Goal: Task Accomplishment & Management: Use online tool/utility

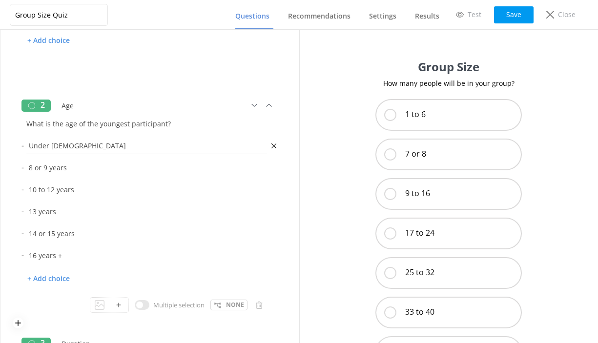
scroll to position [256, 0]
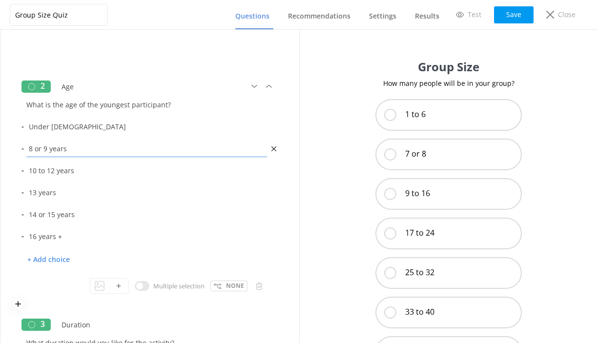
click at [73, 149] on input "8 or 9 years" at bounding box center [147, 149] width 246 height 22
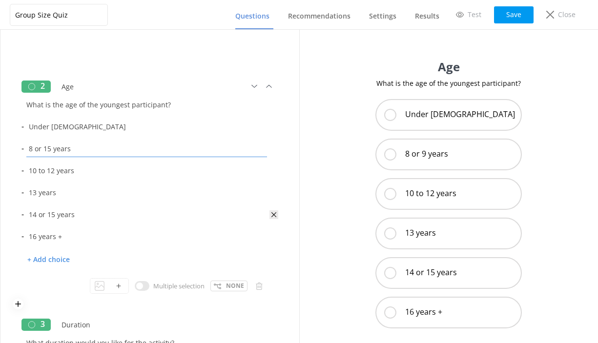
type input "8 or 15 years"
click at [274, 217] on icon at bounding box center [273, 214] width 9 height 9
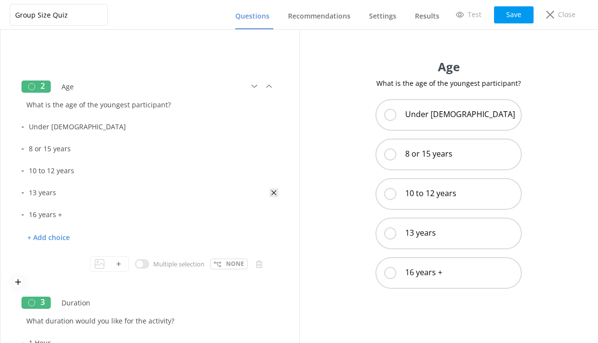
click at [272, 192] on icon at bounding box center [273, 192] width 9 height 9
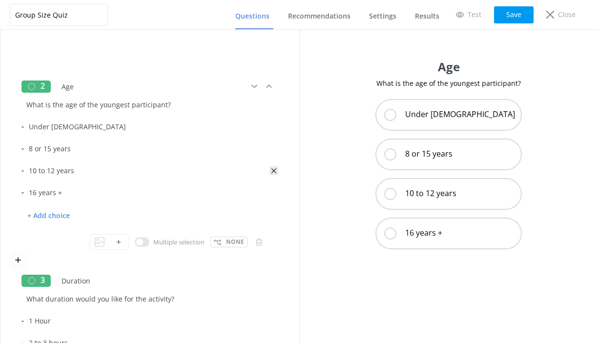
click at [274, 170] on use at bounding box center [273, 170] width 5 height 5
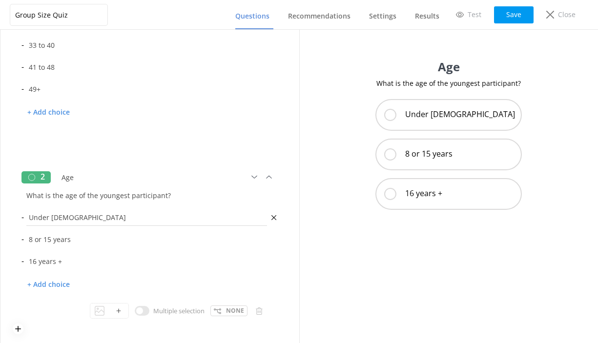
scroll to position [157, 0]
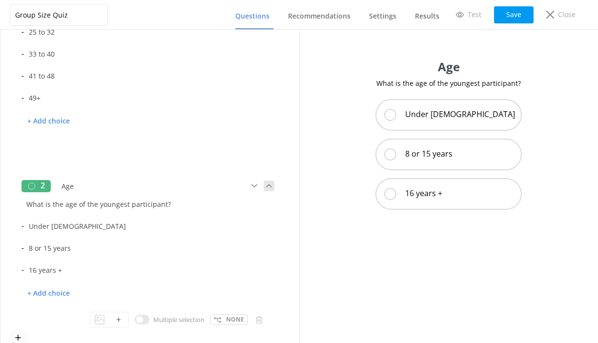
click at [269, 185] on use at bounding box center [268, 186] width 5 height 3
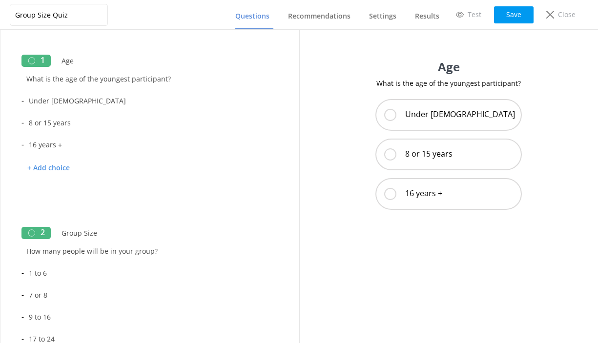
scroll to position [0, 0]
click at [17, 210] on icon at bounding box center [18, 212] width 10 height 8
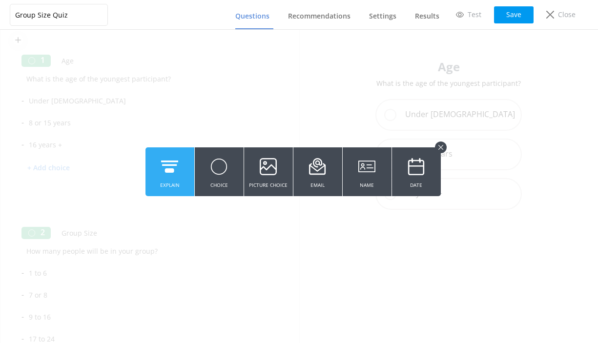
click at [166, 166] on icon at bounding box center [169, 166] width 17 height 27
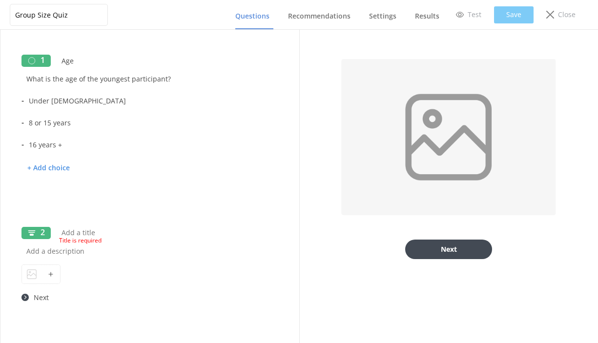
type input "T"
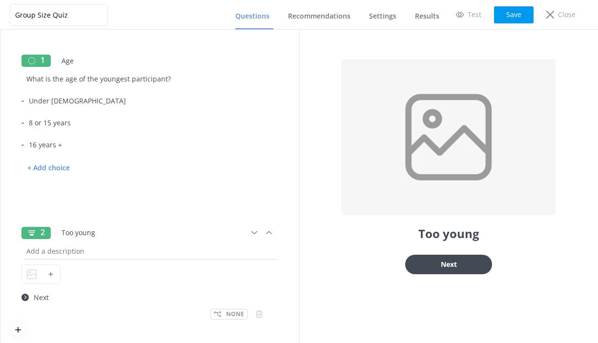
type input "Too young"
click at [34, 254] on input "text" at bounding box center [149, 251] width 257 height 22
drag, startPoint x: 242, startPoint y: 251, endPoint x: 14, endPoint y: 252, distance: 227.5
click at [14, 251] on div "2 Too young Unfortunately the youngest age for any of our activities is 8 years…" at bounding box center [150, 276] width 274 height 118
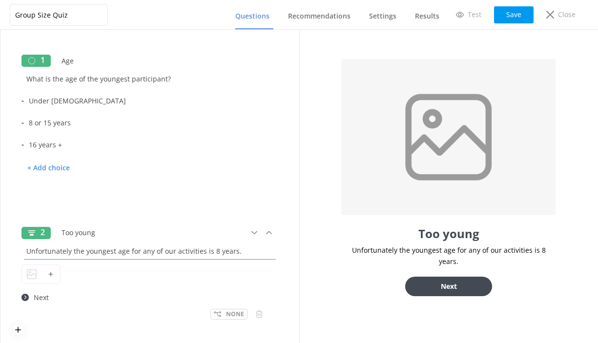
paste input "I’m afraid our youngest participants need to be at least 8 years old to take pa…"
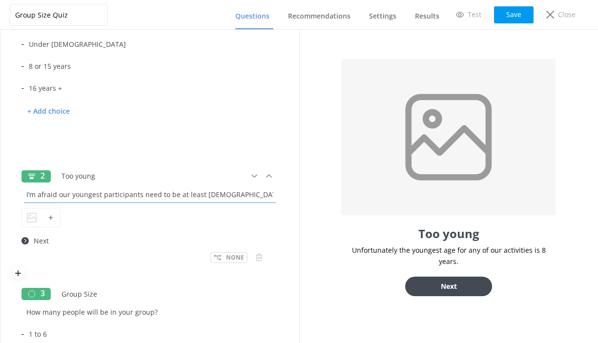
scroll to position [69, 0]
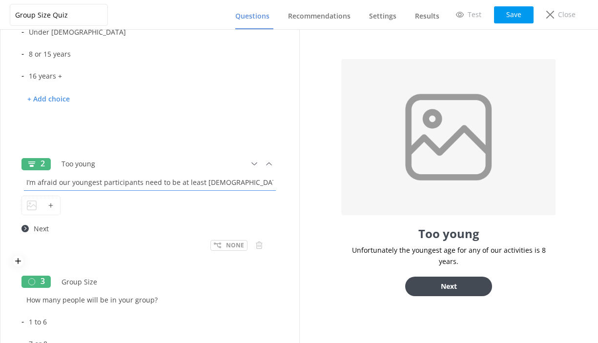
type input "I’m afraid our youngest participants need to be at least 8 years old to take pa…"
click at [26, 229] on use at bounding box center [24, 228] width 7 height 7
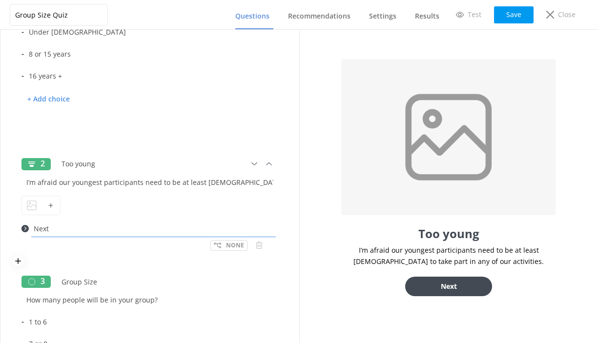
click at [41, 232] on input "Next" at bounding box center [153, 229] width 249 height 22
click at [24, 229] on use at bounding box center [24, 228] width 7 height 7
click at [234, 243] on p "None" at bounding box center [235, 245] width 18 height 9
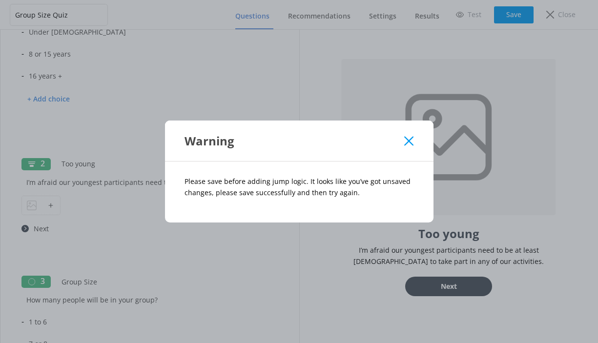
click at [128, 227] on div "Warning Please save before adding jump logic. It looks like you’ve got unsaved …" at bounding box center [299, 171] width 598 height 343
click at [412, 141] on icon at bounding box center [408, 141] width 9 height 10
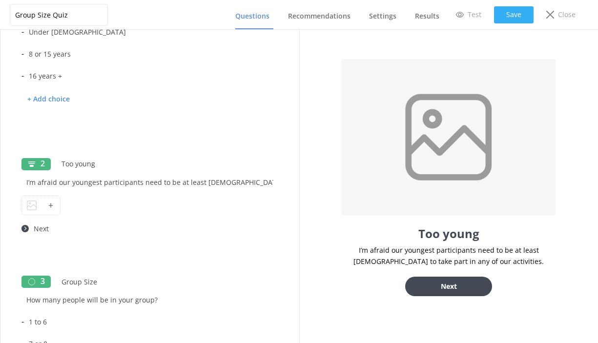
click at [508, 13] on button "Save" at bounding box center [514, 14] width 40 height 17
click at [23, 230] on use at bounding box center [24, 228] width 7 height 7
click at [117, 209] on div at bounding box center [149, 205] width 257 height 24
click at [232, 245] on p "None" at bounding box center [235, 245] width 18 height 9
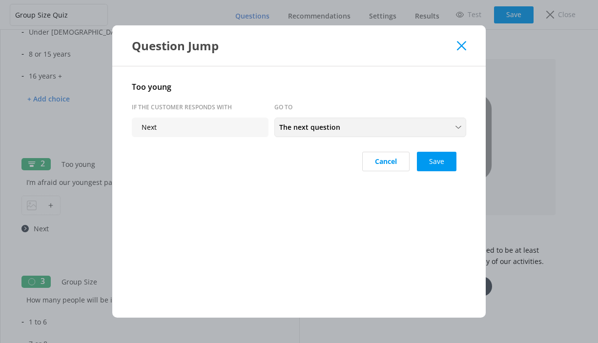
click at [308, 129] on span "The next question" at bounding box center [312, 127] width 67 height 11
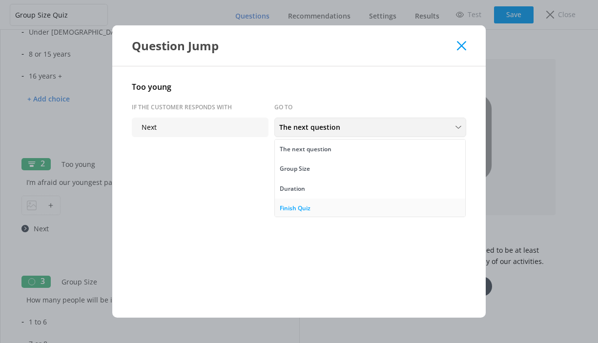
click at [294, 206] on div "Finish Quiz" at bounding box center [295, 209] width 31 height 10
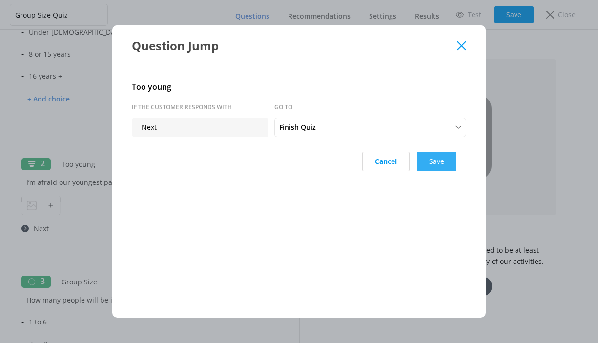
click at [439, 160] on button "Save" at bounding box center [437, 162] width 40 height 20
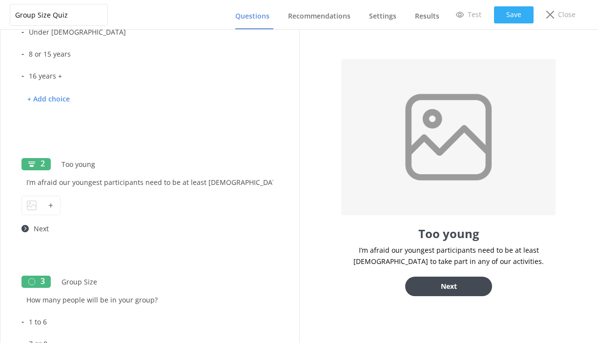
click at [513, 18] on button "Save" at bounding box center [514, 14] width 40 height 17
click at [514, 12] on button "Save" at bounding box center [514, 14] width 40 height 17
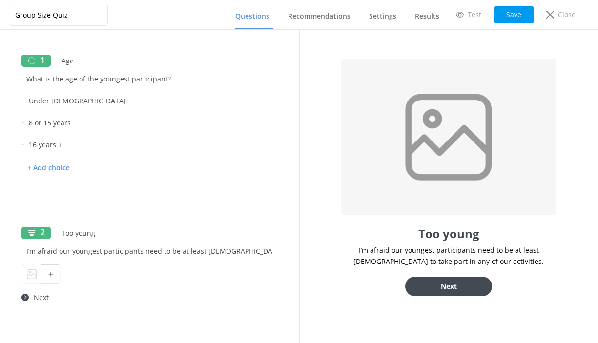
scroll to position [0, 0]
click at [230, 195] on p "None" at bounding box center [235, 193] width 18 height 9
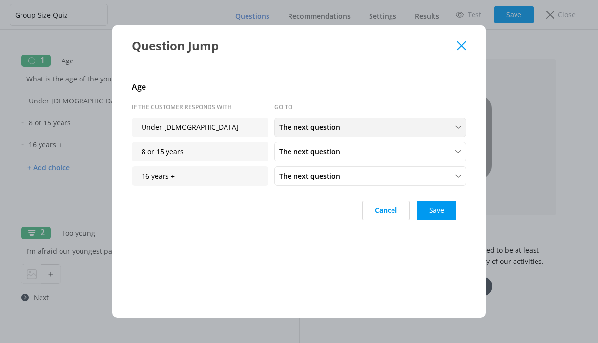
click at [321, 131] on span "The next question" at bounding box center [312, 127] width 67 height 11
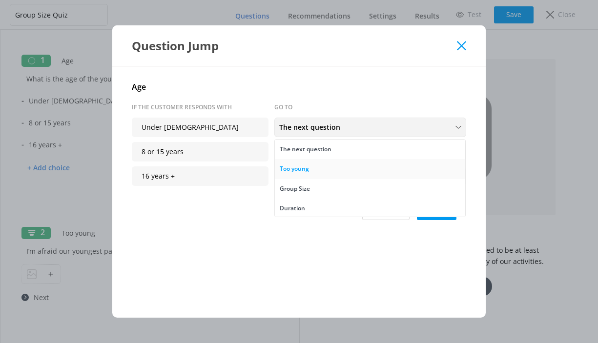
click at [306, 172] on div "Too young" at bounding box center [294, 169] width 29 height 10
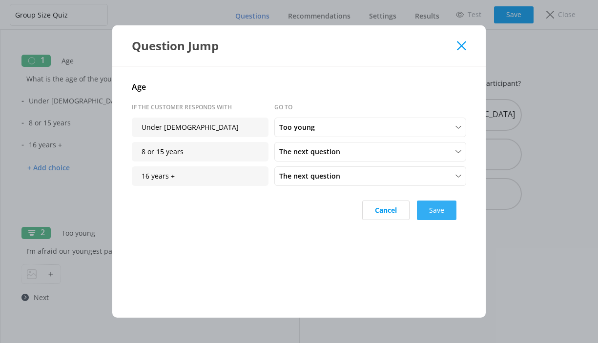
click at [436, 211] on button "Save" at bounding box center [437, 211] width 40 height 20
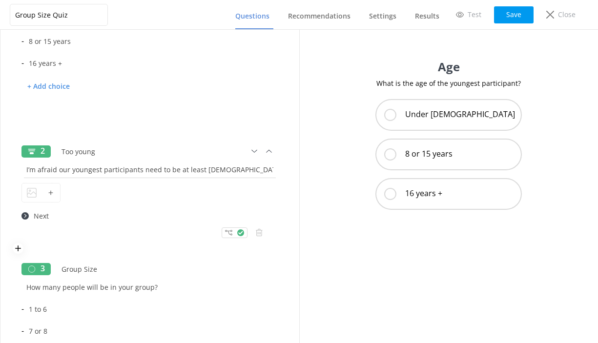
scroll to position [94, 0]
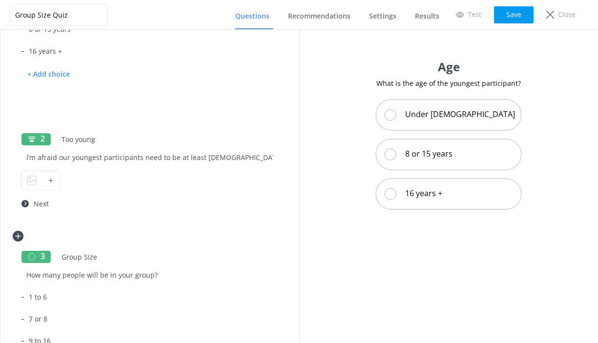
click at [20, 234] on icon at bounding box center [18, 236] width 10 height 8
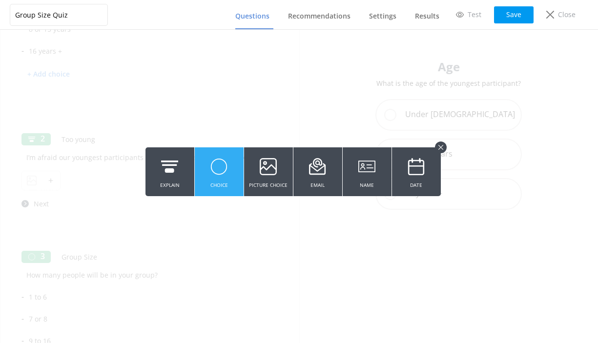
click at [215, 174] on icon at bounding box center [218, 166] width 17 height 27
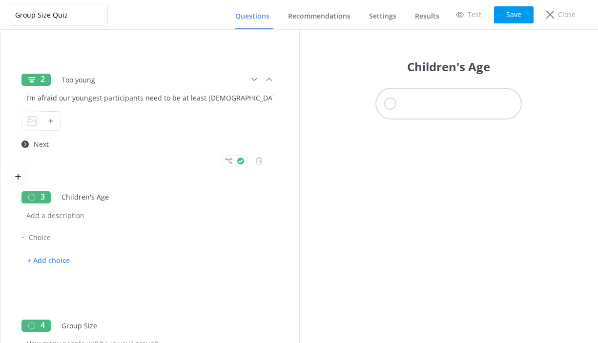
scroll to position [161, 0]
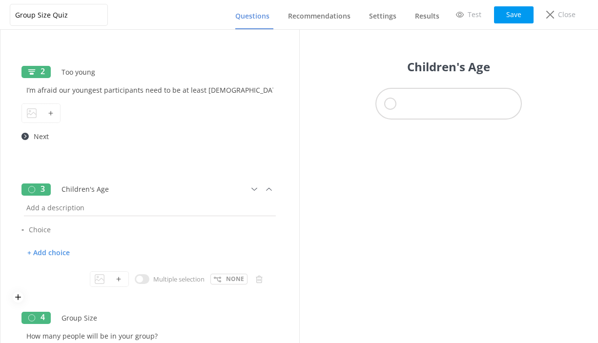
type input "Children's Age"
click at [48, 208] on input "text" at bounding box center [149, 208] width 257 height 22
type input "H"
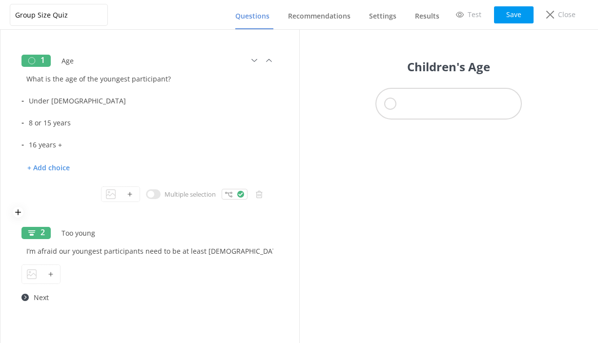
scroll to position [0, 0]
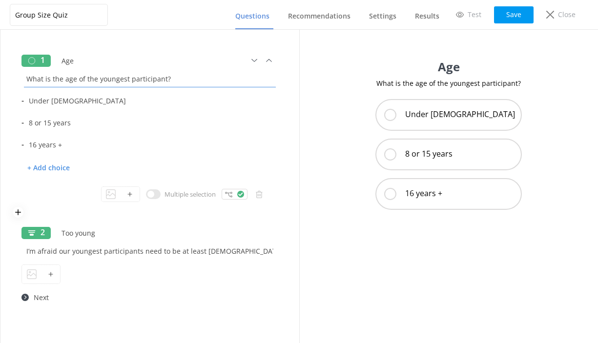
drag, startPoint x: 25, startPoint y: 79, endPoint x: 187, endPoint y: 81, distance: 162.1
click at [187, 81] on input "What is the age of the youngest participant?" at bounding box center [149, 79] width 257 height 22
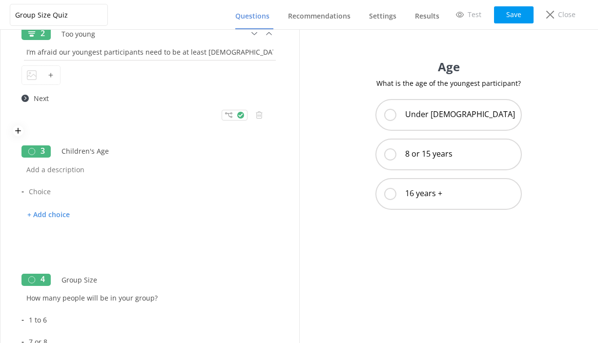
scroll to position [223, 0]
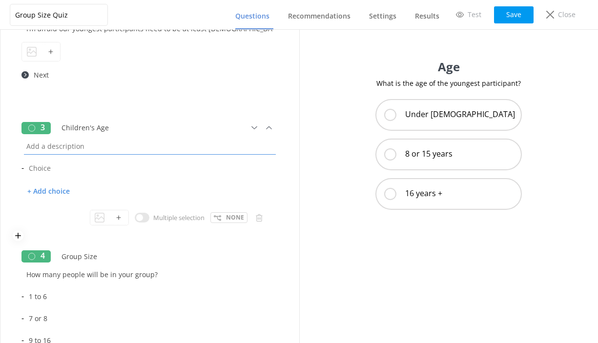
click at [55, 148] on input "text" at bounding box center [149, 146] width 257 height 22
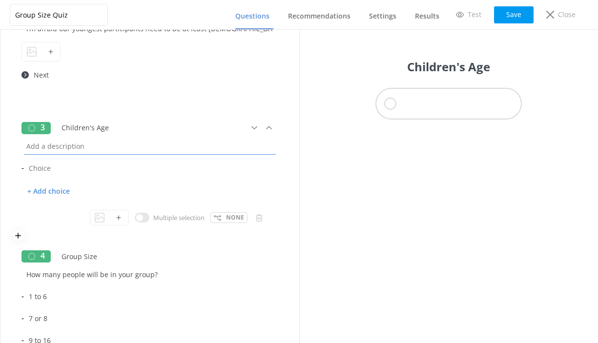
paste input "What is the age of the youngest participant?"
drag, startPoint x: 163, startPoint y: 146, endPoint x: 127, endPoint y: 146, distance: 35.6
click at [127, 146] on input "What is the age of the youngest participant?" at bounding box center [149, 146] width 257 height 22
click at [162, 148] on input "What is the age of the youngest child?" at bounding box center [149, 146] width 257 height 22
type input "What is the age of the youngest child?"
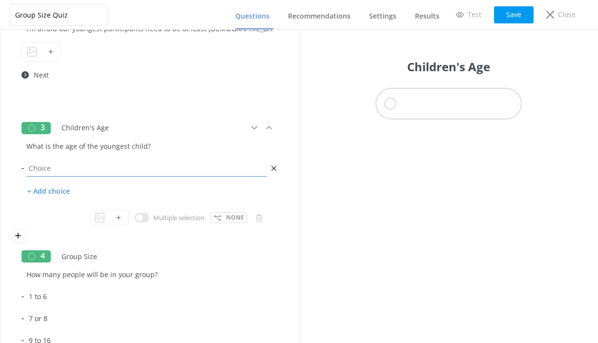
click at [46, 175] on input "text" at bounding box center [147, 168] width 246 height 22
click at [35, 167] on input "8 Years" at bounding box center [147, 168] width 246 height 22
type input "8 to 9 Years"
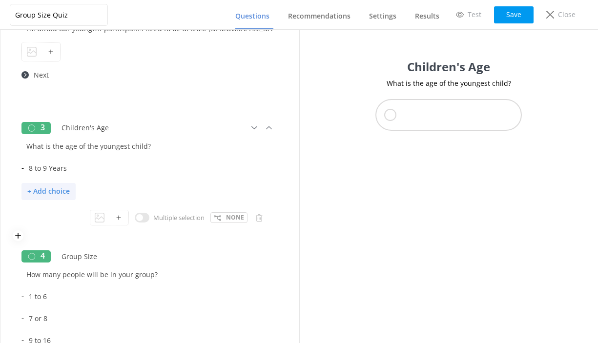
click at [34, 192] on p "+ Add choice" at bounding box center [48, 191] width 54 height 17
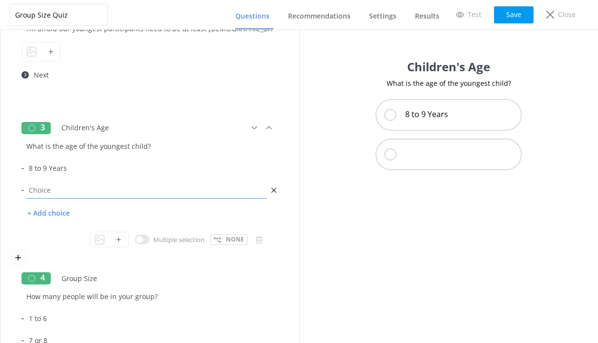
click at [35, 188] on input "text" at bounding box center [147, 190] width 246 height 22
type input "10 to 11 Years"
click at [50, 214] on p "+ Add choice" at bounding box center [48, 213] width 54 height 17
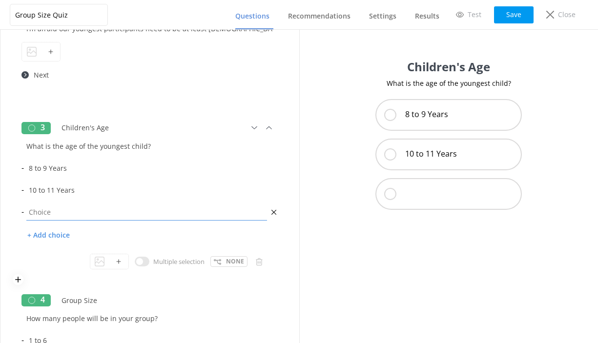
click at [39, 212] on input "text" at bounding box center [147, 212] width 246 height 22
type input "12 to 13 Years"
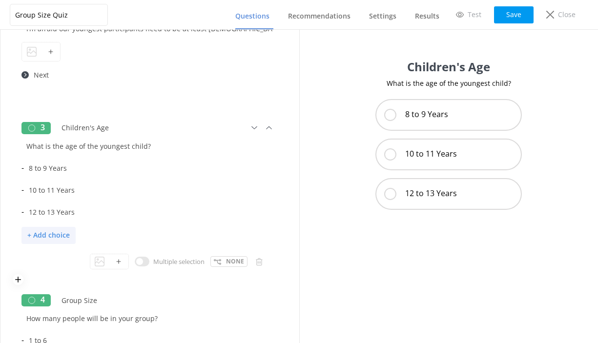
click at [49, 236] on p "+ Add choice" at bounding box center [48, 235] width 54 height 17
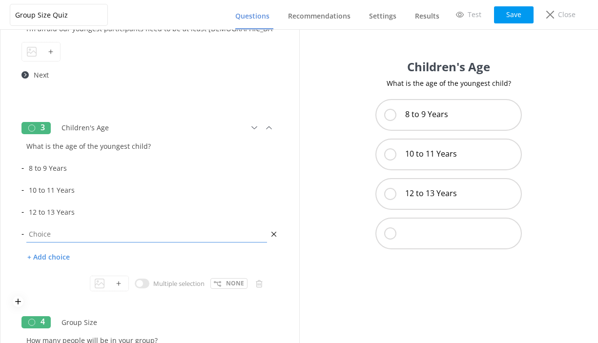
click at [42, 235] on input "text" at bounding box center [147, 234] width 246 height 22
click at [60, 235] on input "14 to 15 years" at bounding box center [147, 234] width 246 height 22
type input "14 to 15 Years"
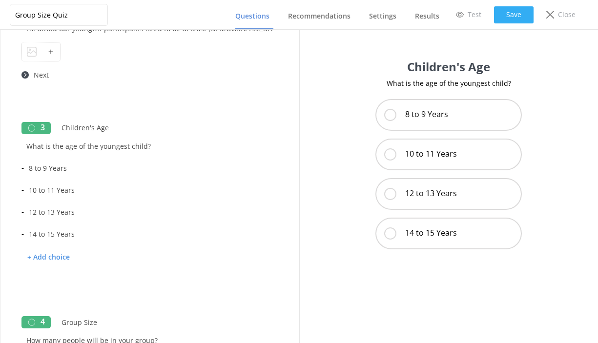
click at [518, 16] on button "Save" at bounding box center [514, 14] width 40 height 17
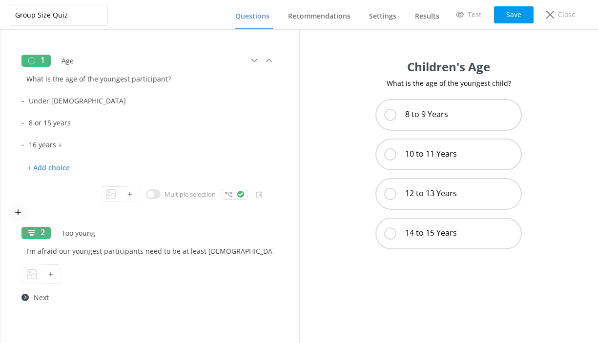
scroll to position [0, 0]
click at [232, 192] on div at bounding box center [235, 194] width 26 height 11
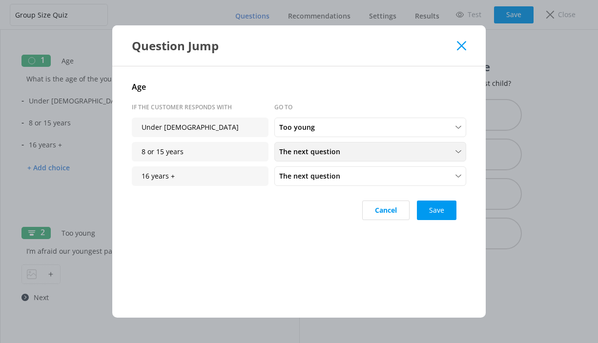
click at [293, 157] on span "The next question" at bounding box center [312, 151] width 67 height 11
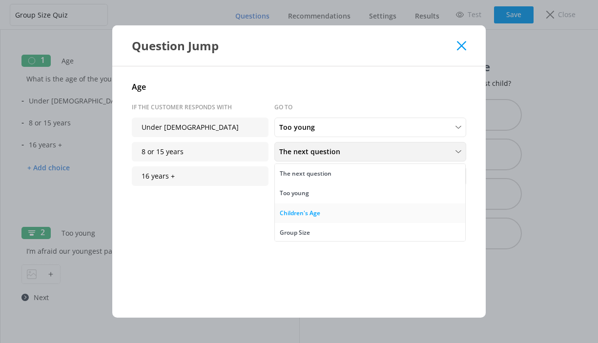
click at [293, 212] on div "Children's Age" at bounding box center [300, 213] width 41 height 10
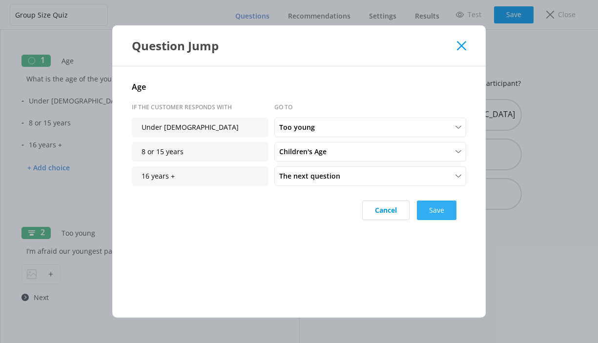
click at [439, 211] on button "Save" at bounding box center [437, 211] width 40 height 20
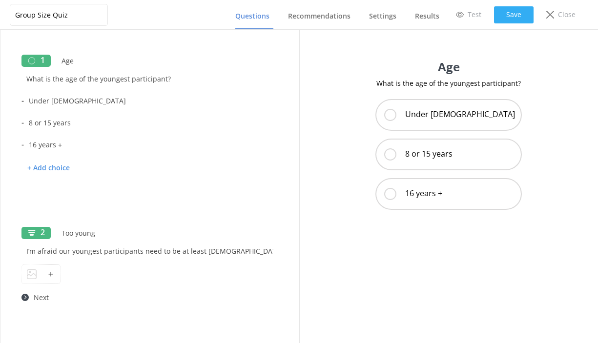
click at [511, 14] on button "Save" at bounding box center [514, 14] width 40 height 17
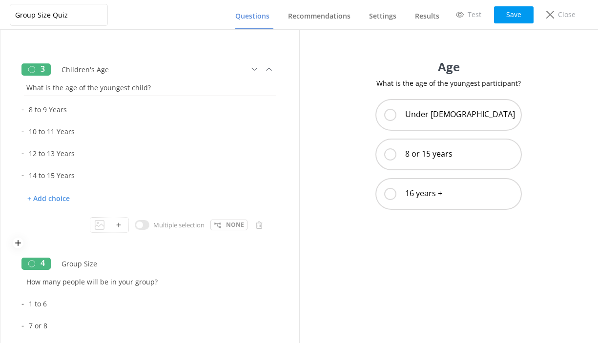
scroll to position [282, 0]
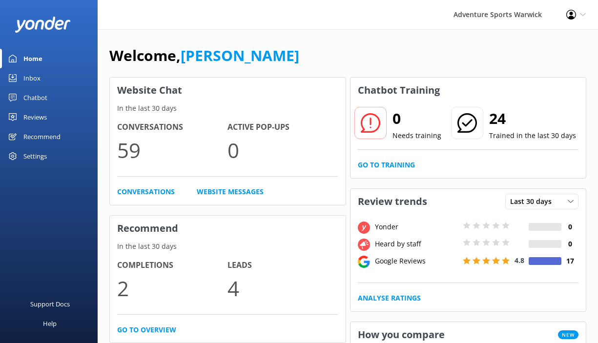
click at [46, 140] on div "Recommend" at bounding box center [41, 137] width 37 height 20
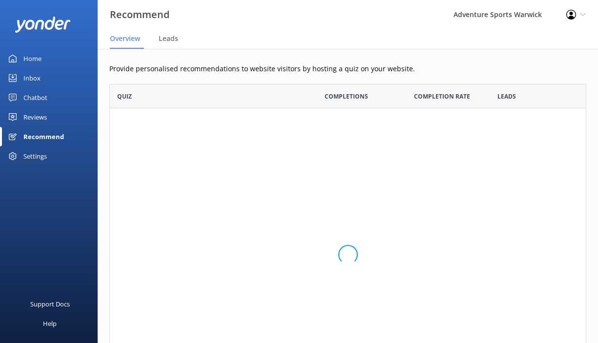
scroll to position [74, 477]
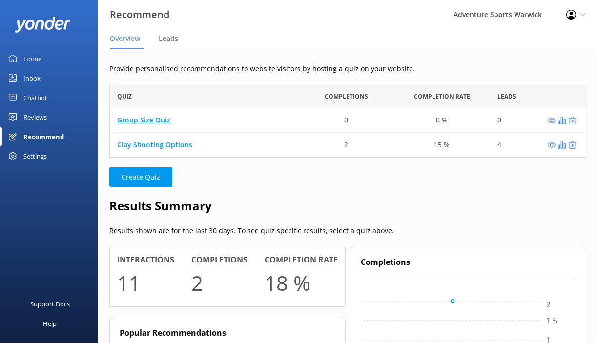
click at [155, 121] on link "Group Size Quiz" at bounding box center [143, 120] width 53 height 9
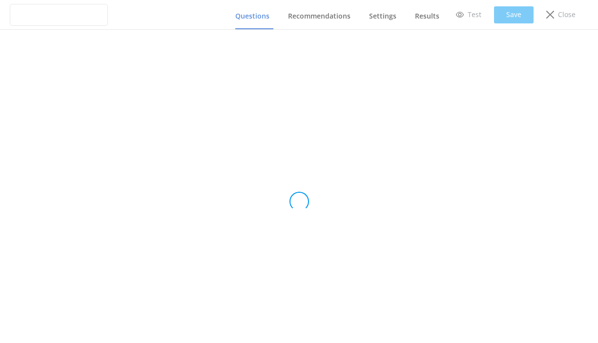
type input "Group Size Quiz"
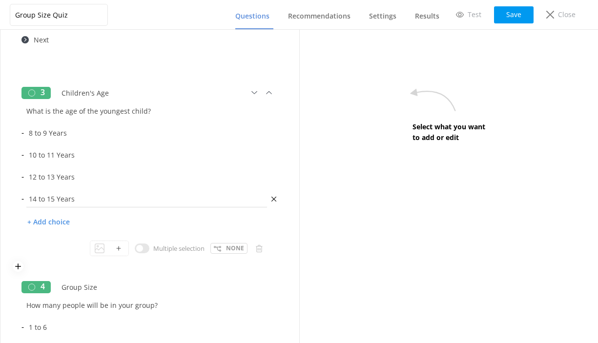
scroll to position [257, 0]
click at [18, 267] on icon at bounding box center [18, 268] width 10 height 8
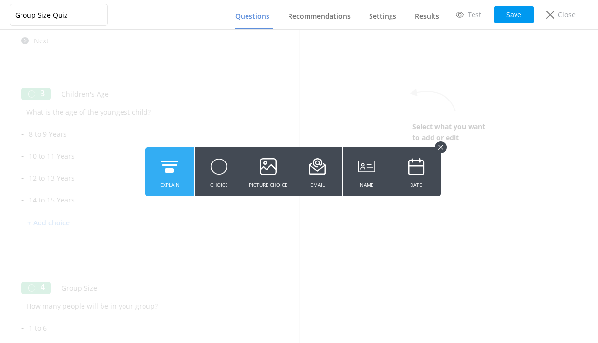
click at [166, 163] on icon at bounding box center [169, 166] width 17 height 27
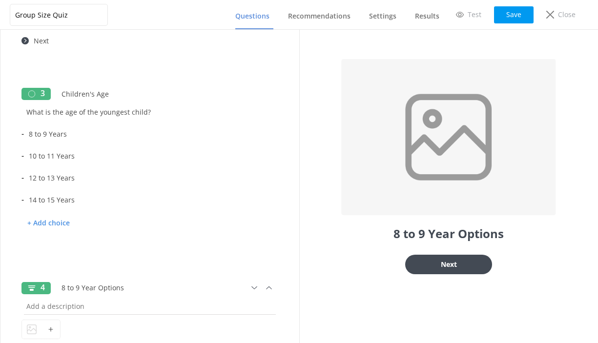
type input "8 to 9 Year Options"
click at [29, 308] on input "text" at bounding box center [149, 306] width 257 height 22
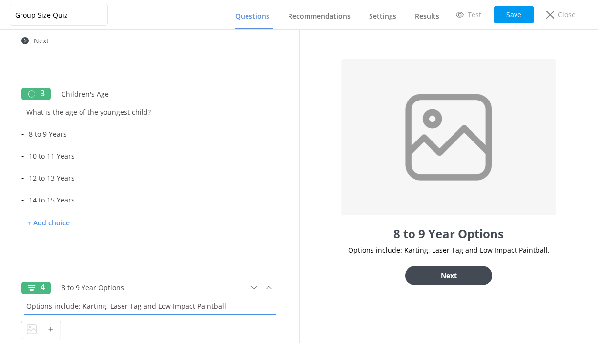
type input "Options include: Karting, Laser Tag and Low Impact Paintball."
click at [99, 288] on input "8 to 9 Year Options" at bounding box center [136, 288] width 158 height 22
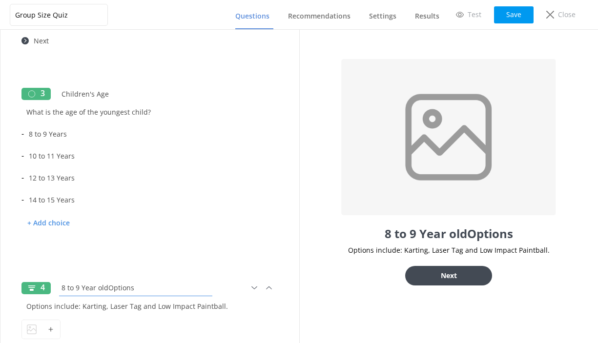
click at [61, 287] on input "8 to 9 Year oldOptions" at bounding box center [136, 288] width 158 height 22
click at [125, 287] on input "Activities for 8 to 9 Year oldOptions" at bounding box center [136, 288] width 158 height 22
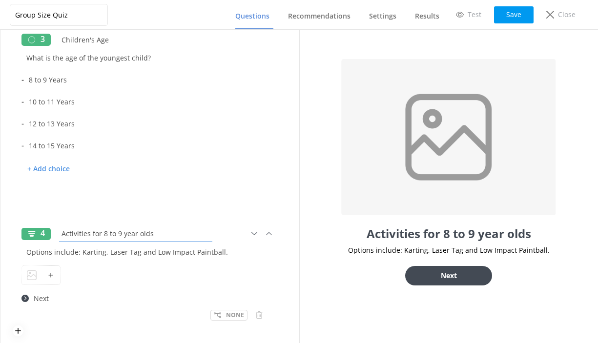
scroll to position [311, 0]
type input "Activities for 8 to 9 year olds"
click at [232, 314] on p "None" at bounding box center [235, 314] width 18 height 9
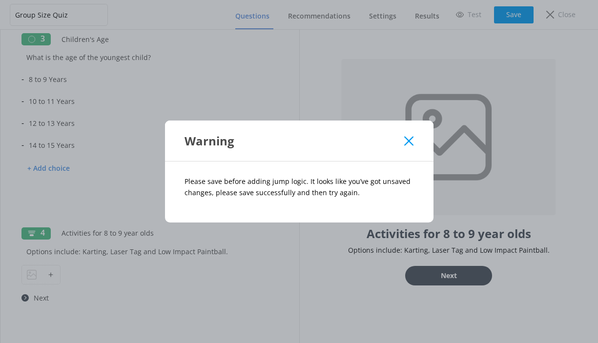
click at [190, 251] on div "Warning Please save before adding jump logic. It looks like you’ve got unsaved …" at bounding box center [299, 171] width 598 height 343
click at [410, 144] on icon at bounding box center [408, 141] width 9 height 10
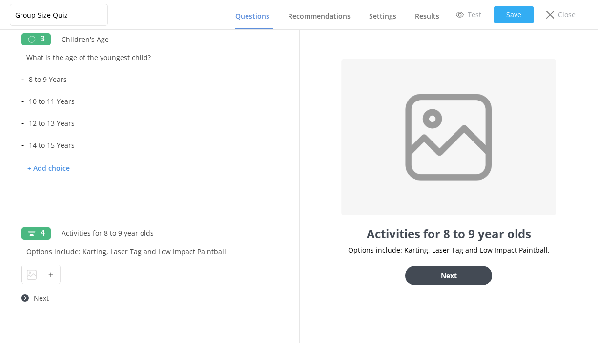
click at [516, 12] on button "Save" at bounding box center [514, 14] width 40 height 17
click at [227, 311] on p "None" at bounding box center [235, 314] width 18 height 9
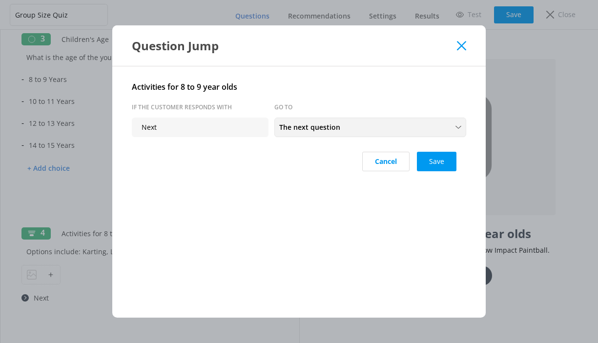
click at [303, 123] on span "The next question" at bounding box center [312, 127] width 67 height 11
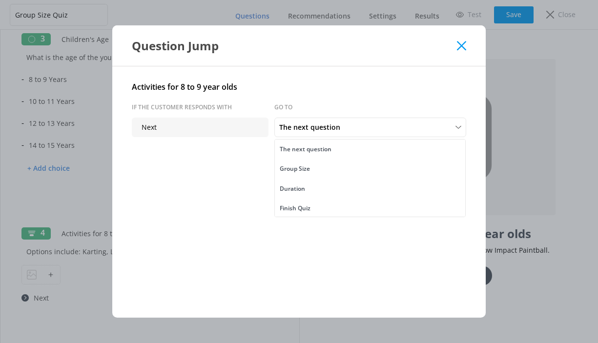
scroll to position [0, 0]
click at [459, 44] on icon at bounding box center [461, 46] width 9 height 10
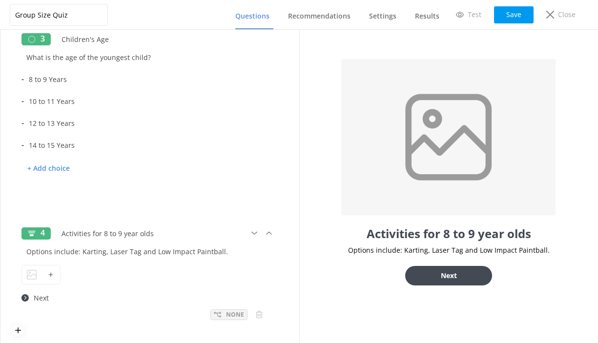
click at [228, 312] on p "None" at bounding box center [235, 314] width 18 height 9
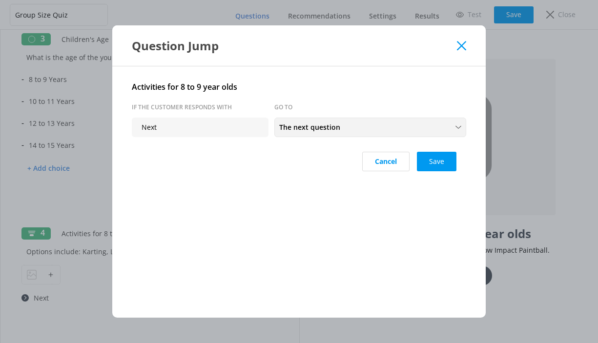
click at [324, 132] on span "The next question" at bounding box center [312, 127] width 67 height 11
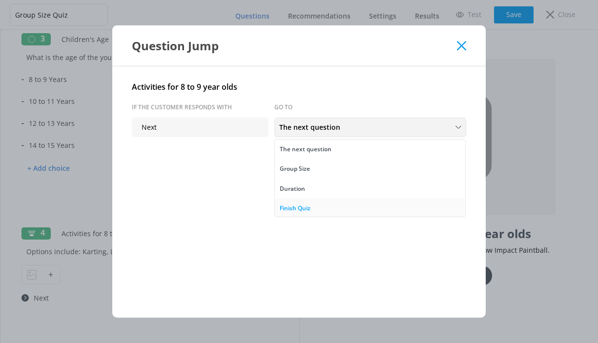
click at [293, 207] on div "Finish Quiz" at bounding box center [295, 209] width 31 height 10
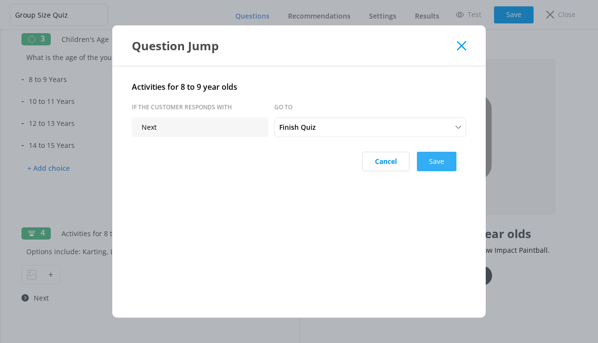
click at [435, 169] on button "Save" at bounding box center [437, 162] width 40 height 20
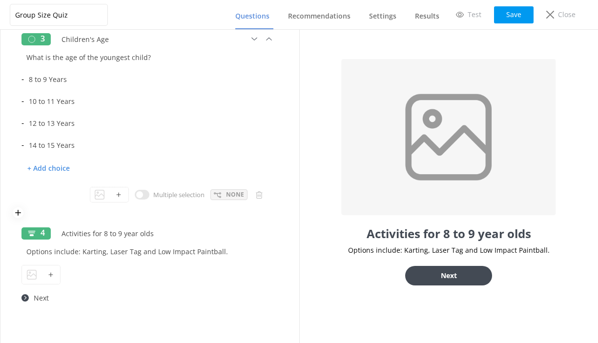
click at [225, 194] on div "None" at bounding box center [228, 194] width 37 height 11
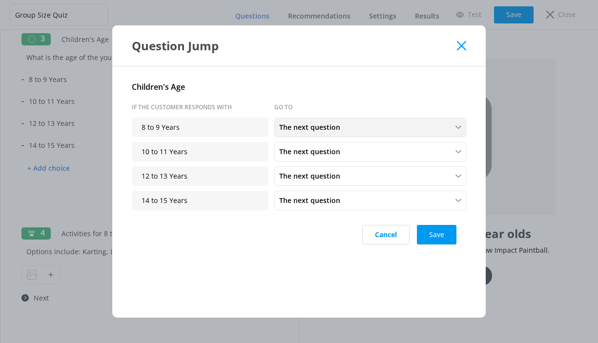
click at [325, 128] on span "The next question" at bounding box center [312, 127] width 67 height 11
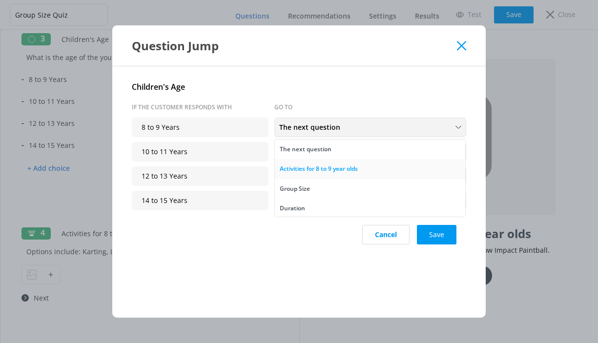
click at [316, 165] on div "Activities for 8 to 9 year olds" at bounding box center [319, 169] width 78 height 10
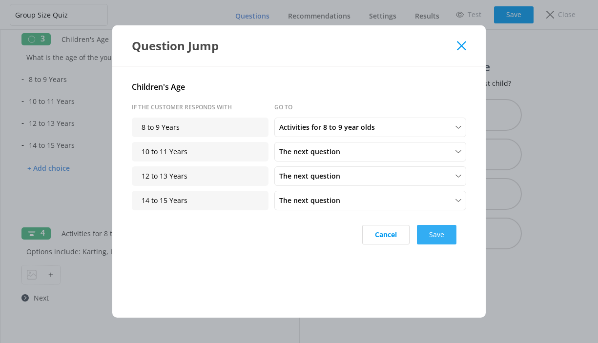
click at [439, 238] on button "Save" at bounding box center [437, 235] width 40 height 20
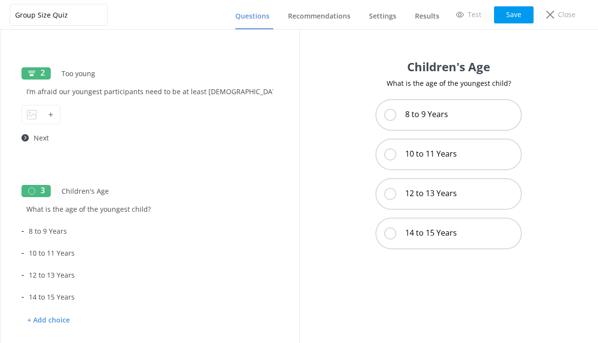
scroll to position [29, 0]
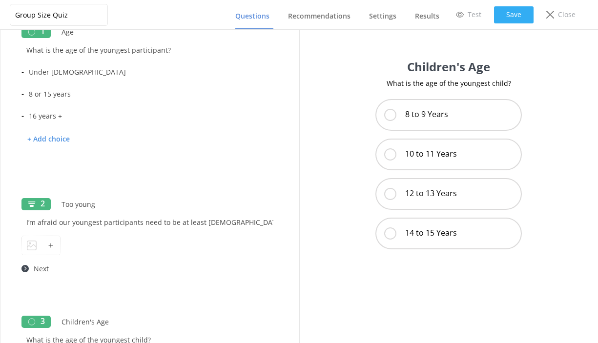
click at [517, 15] on button "Save" at bounding box center [514, 14] width 40 height 17
click at [334, 13] on span "Recommendations" at bounding box center [319, 16] width 62 height 10
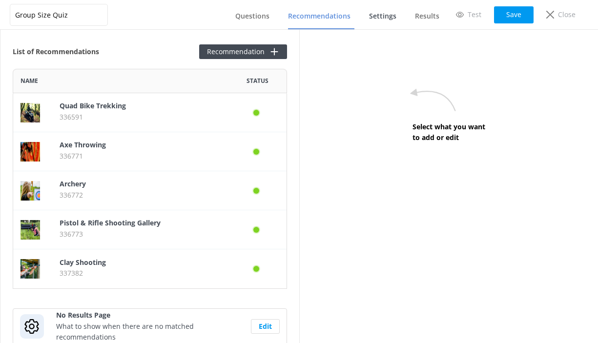
click at [373, 13] on span "Settings" at bounding box center [382, 16] width 27 height 10
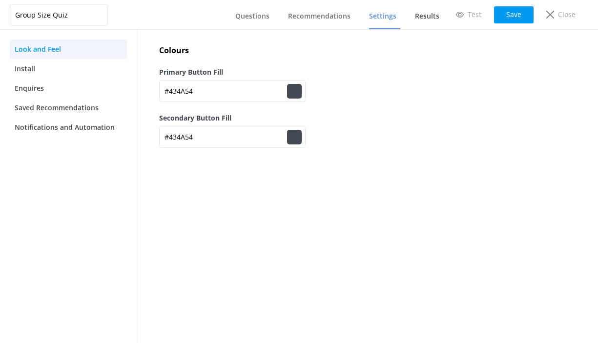
click at [429, 19] on span "Results" at bounding box center [427, 16] width 24 height 10
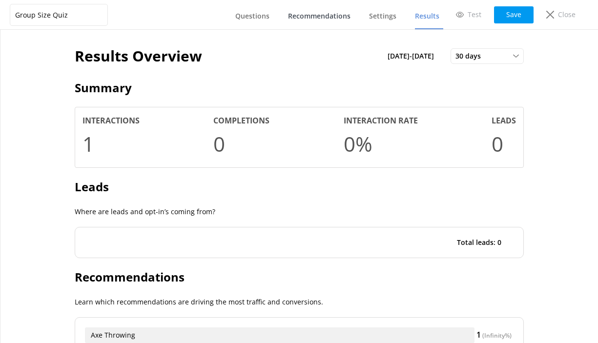
click at [328, 21] on link "Recommendations" at bounding box center [321, 16] width 66 height 25
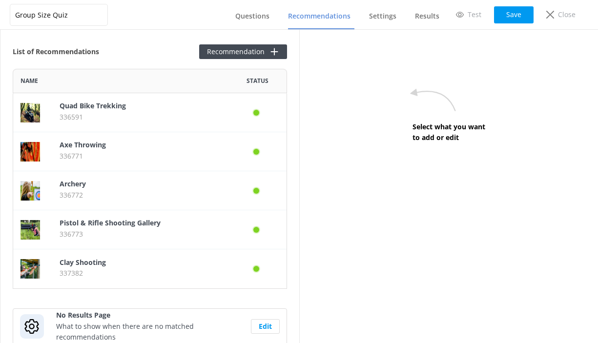
scroll to position [220, 274]
click at [258, 18] on span "Questions" at bounding box center [252, 16] width 34 height 10
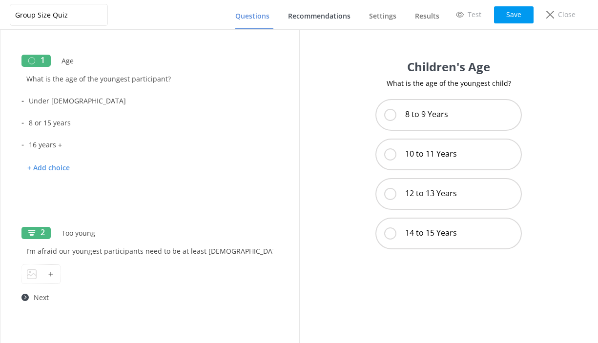
click at [310, 16] on span "Recommendations" at bounding box center [319, 16] width 62 height 10
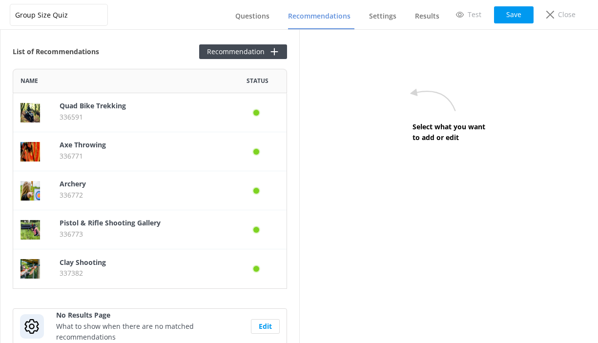
scroll to position [220, 274]
click at [255, 53] on button "Recommendation" at bounding box center [243, 51] width 88 height 15
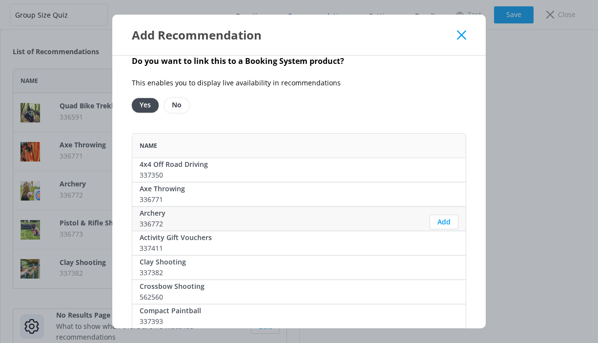
scroll to position [13, 0]
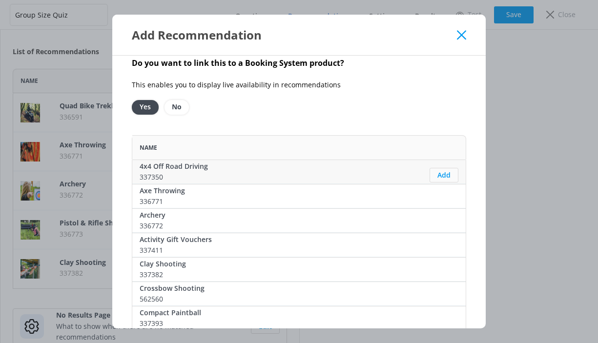
click at [444, 168] on button "Add" at bounding box center [444, 175] width 29 height 15
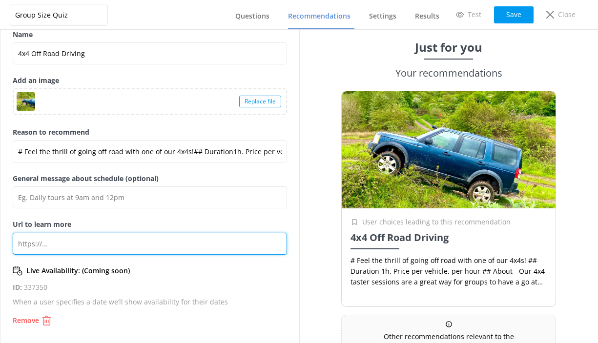
click at [119, 241] on input "Url to learn more" at bounding box center [150, 244] width 274 height 22
paste input "https://www.adventuresport.co.uk/activities/4x4"
type input "# Feel the thrill of going off road with one of our 4x4s!## Duration1h. Price p…"
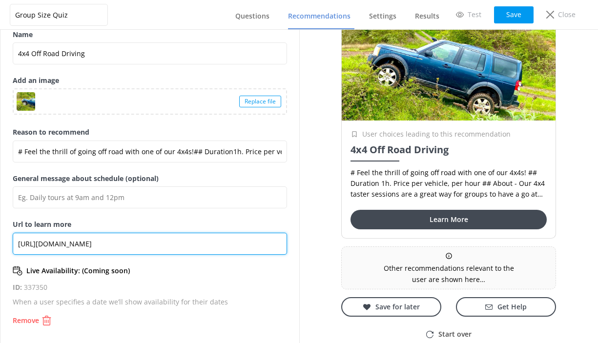
scroll to position [87, 0]
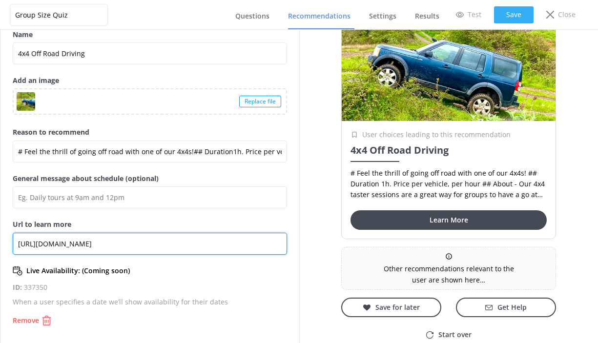
type input "https://www.adventuresport.co.uk/activities/4x4"
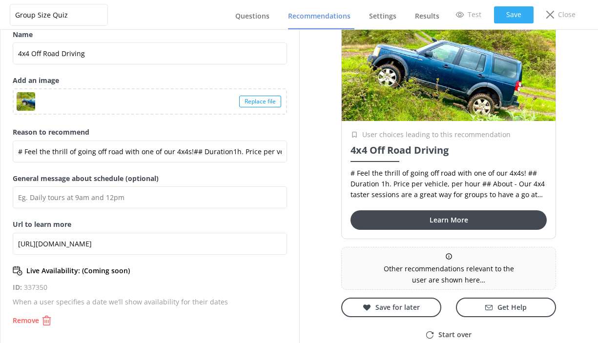
click at [521, 17] on button "Save" at bounding box center [514, 14] width 40 height 17
type input "# Feel the thrill of going off road with one of our 4x4s!## Duration1h. Price p…"
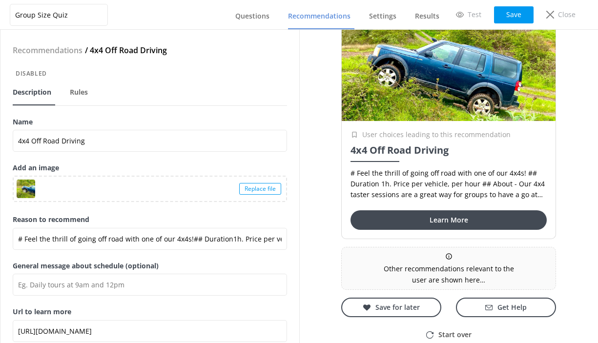
scroll to position [0, 0]
click at [78, 90] on span "Rules" at bounding box center [79, 92] width 18 height 10
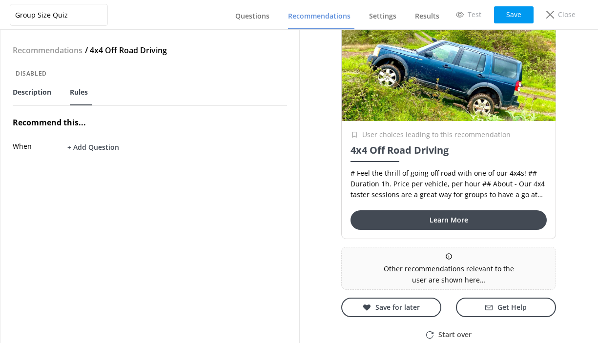
click at [36, 94] on span "Description" at bounding box center [32, 92] width 39 height 10
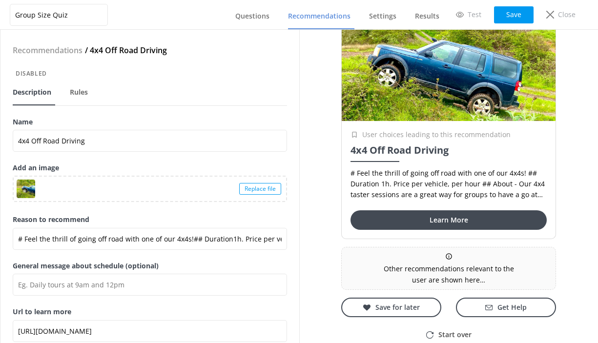
click at [324, 21] on link "Recommendations" at bounding box center [321, 16] width 66 height 25
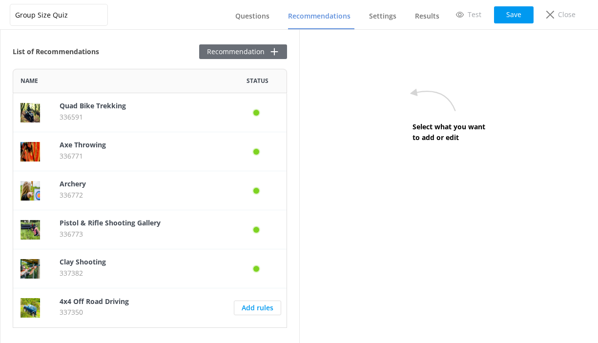
click at [243, 55] on button "Recommendation" at bounding box center [243, 51] width 88 height 15
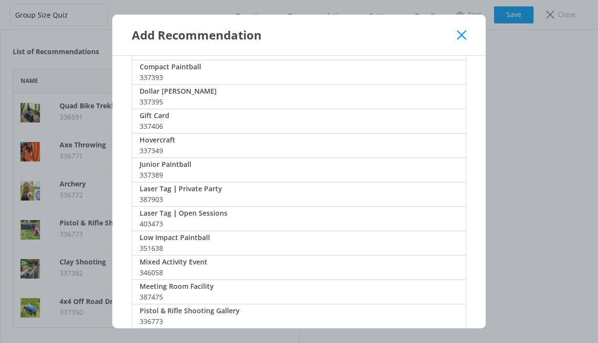
scroll to position [253, 0]
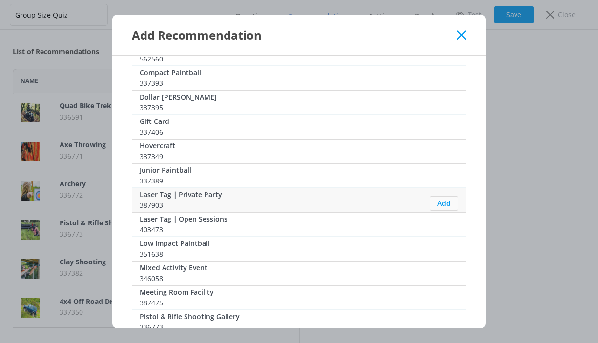
click at [451, 196] on button "Add" at bounding box center [444, 203] width 29 height 15
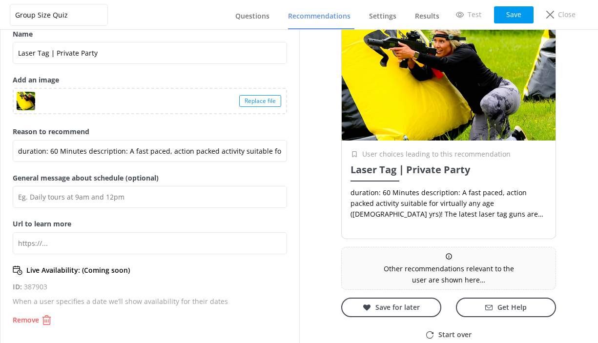
scroll to position [87, 0]
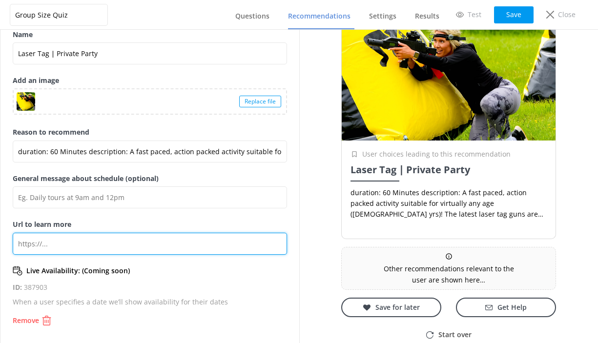
click at [83, 237] on input "Url to learn more" at bounding box center [150, 244] width 274 height 22
paste input "https://www.adventuresport.co.uk/activities/laser-tag"
type input "duration: 60 Minutes description: A fast paced, action packed activity suitable…"
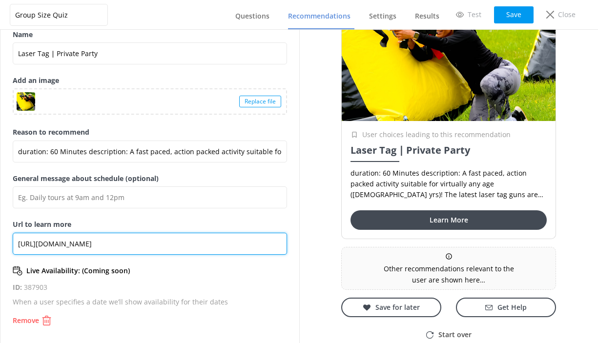
scroll to position [0, 0]
type input "https://www.adventuresport.co.uk/activities/laser-tag"
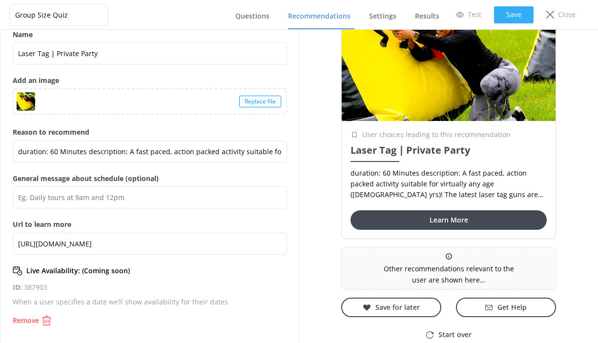
click at [514, 15] on button "Save" at bounding box center [514, 14] width 40 height 17
type input "duration: 60 Minutes description: A fast paced, action packed activity suitable…"
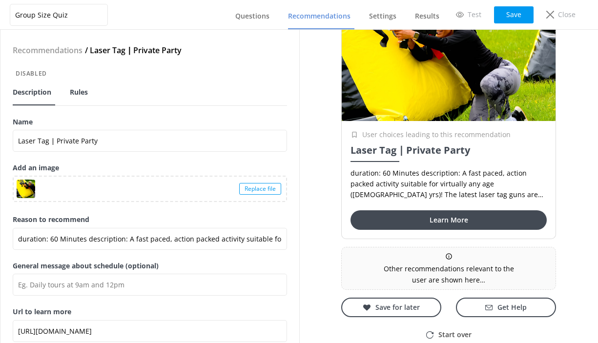
click at [79, 95] on span "Rules" at bounding box center [79, 92] width 18 height 10
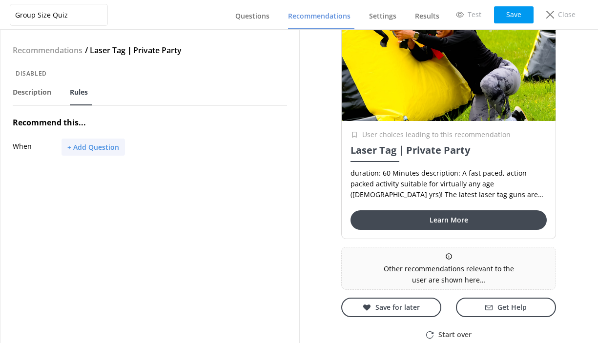
click at [93, 147] on button "+ Add Question" at bounding box center [93, 147] width 63 height 17
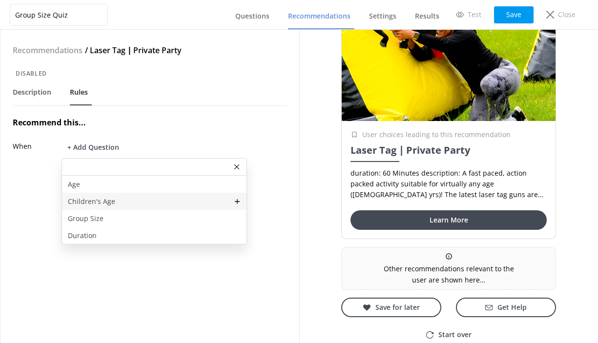
click at [238, 199] on icon at bounding box center [237, 201] width 7 height 7
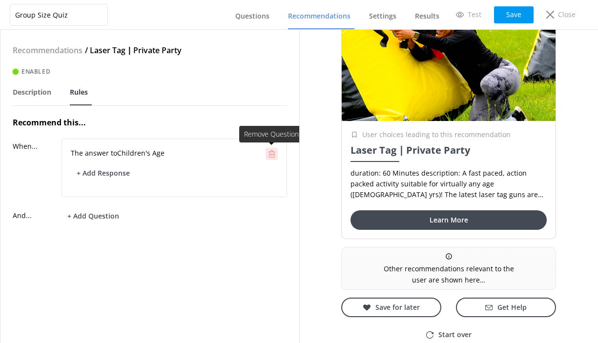
click at [270, 153] on use at bounding box center [272, 153] width 7 height 7
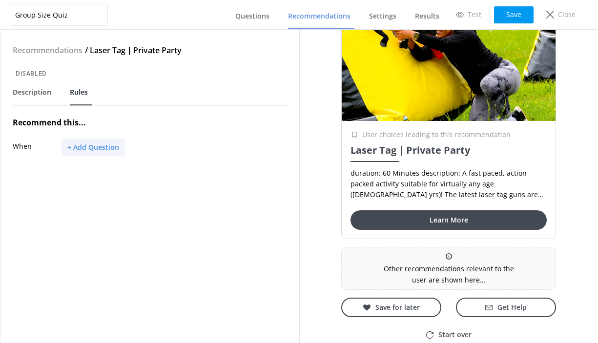
click at [103, 148] on button "+ Add Question" at bounding box center [93, 147] width 63 height 17
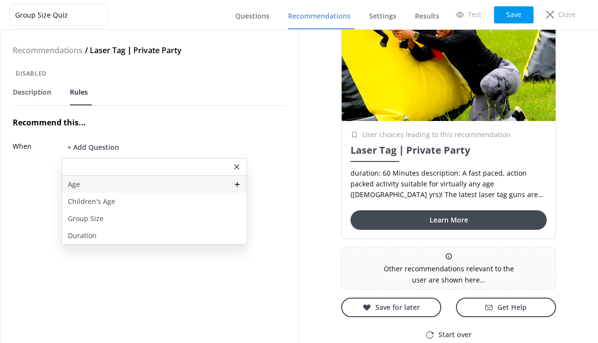
click at [185, 185] on div "Age" at bounding box center [154, 184] width 185 height 17
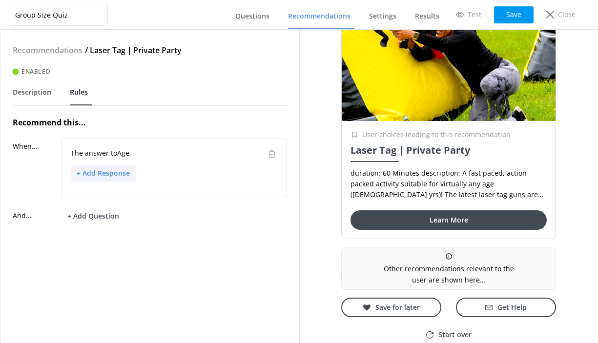
click at [117, 172] on button "+ Add Response" at bounding box center [103, 173] width 65 height 17
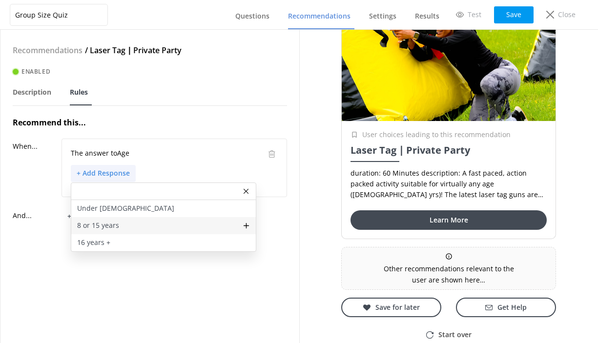
click at [104, 226] on p "8 or 15 years" at bounding box center [98, 225] width 42 height 11
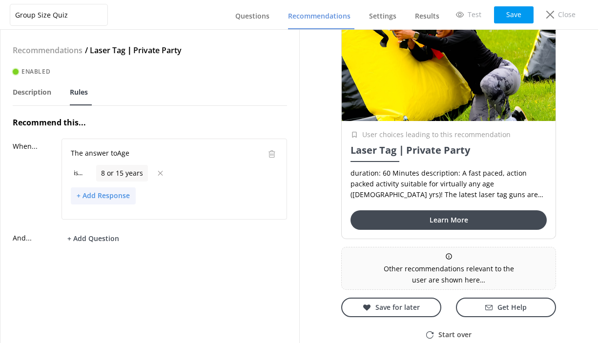
click at [106, 194] on button "+ Add Response" at bounding box center [103, 195] width 65 height 17
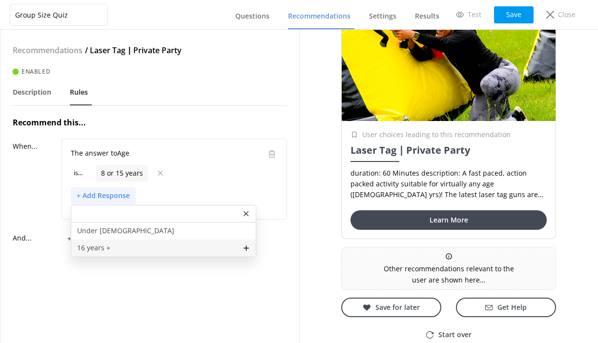
click at [105, 245] on p "16 years +" at bounding box center [93, 248] width 33 height 11
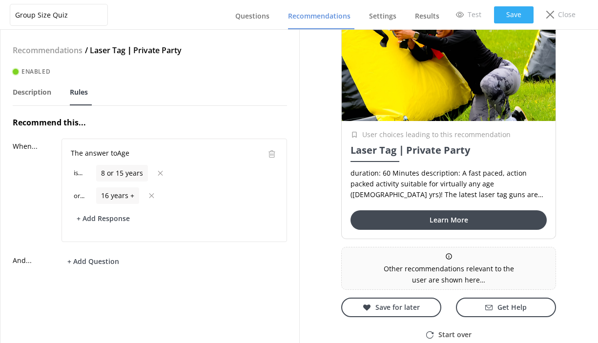
click at [518, 11] on button "Save" at bounding box center [514, 14] width 40 height 17
click at [310, 18] on span "Recommendations" at bounding box center [319, 16] width 62 height 10
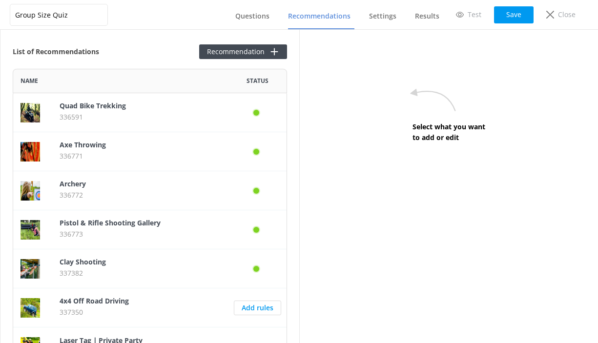
scroll to position [298, 274]
click at [238, 53] on button "Recommendation" at bounding box center [243, 51] width 88 height 15
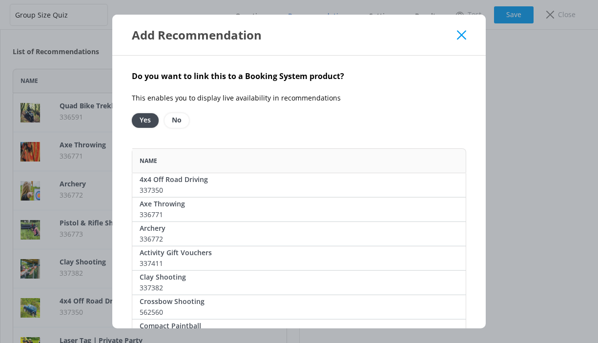
scroll to position [0, 0]
click at [462, 35] on use at bounding box center [461, 34] width 9 height 9
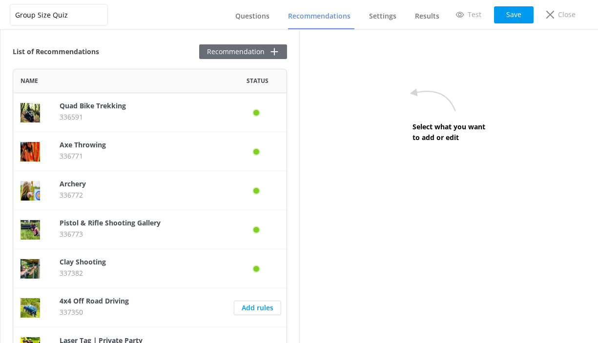
click at [257, 46] on button "Recommendation" at bounding box center [243, 51] width 88 height 15
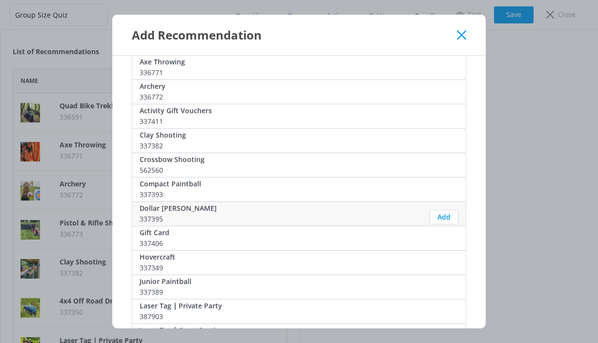
scroll to position [143, 0]
click at [437, 185] on button "Add" at bounding box center [444, 192] width 29 height 15
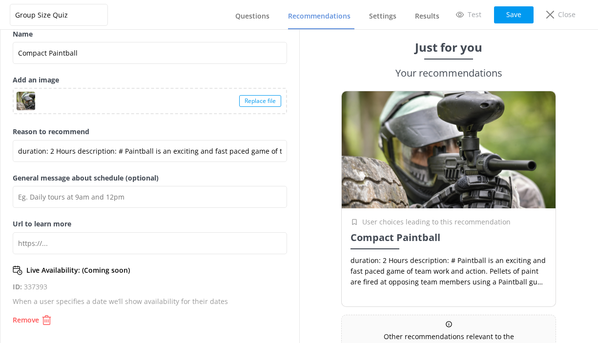
scroll to position [87, 0]
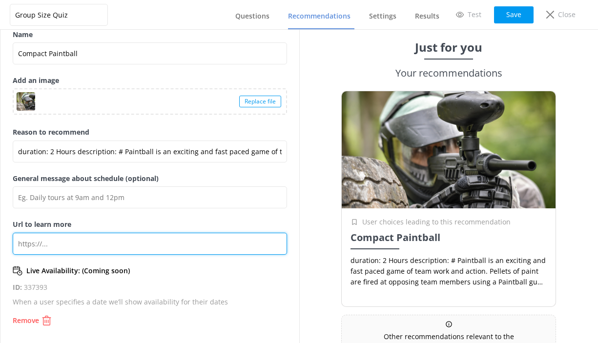
click at [116, 248] on input "Url to learn more" at bounding box center [150, 244] width 274 height 22
paste input "https://www.adventuresport.co.uk/activities/paintball"
type input "duration: 2 Hours description: # Paintball is an exciting and fast paced game o…"
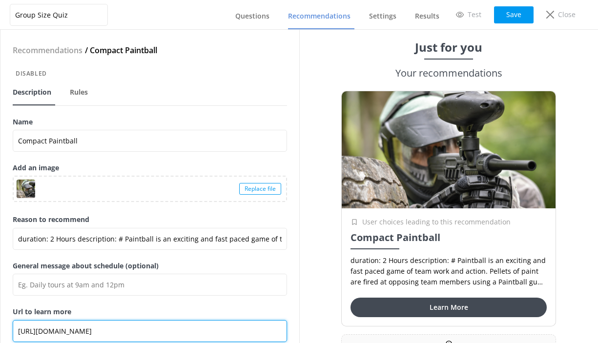
scroll to position [0, 0]
type input "https://www.adventuresport.co.uk/activities/paintball"
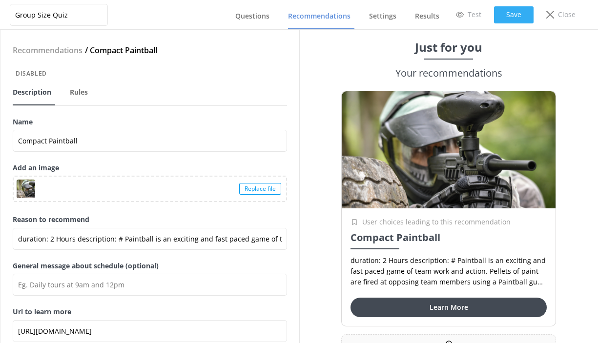
click at [516, 23] on button "Save" at bounding box center [514, 14] width 40 height 17
type input "duration: 2 Hours description: # Paintball is an exciting and fast paced game o…"
click at [80, 92] on span "Rules" at bounding box center [79, 92] width 18 height 10
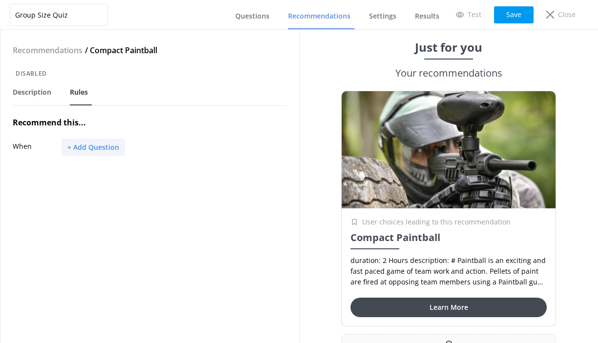
click at [90, 142] on button "+ Add Question" at bounding box center [93, 147] width 63 height 17
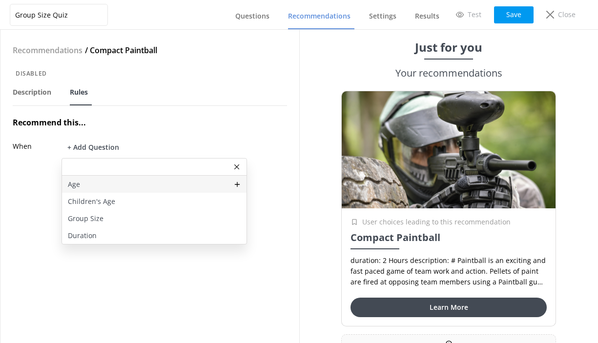
click at [162, 185] on div "Age" at bounding box center [154, 184] width 185 height 17
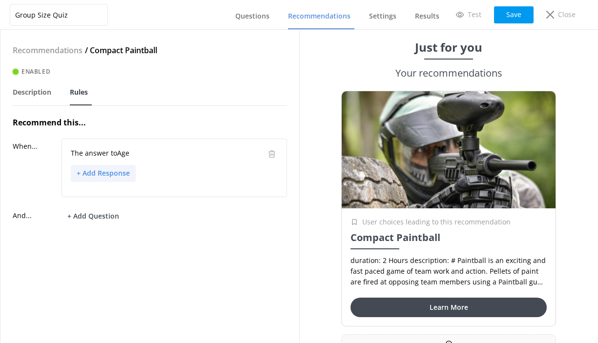
click at [115, 174] on button "+ Add Response" at bounding box center [103, 173] width 65 height 17
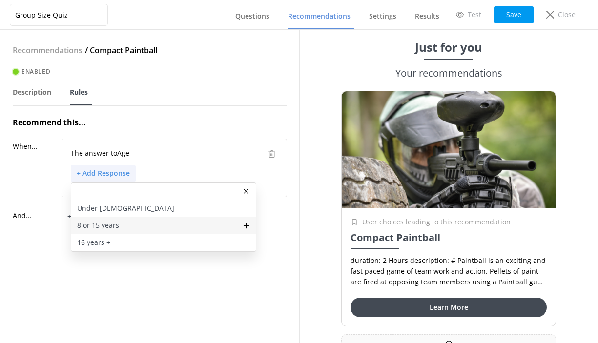
click at [119, 227] on div "8 or 15 years" at bounding box center [163, 225] width 185 height 17
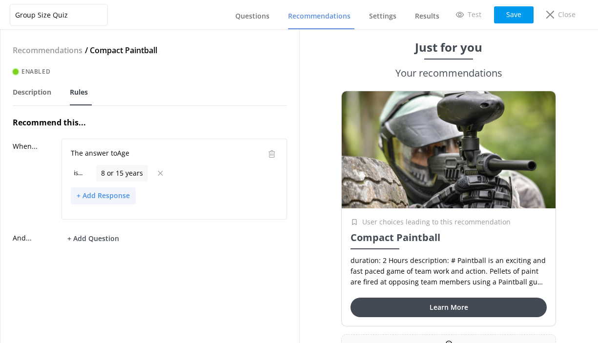
click at [100, 200] on button "+ Add Response" at bounding box center [103, 195] width 65 height 17
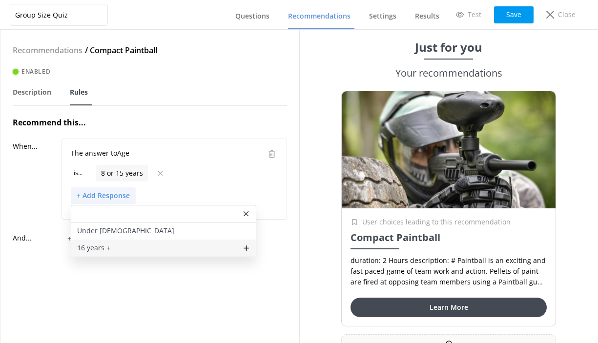
click at [103, 247] on p "16 years +" at bounding box center [93, 248] width 33 height 11
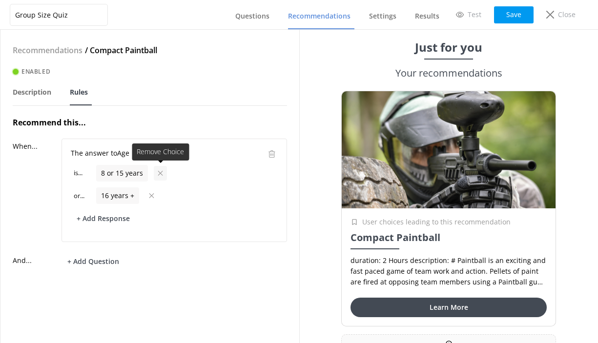
click at [162, 172] on icon at bounding box center [160, 173] width 7 height 5
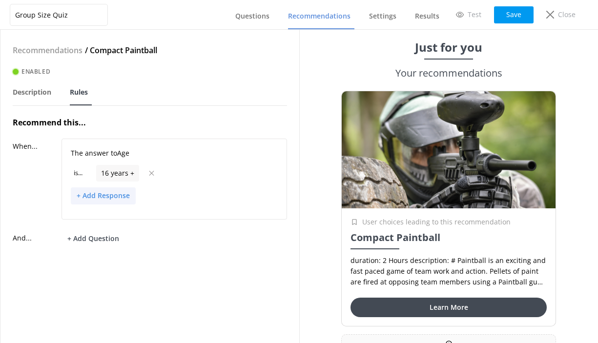
click at [101, 196] on button "+ Add Response" at bounding box center [103, 195] width 65 height 17
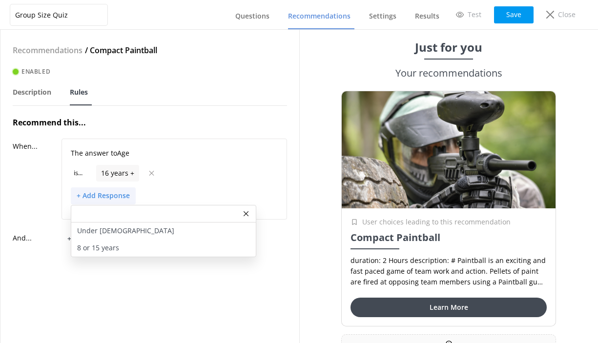
click at [52, 203] on p "When..." at bounding box center [37, 179] width 49 height 81
click at [172, 196] on div "+ Add Response Under 8 years old 8 or 15 years" at bounding box center [174, 195] width 207 height 17
click at [248, 212] on icon at bounding box center [246, 214] width 5 height 6
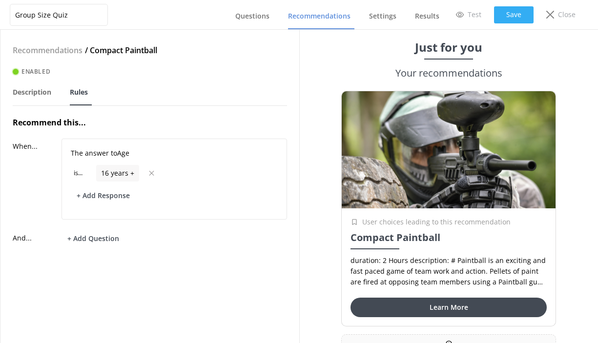
click at [512, 11] on button "Save" at bounding box center [514, 14] width 40 height 17
click at [261, 14] on span "Questions" at bounding box center [252, 16] width 34 height 10
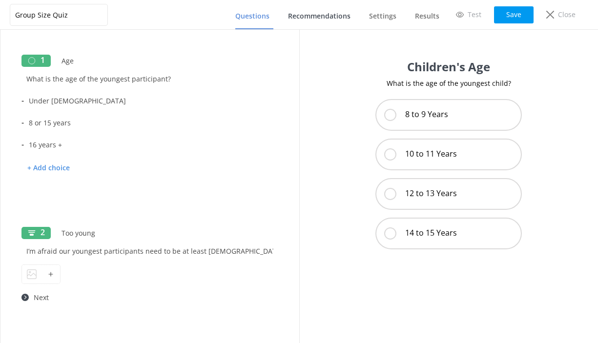
click at [315, 19] on span "Recommendations" at bounding box center [319, 16] width 62 height 10
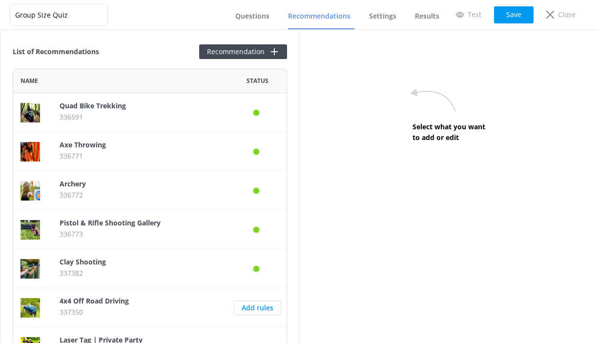
scroll to position [337, 274]
click at [260, 49] on button "Recommendation" at bounding box center [243, 51] width 88 height 15
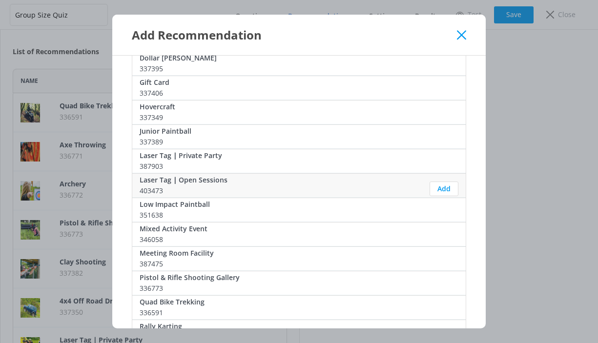
scroll to position [292, 0]
click at [445, 206] on button "Add" at bounding box center [444, 213] width 29 height 15
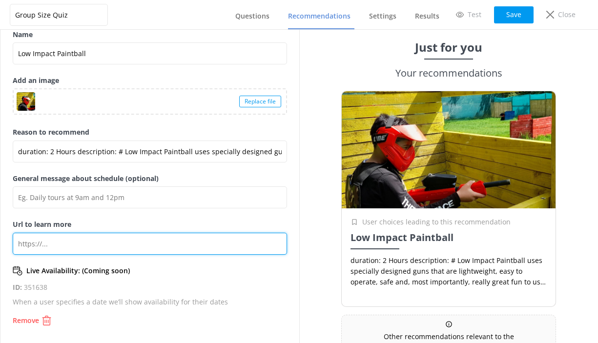
click at [82, 244] on input "Url to learn more" at bounding box center [150, 244] width 274 height 22
paste input "https://www.adventuresport.co.uk/activities/paintball"
type input "duration: 2 Hours description: # Low Impact Paintball uses specially designed g…"
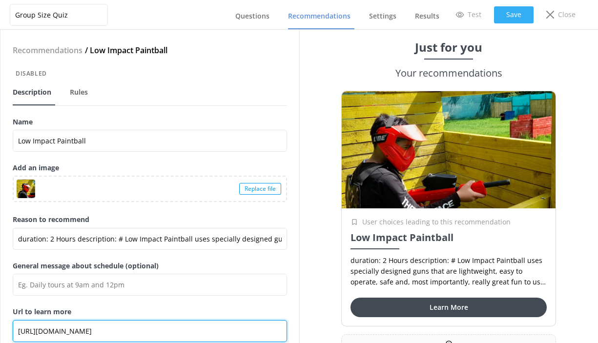
type input "https://www.adventuresport.co.uk/activities/paintball"
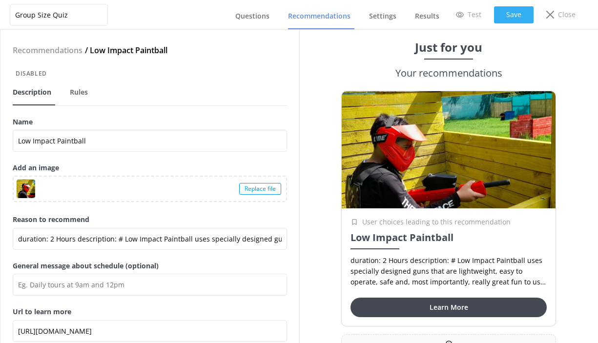
click at [516, 6] on button "Save" at bounding box center [514, 14] width 40 height 17
type input "duration: 2 Hours description: # Low Impact Paintball uses specially designed g…"
click at [84, 95] on span "Rules" at bounding box center [79, 92] width 18 height 10
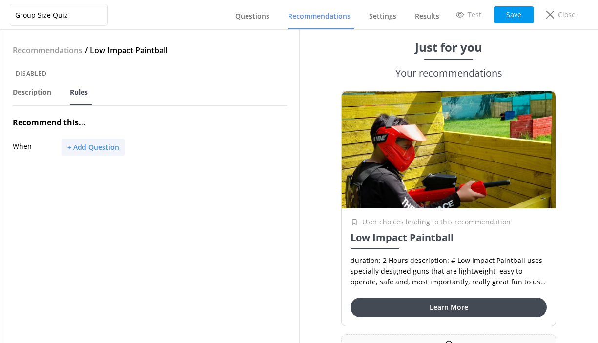
click at [100, 147] on button "+ Add Question" at bounding box center [93, 147] width 63 height 17
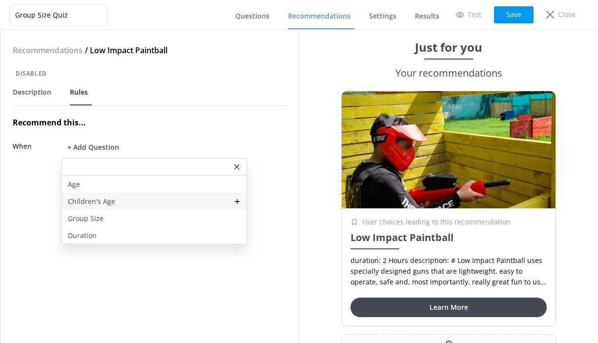
click at [116, 199] on div "Children's Age" at bounding box center [154, 201] width 185 height 17
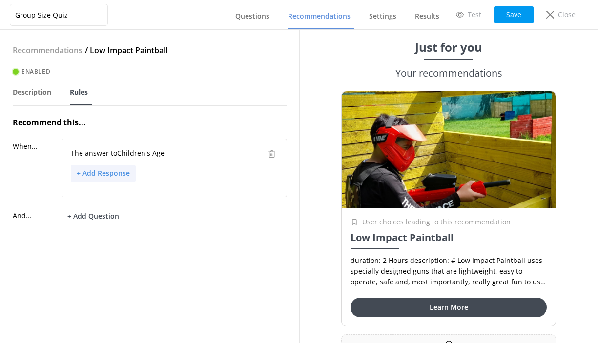
click at [107, 177] on button "+ Add Response" at bounding box center [103, 173] width 65 height 17
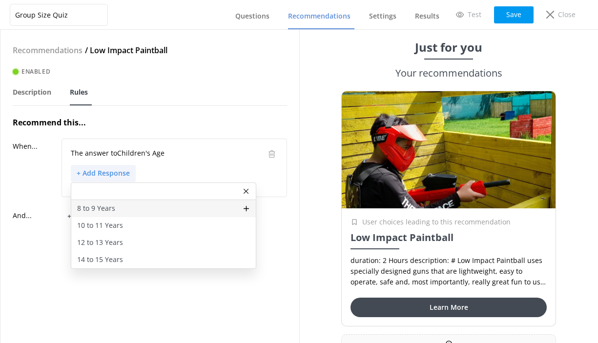
click at [104, 207] on p "8 to 9 Years" at bounding box center [96, 208] width 38 height 11
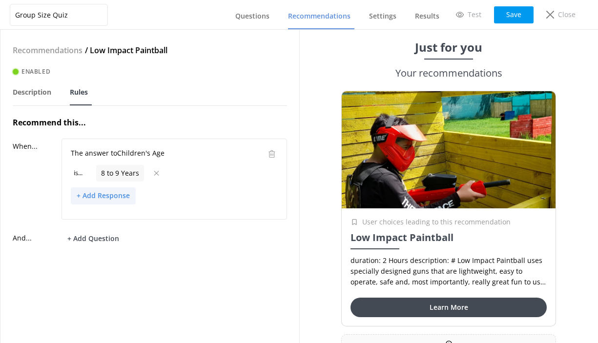
click at [109, 195] on button "+ Add Response" at bounding box center [103, 195] width 65 height 17
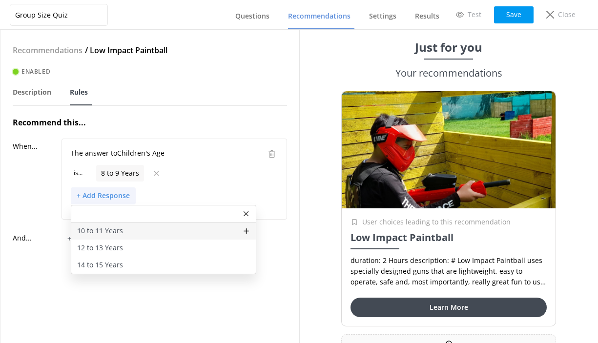
click at [111, 229] on p "10 to 11 Years" at bounding box center [100, 231] width 46 height 11
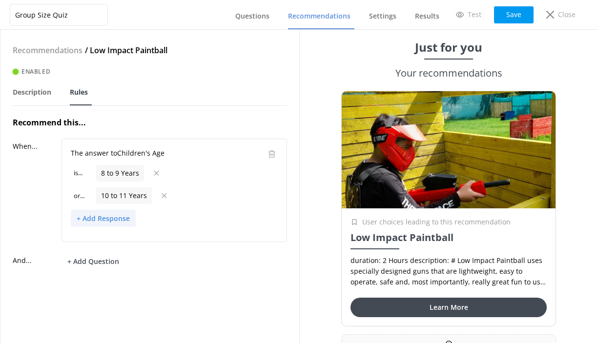
click at [107, 217] on button "+ Add Response" at bounding box center [103, 218] width 65 height 17
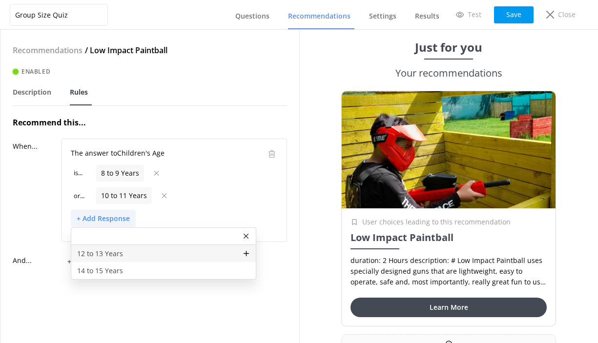
click at [118, 251] on p "12 to 13 Years" at bounding box center [100, 253] width 46 height 11
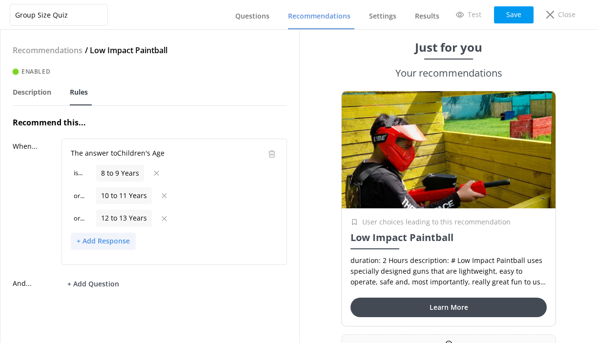
click at [110, 239] on button "+ Add Response" at bounding box center [103, 241] width 65 height 17
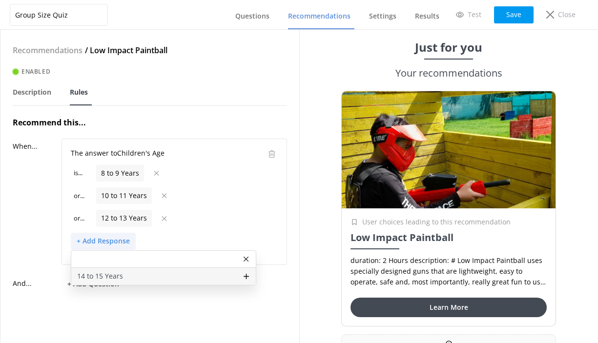
click at [108, 276] on p "14 to 15 Years" at bounding box center [100, 276] width 46 height 11
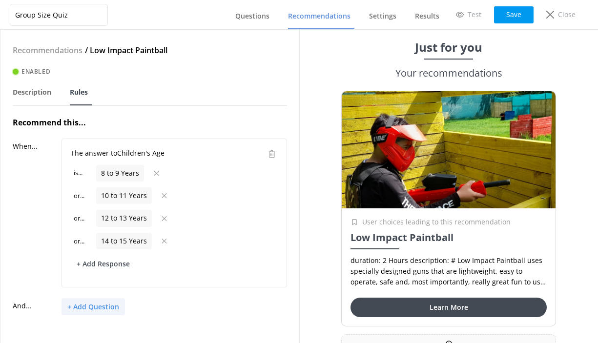
click at [94, 306] on button "+ Add Question" at bounding box center [93, 306] width 63 height 17
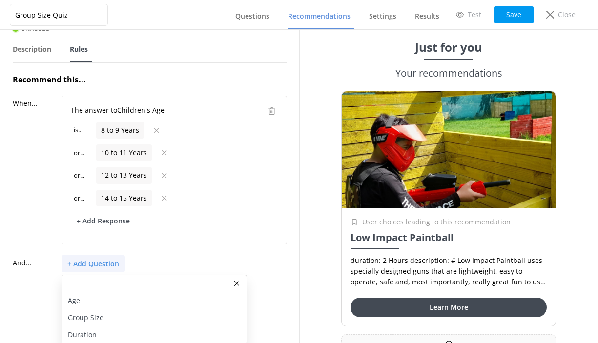
scroll to position [42, 0]
click at [93, 303] on div "Age" at bounding box center [154, 301] width 185 height 17
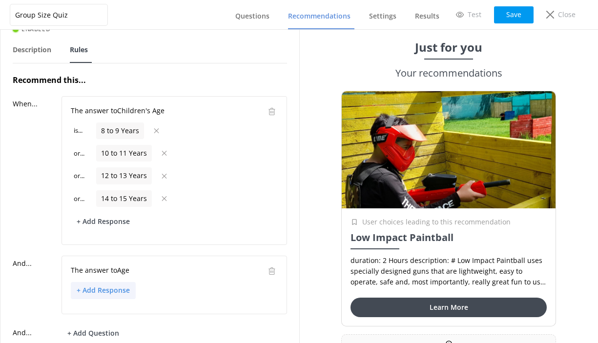
click at [110, 289] on button "+ Add Response" at bounding box center [103, 290] width 65 height 17
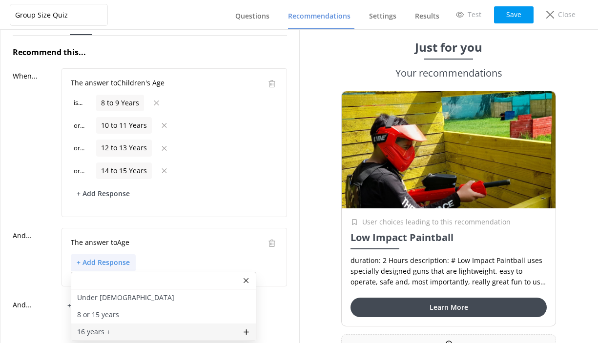
scroll to position [70, 0]
click at [107, 329] on p "16 years +" at bounding box center [93, 332] width 33 height 11
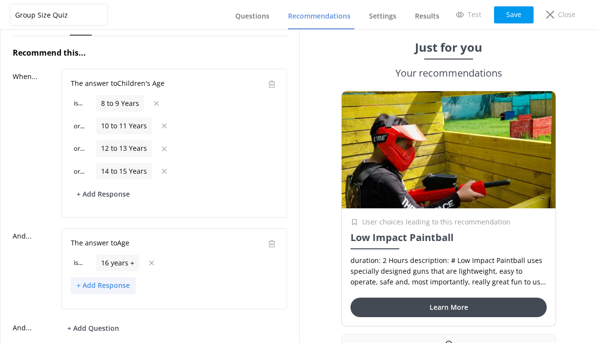
click at [108, 281] on button "+ Add Response" at bounding box center [103, 285] width 65 height 17
click at [108, 332] on p "8 or 15 years" at bounding box center [98, 337] width 42 height 11
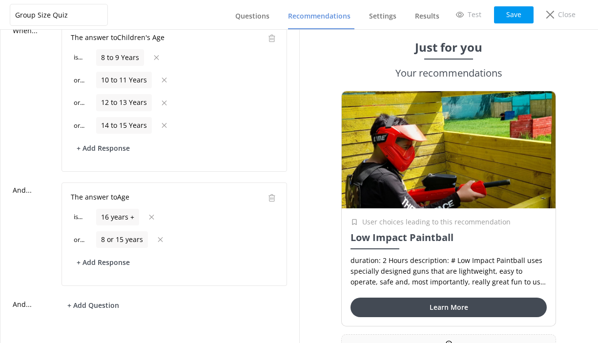
scroll to position [115, 0]
click at [512, 15] on button "Save" at bounding box center [514, 14] width 40 height 17
click at [260, 16] on span "Questions" at bounding box center [252, 16] width 34 height 10
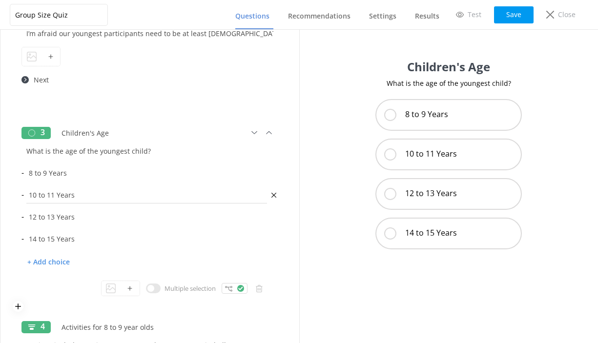
scroll to position [219, 0]
click at [233, 287] on div at bounding box center [235, 287] width 26 height 11
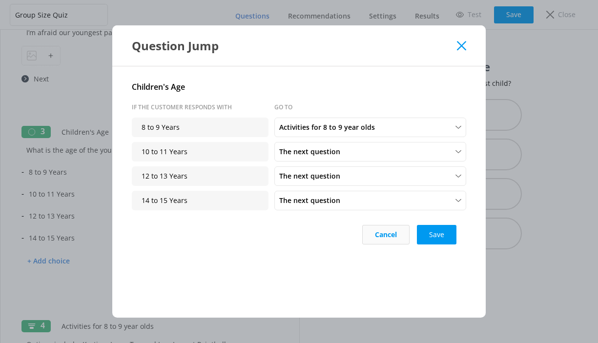
click at [394, 236] on button "Cancel" at bounding box center [385, 235] width 47 height 20
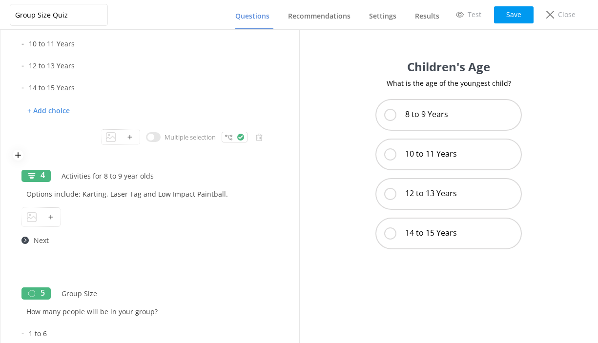
scroll to position [371, 0]
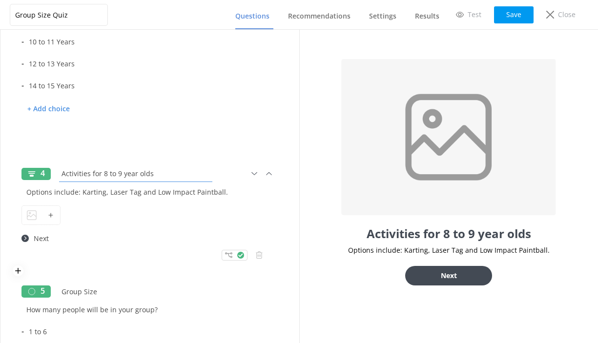
drag, startPoint x: 163, startPoint y: 175, endPoint x: 61, endPoint y: 175, distance: 102.0
click at [61, 175] on input "Activities for 8 to 9 year olds" at bounding box center [136, 174] width 158 height 22
click at [231, 258] on icon at bounding box center [228, 254] width 7 height 7
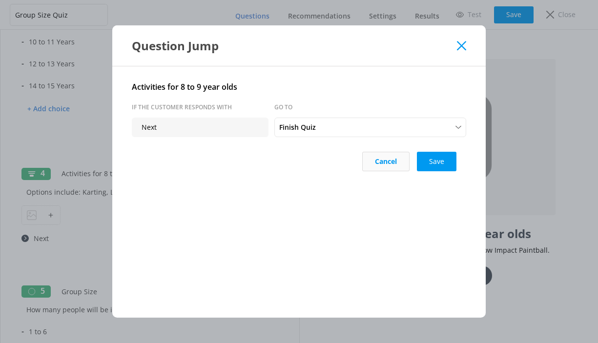
click at [391, 161] on button "Cancel" at bounding box center [385, 162] width 47 height 20
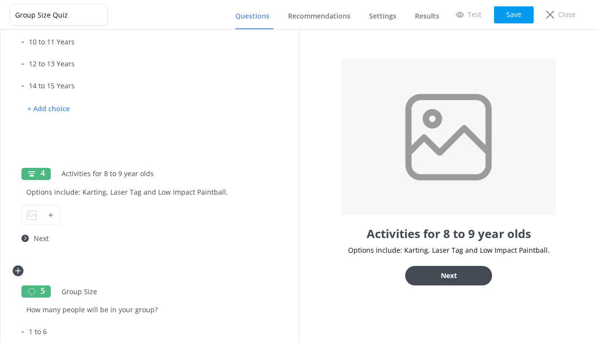
click at [17, 273] on icon at bounding box center [18, 271] width 10 height 8
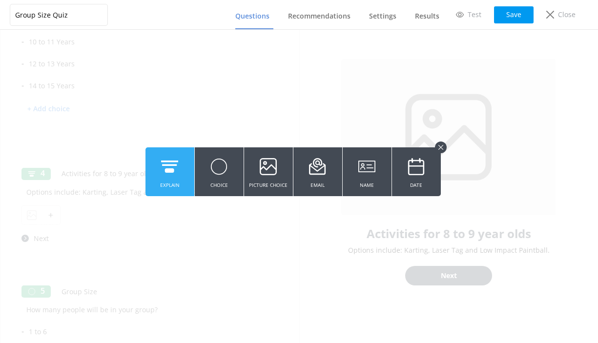
click at [180, 170] on button "Explain" at bounding box center [169, 171] width 49 height 49
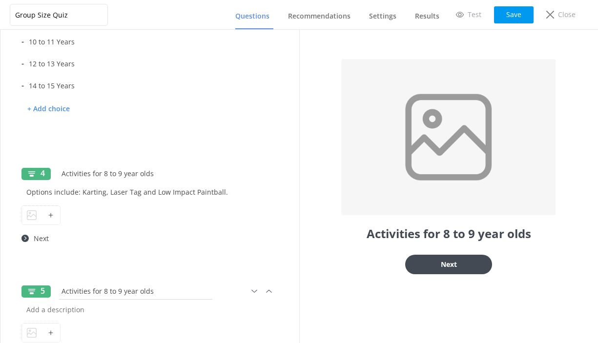
click at [103, 291] on input "Activities for 8 to 9 year olds" at bounding box center [136, 291] width 158 height 22
click at [123, 290] on input "Activities for10 to 9 year olds" at bounding box center [136, 291] width 158 height 22
type input "Activities for10 to 11 year olds"
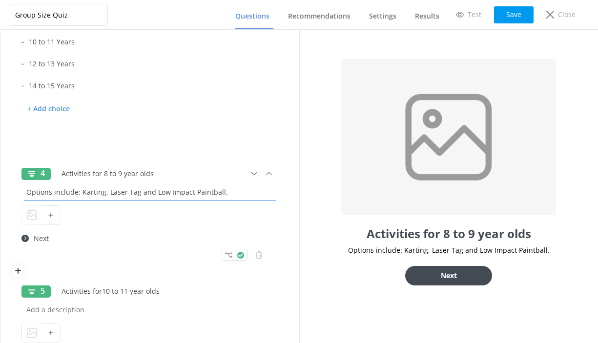
drag, startPoint x: 232, startPoint y: 191, endPoint x: 27, endPoint y: 192, distance: 204.6
click at [27, 192] on input "Options include: Karting, Laser Tag and Low Impact Paintball." at bounding box center [149, 192] width 257 height 22
click at [67, 310] on input "text" at bounding box center [149, 310] width 257 height 22
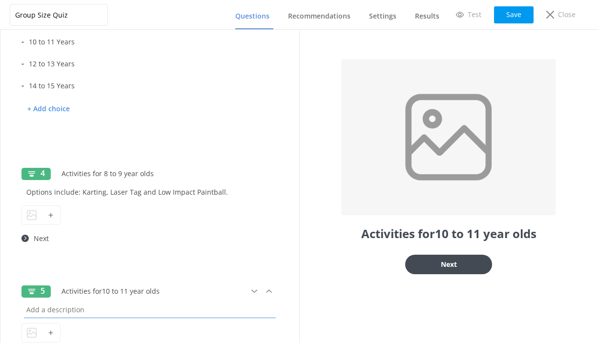
paste input "Options include: Karting, Laser Tag and Low Impact Paintball."
type input "Options include: Karting, Laser Tag and Low Impact Paintball."
click at [100, 292] on input "Activities for10 to 11 year olds" at bounding box center [136, 291] width 158 height 22
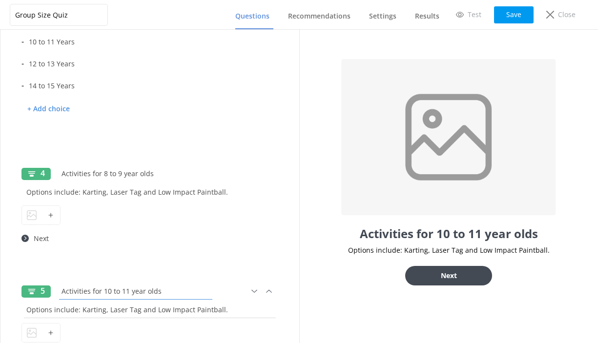
type input "Activities for 10 to 11 year olds"
click at [222, 309] on input "Options include: Karting, Laser Tag and Low Impact Paintball." at bounding box center [149, 310] width 257 height 22
click at [28, 312] on input "Options include: Karting, Laser Tag and Low Impact Paintball." at bounding box center [149, 310] width 257 height 22
click at [260, 310] on input "For groups, options include: Karting, Laser Tag and Low Impact Paintball." at bounding box center [149, 310] width 257 height 22
click at [25, 308] on input "For groups, options include: Karting, Laser Tag and Low Impact Paintball." at bounding box center [149, 310] width 257 height 22
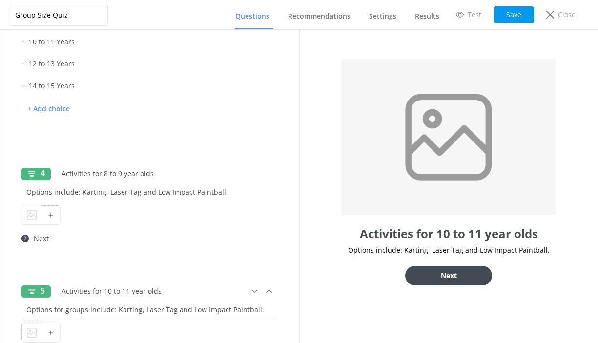
click at [260, 312] on input "Options for groups include: Karting, Laser Tag and Low Impact Paintball." at bounding box center [149, 310] width 257 height 22
click at [174, 309] on input "Options for groups include: Karting, Laser Tag and Low Impact Paintball. For an…" at bounding box center [149, 310] width 257 height 22
click at [186, 308] on input "Options for groups include: Karting, Laser Tag and Low Impact Paintball. Activi…" at bounding box center [149, 310] width 257 height 22
click at [227, 302] on input "Options for groups include: Karting, Laser Tag and Low Impact Paintball. Activi…" at bounding box center [149, 310] width 257 height 22
click at [233, 310] on input "Options for groups include: Karting, Laser Tag and Low Impact Paintball. Activi…" at bounding box center [149, 310] width 257 height 22
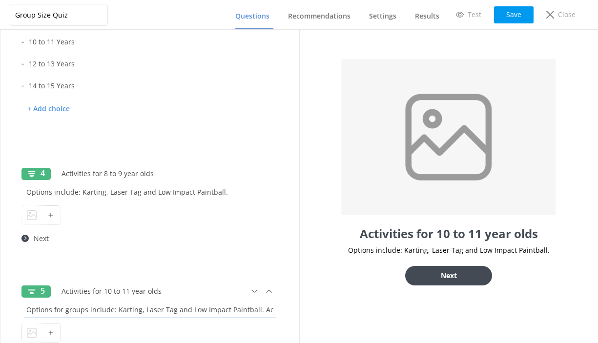
click at [267, 309] on input "Options for groups include: Karting, Laser Tag and Low Impact Paintball. Activi…" at bounding box center [149, 310] width 257 height 22
click at [229, 310] on input "Options for groups include: Karting, Laser Tag and Low Impact Paintball. Activi…" at bounding box center [149, 310] width 257 height 22
click at [208, 310] on input "Options for groups include: Karting, Laser Tag and Low Impact Paintball. Activi…" at bounding box center [149, 310] width 257 height 22
type input "Options for groups include: Karting, Laser Tag and Low Impact Paintball. Activi…"
click at [516, 16] on button "Save" at bounding box center [514, 14] width 40 height 17
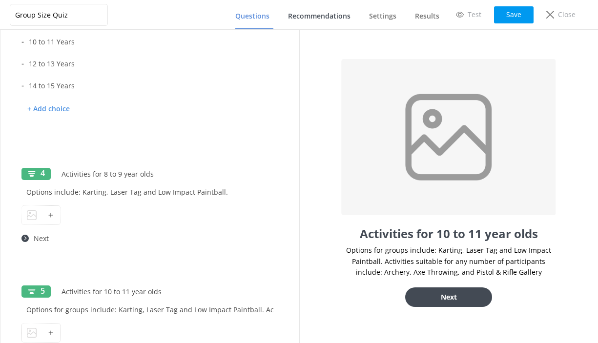
click at [344, 19] on span "Recommendations" at bounding box center [319, 16] width 62 height 10
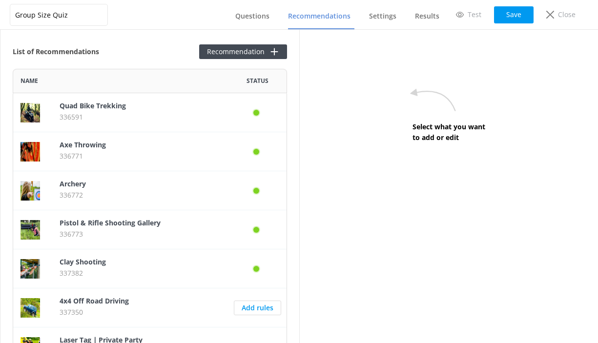
scroll to position [376, 274]
click at [197, 147] on p "Axe Throwing" at bounding box center [140, 145] width 161 height 11
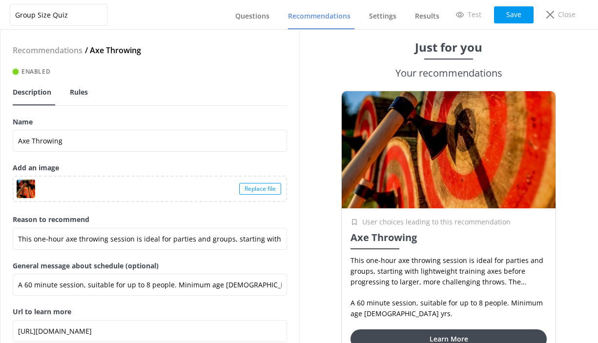
click at [72, 92] on span "Rules" at bounding box center [79, 92] width 18 height 10
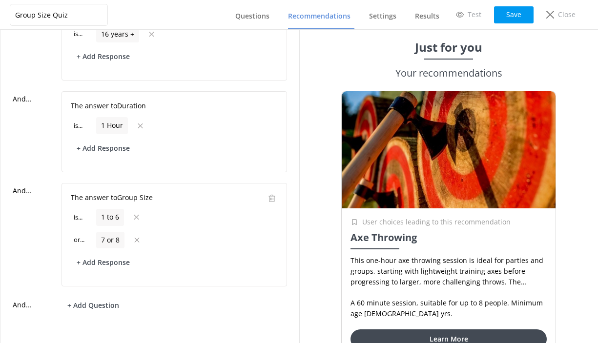
scroll to position [139, 0]
click at [106, 305] on button "+ Add Question" at bounding box center [93, 306] width 63 height 17
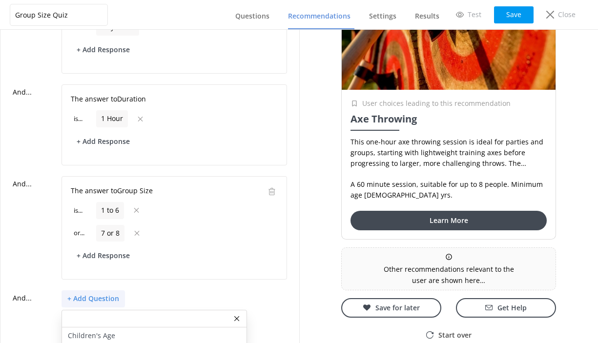
scroll to position [0, 0]
click at [170, 332] on div "Children's Age" at bounding box center [154, 336] width 185 height 17
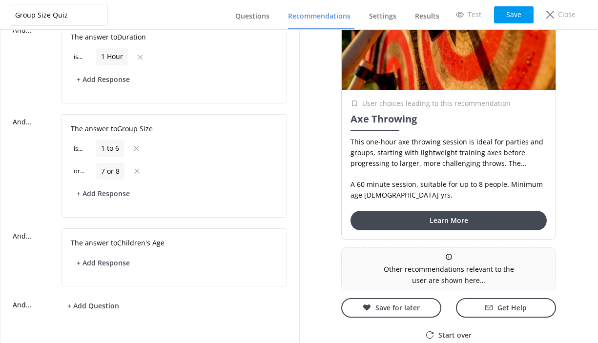
scroll to position [207, 0]
click at [119, 261] on button "+ Add Response" at bounding box center [103, 263] width 65 height 17
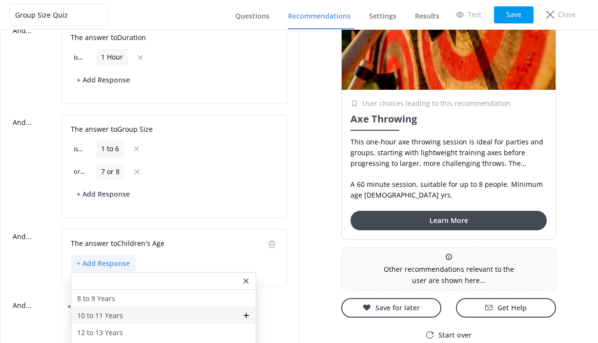
click at [105, 312] on p "10 to 11 Years" at bounding box center [100, 315] width 46 height 11
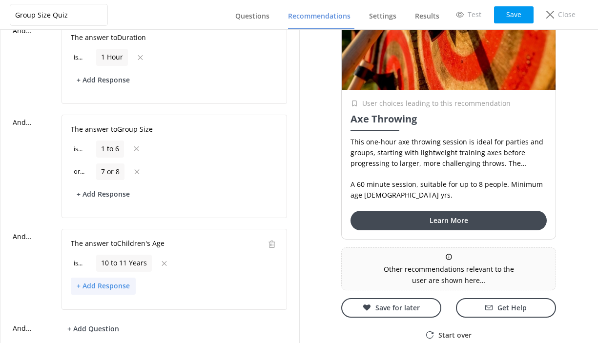
click at [110, 285] on button "+ Add Response" at bounding box center [103, 286] width 65 height 17
click at [111, 334] on p "12 to 13 Years" at bounding box center [100, 338] width 46 height 11
click at [107, 307] on button "+ Add Response" at bounding box center [103, 308] width 65 height 17
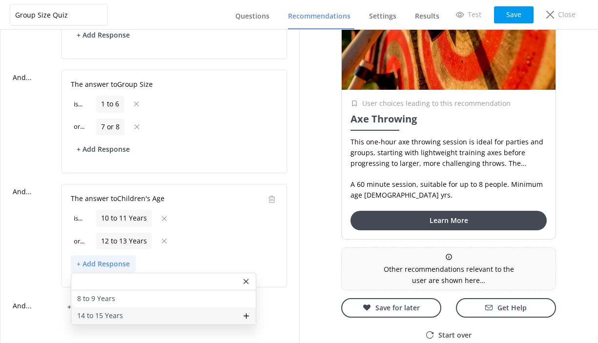
scroll to position [252, 0]
click at [104, 312] on p "14 to 15 Years" at bounding box center [100, 315] width 46 height 11
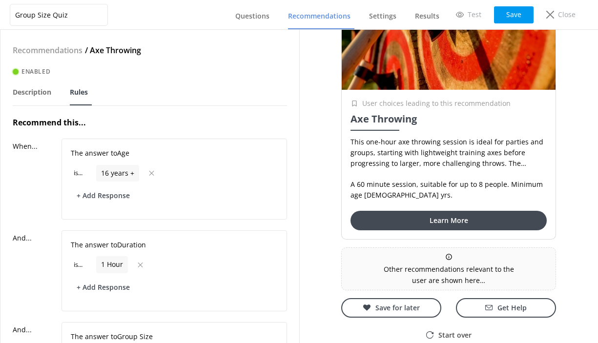
scroll to position [0, 0]
click at [520, 16] on button "Save" at bounding box center [514, 14] width 40 height 17
click at [516, 14] on button "Save" at bounding box center [514, 14] width 40 height 17
click at [318, 20] on span "Recommendations" at bounding box center [319, 16] width 62 height 10
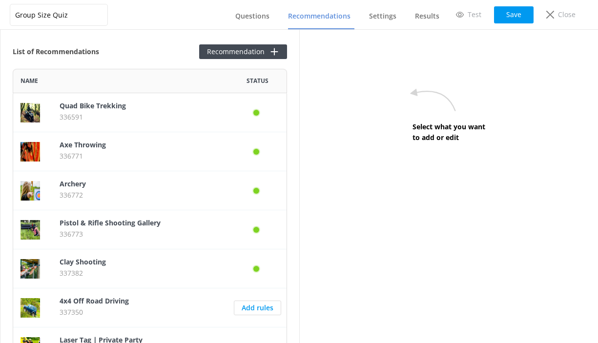
scroll to position [376, 274]
click at [149, 197] on p "336772" at bounding box center [140, 195] width 161 height 11
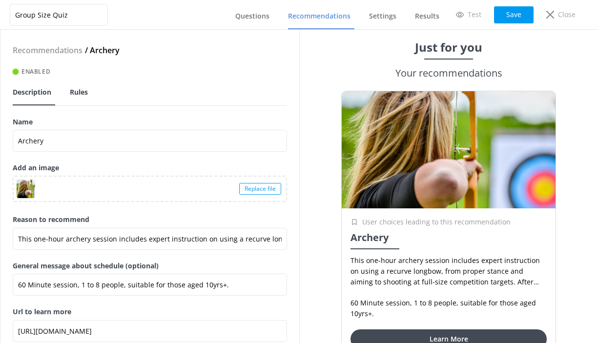
click at [76, 96] on span "Rules" at bounding box center [79, 92] width 18 height 10
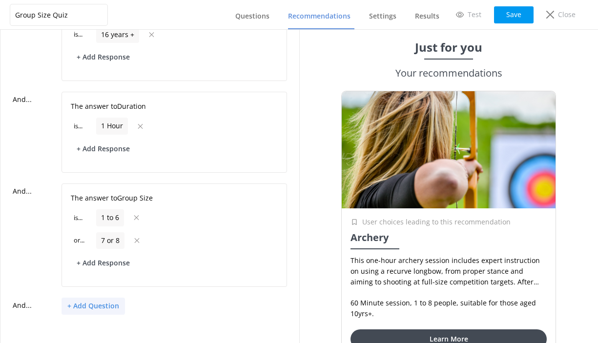
click at [96, 303] on button "+ Add Question" at bounding box center [93, 306] width 63 height 17
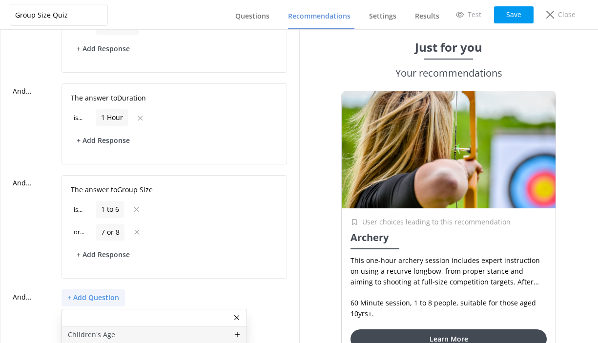
scroll to position [146, 0]
click at [97, 334] on p "Children's Age" at bounding box center [91, 336] width 47 height 11
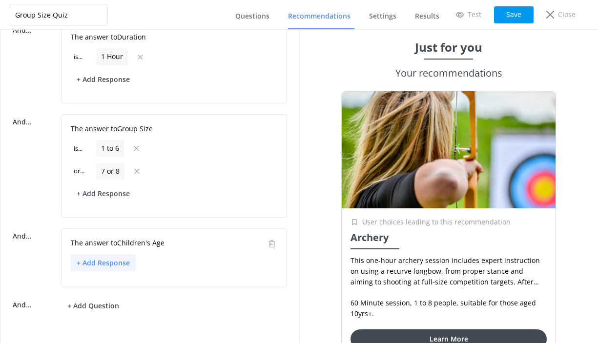
scroll to position [207, 0]
click at [114, 264] on button "+ Add Response" at bounding box center [103, 263] width 65 height 17
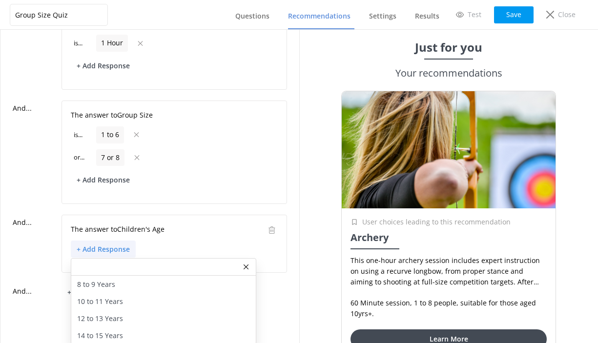
scroll to position [221, 0]
click at [111, 298] on p "10 to 11 Years" at bounding box center [100, 302] width 46 height 11
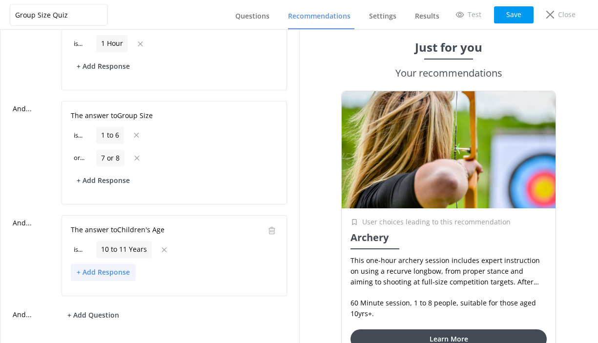
click at [103, 272] on button "+ Add Response" at bounding box center [103, 272] width 65 height 17
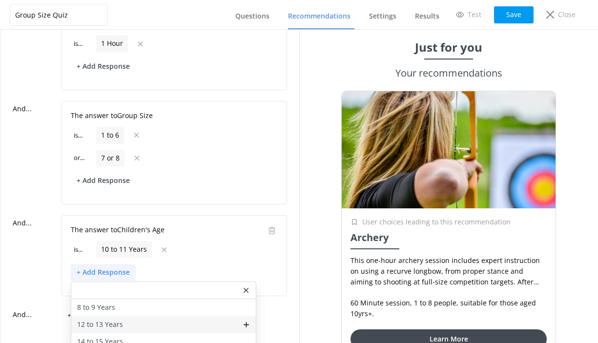
click at [100, 321] on p "12 to 13 Years" at bounding box center [100, 324] width 46 height 11
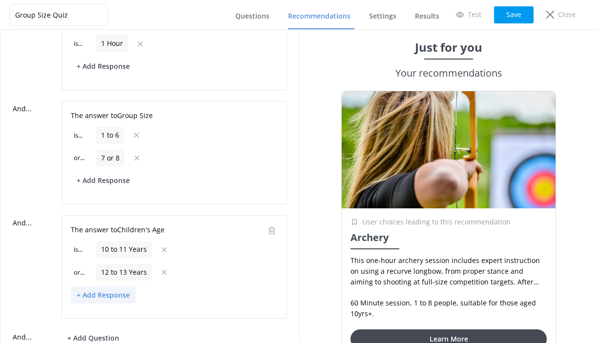
click at [114, 295] on button "+ Add Response" at bounding box center [103, 295] width 65 height 17
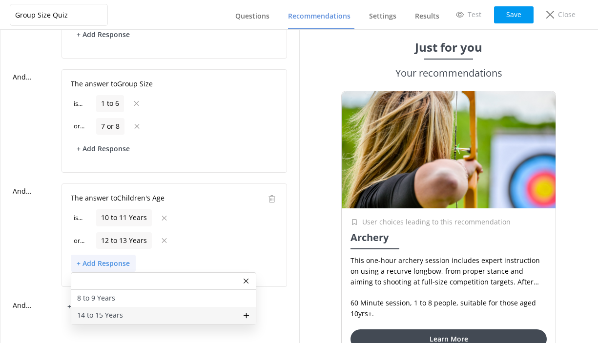
scroll to position [252, 0]
click at [116, 313] on p "14 to 15 Years" at bounding box center [100, 315] width 46 height 11
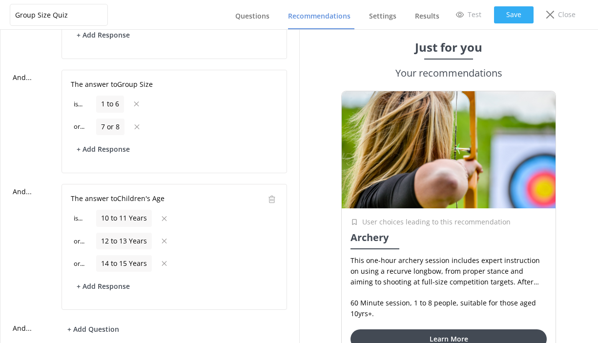
click at [511, 15] on button "Save" at bounding box center [514, 14] width 40 height 17
click at [334, 19] on span "Recommendations" at bounding box center [319, 16] width 62 height 10
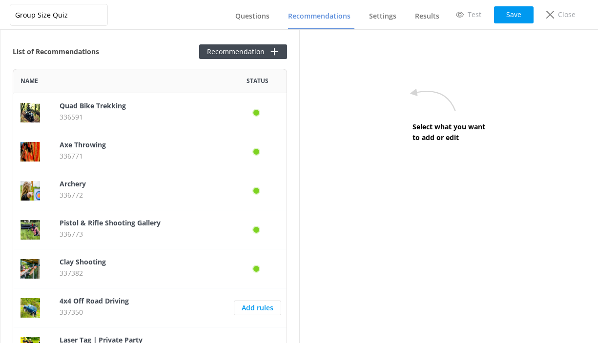
scroll to position [376, 274]
click at [111, 228] on p "Pistol & Rifle Shooting Gallery" at bounding box center [140, 223] width 161 height 11
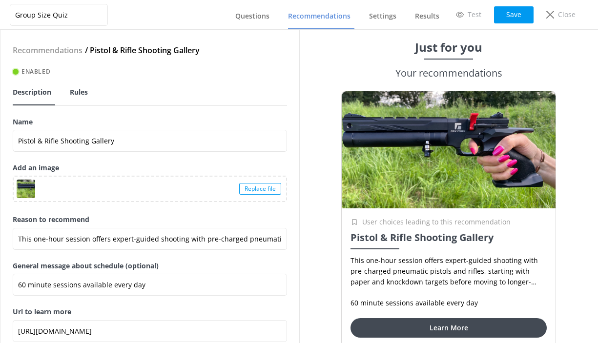
click at [82, 97] on link "Rules" at bounding box center [81, 92] width 22 height 25
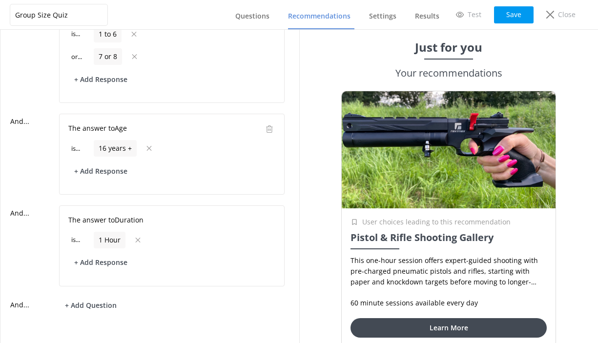
scroll to position [139, 2]
click at [111, 171] on button "+ Add Response" at bounding box center [100, 171] width 65 height 17
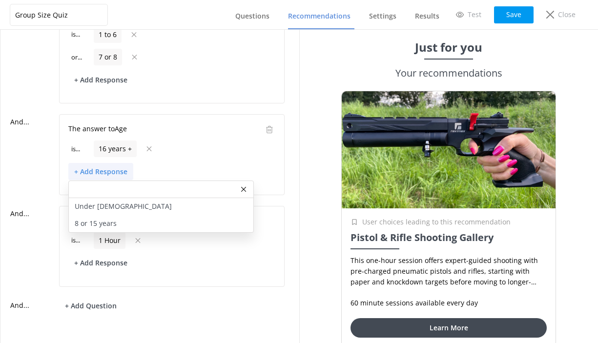
click at [200, 152] on div "is ... 16 years +" at bounding box center [171, 149] width 207 height 17
click at [242, 187] on use at bounding box center [243, 189] width 5 height 5
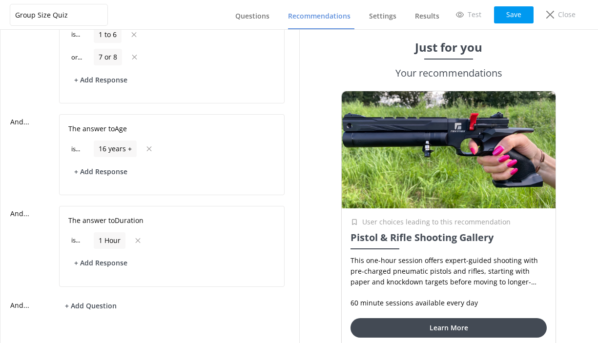
scroll to position [0, 0]
click at [111, 304] on button "+ Add Question" at bounding box center [90, 306] width 63 height 17
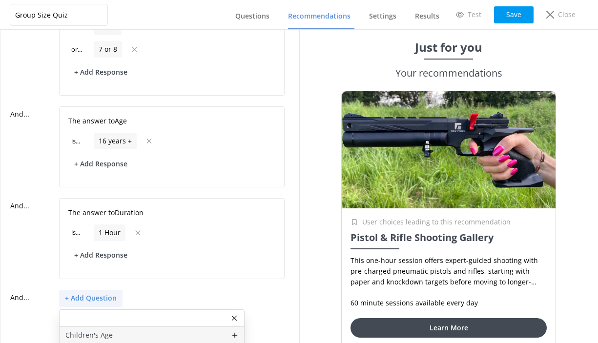
scroll to position [146, 2]
click at [97, 331] on p "Children's Age" at bounding box center [88, 336] width 47 height 11
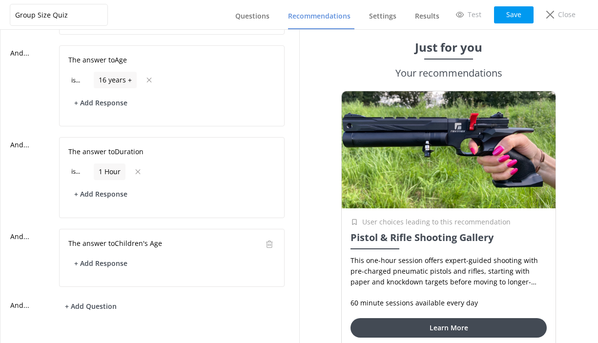
scroll to position [0, 0]
click at [110, 259] on button "+ Add Response" at bounding box center [100, 263] width 65 height 17
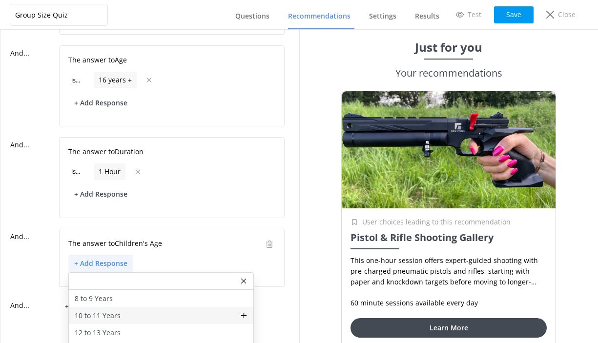
click at [101, 310] on p "10 to 11 Years" at bounding box center [98, 315] width 46 height 11
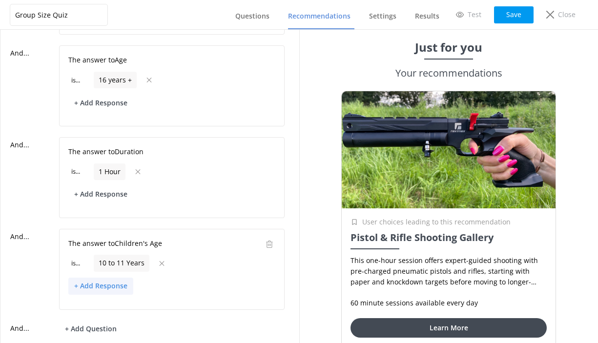
click at [97, 285] on button "+ Add Response" at bounding box center [100, 286] width 65 height 17
click at [97, 340] on p "12 to 13 Years" at bounding box center [98, 338] width 46 height 11
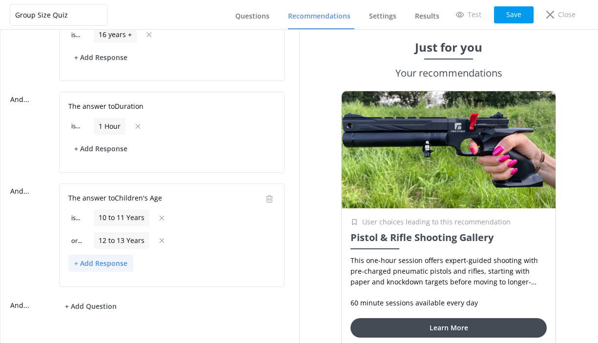
scroll to position [252, 2]
click at [101, 267] on button "+ Add Response" at bounding box center [100, 263] width 65 height 17
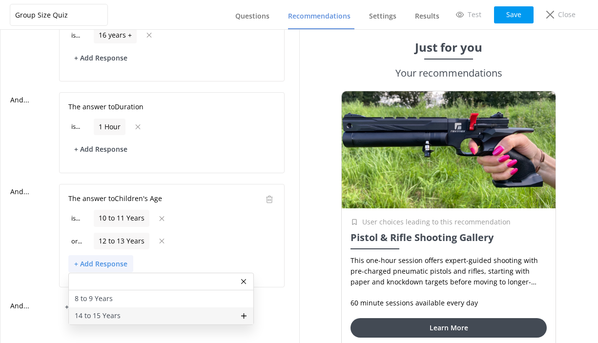
click at [106, 313] on p "14 to 15 Years" at bounding box center [98, 315] width 46 height 11
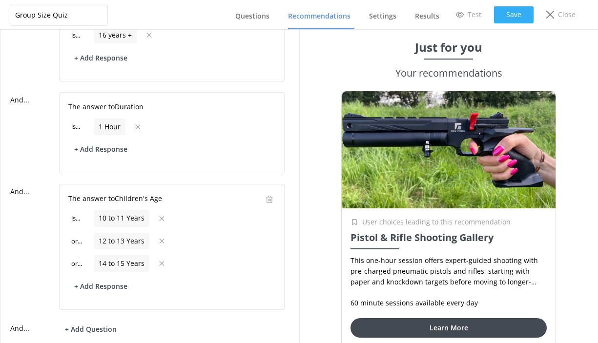
click at [512, 17] on button "Save" at bounding box center [514, 14] width 40 height 17
click at [327, 18] on span "Recommendations" at bounding box center [319, 16] width 62 height 10
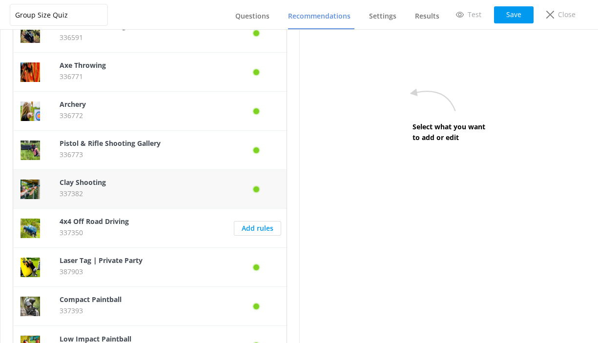
scroll to position [81, 0]
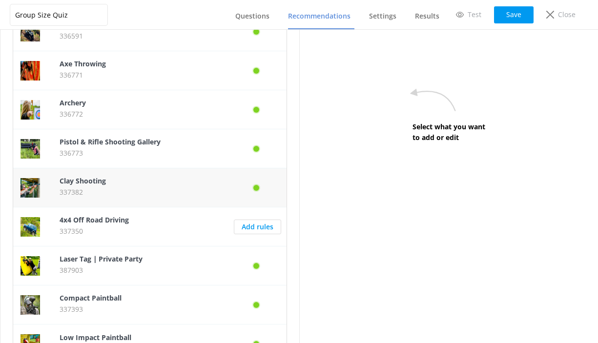
click at [166, 187] on p "337382" at bounding box center [140, 192] width 161 height 11
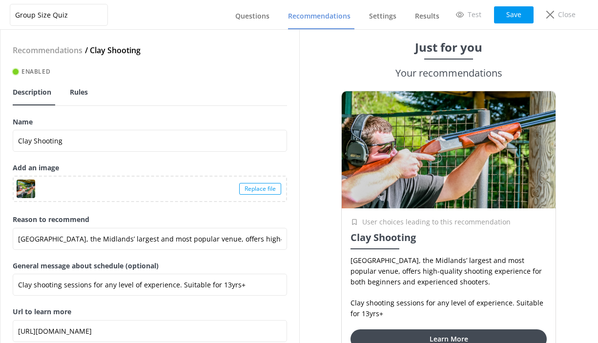
click at [78, 94] on span "Rules" at bounding box center [79, 92] width 18 height 10
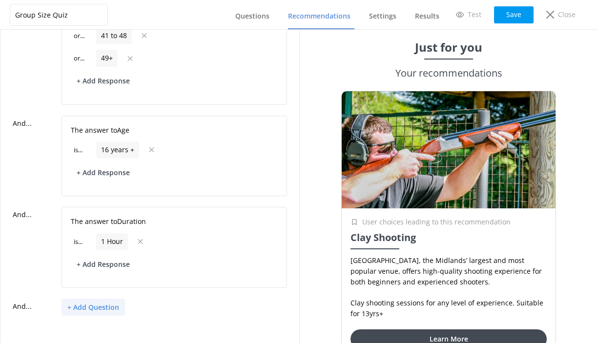
click at [100, 306] on button "+ Add Question" at bounding box center [93, 307] width 63 height 17
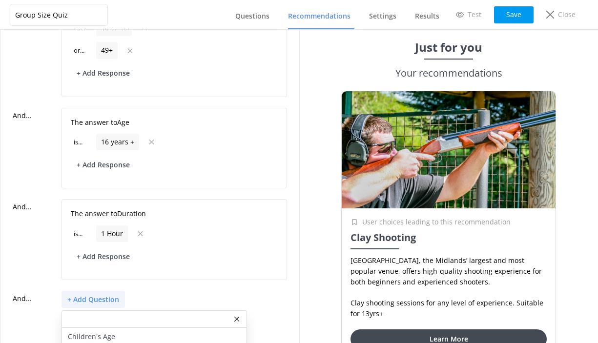
scroll to position [281, 0]
click at [103, 332] on p "Children's Age" at bounding box center [91, 337] width 47 height 11
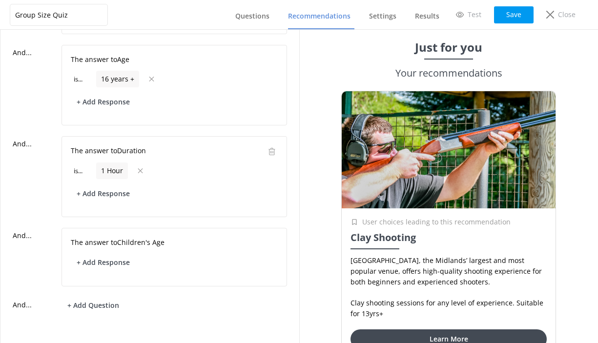
scroll to position [342, 0]
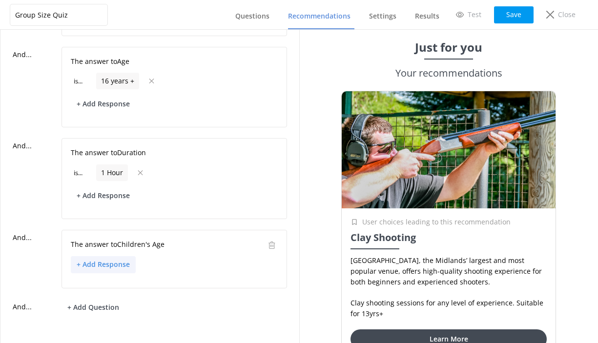
click at [113, 264] on button "+ Add Response" at bounding box center [103, 264] width 65 height 17
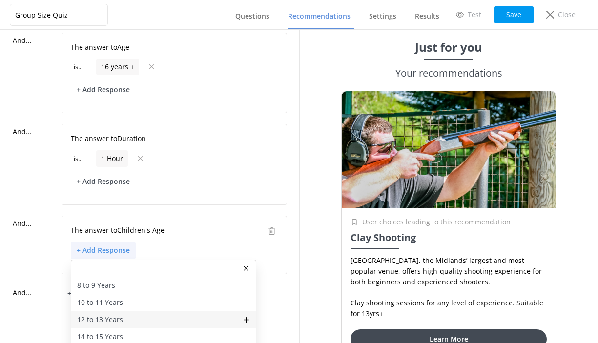
scroll to position [356, 0]
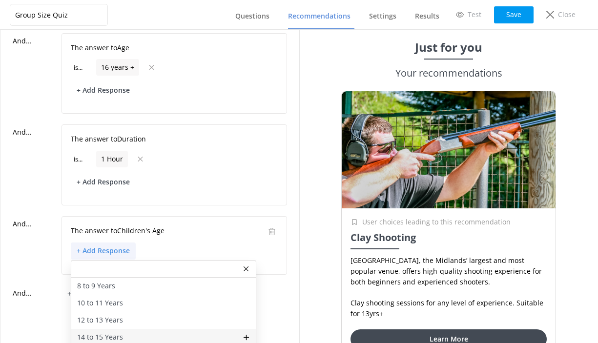
click at [107, 332] on p "14 to 15 Years" at bounding box center [100, 337] width 46 height 11
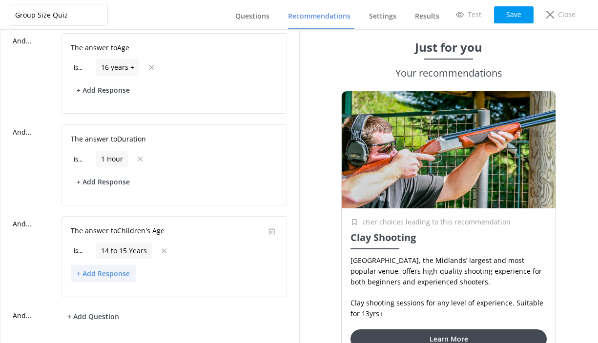
click at [117, 267] on button "+ Add Response" at bounding box center [103, 273] width 65 height 17
click at [107, 337] on p "12 to 13 Years" at bounding box center [100, 342] width 46 height 11
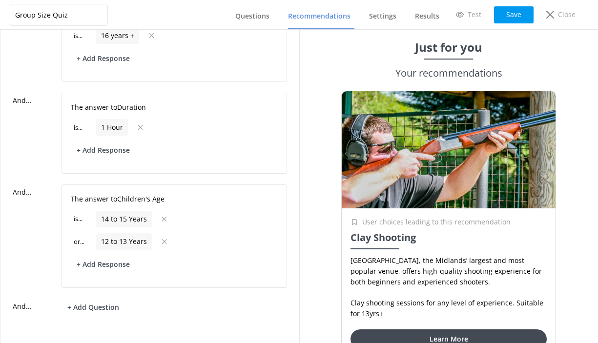
scroll to position [387, 0]
click at [517, 13] on button "Save" at bounding box center [514, 14] width 40 height 17
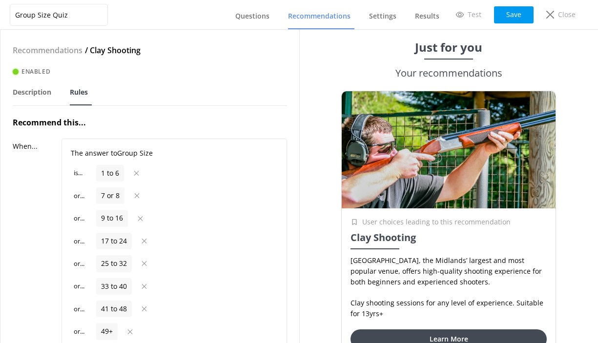
scroll to position [0, 0]
click at [334, 14] on span "Recommendations" at bounding box center [319, 16] width 62 height 10
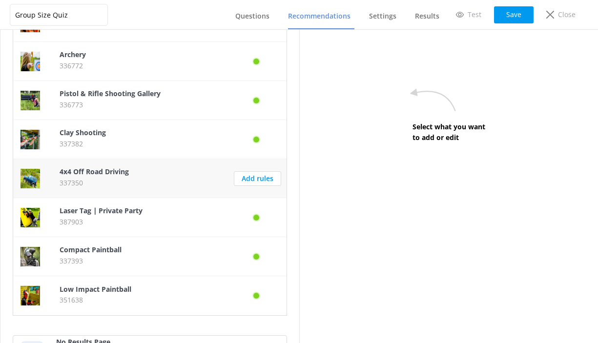
scroll to position [149, 0]
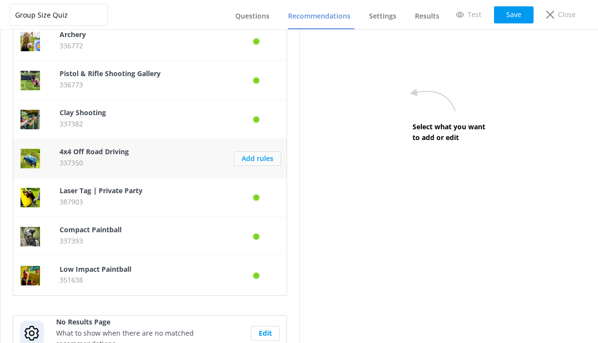
click at [264, 155] on link "Add rules" at bounding box center [257, 158] width 47 height 15
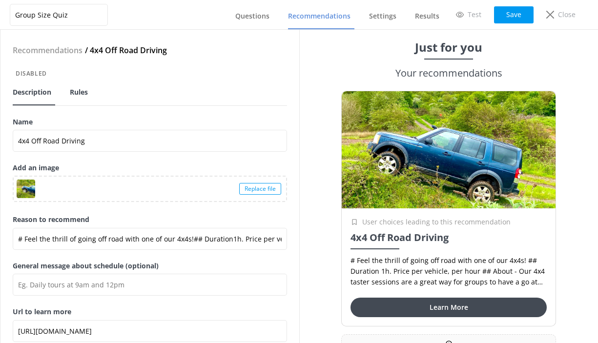
click at [78, 90] on span "Rules" at bounding box center [79, 92] width 18 height 10
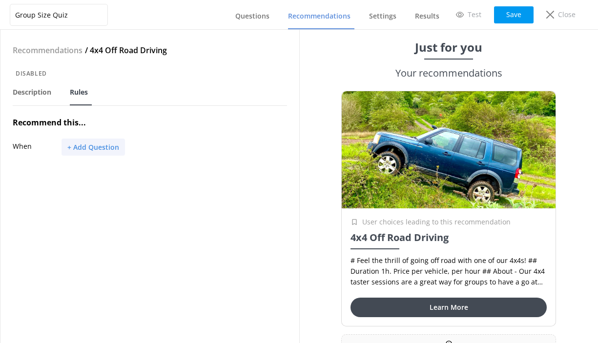
click at [90, 150] on button "+ Add Question" at bounding box center [93, 147] width 63 height 17
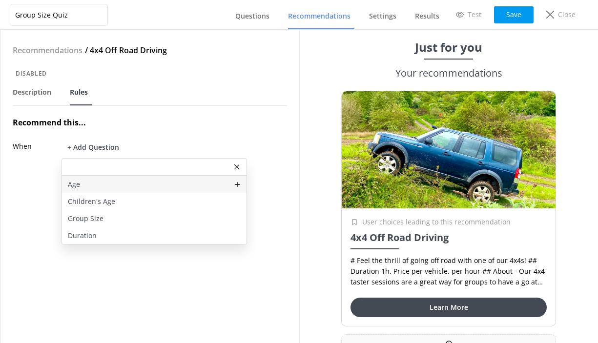
click at [82, 185] on div "Age" at bounding box center [154, 184] width 185 height 17
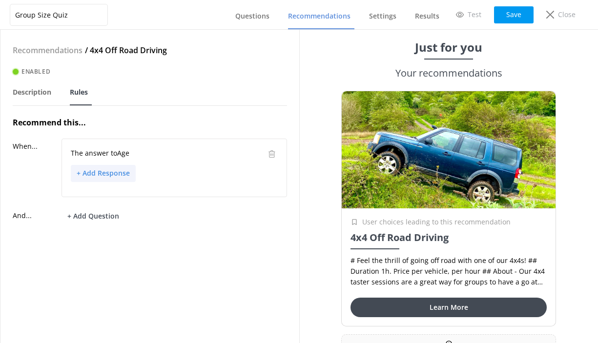
click at [106, 171] on button "+ Add Response" at bounding box center [103, 173] width 65 height 17
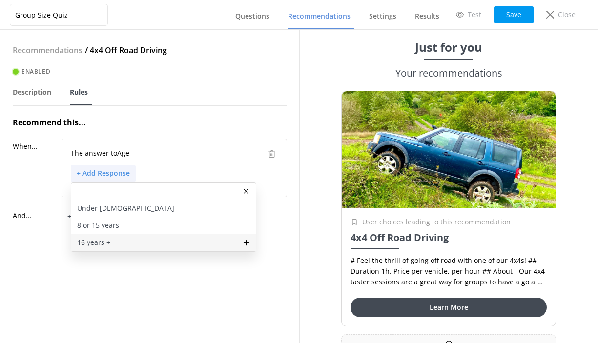
click at [103, 241] on p "16 years +" at bounding box center [93, 242] width 33 height 11
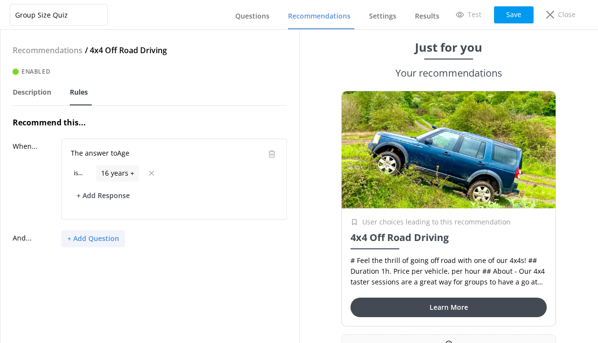
click at [102, 239] on button "+ Add Question" at bounding box center [93, 238] width 63 height 17
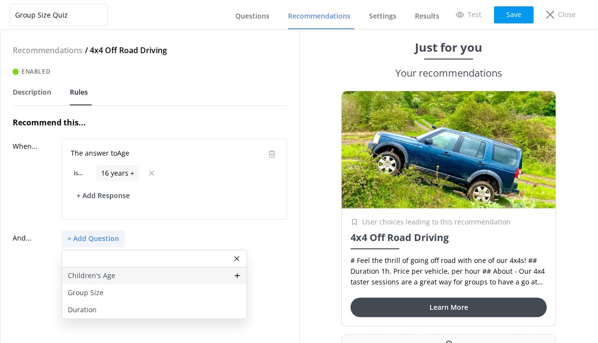
click at [104, 275] on p "Children's Age" at bounding box center [91, 275] width 47 height 11
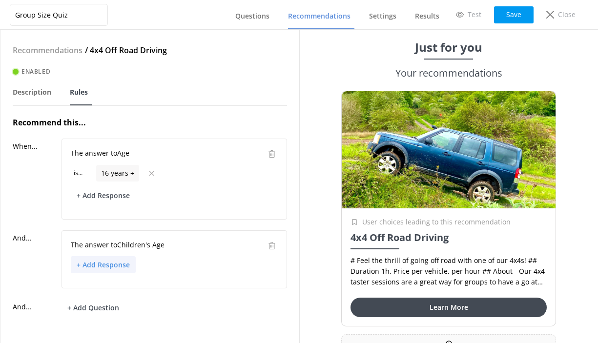
click at [108, 267] on button "+ Add Response" at bounding box center [103, 264] width 65 height 17
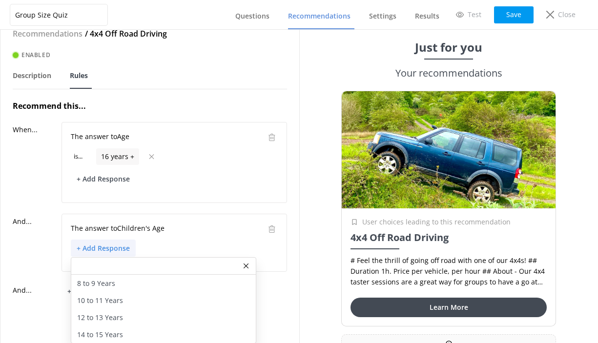
scroll to position [16, 0]
click at [96, 335] on p "14 to 15 Years" at bounding box center [100, 335] width 46 height 11
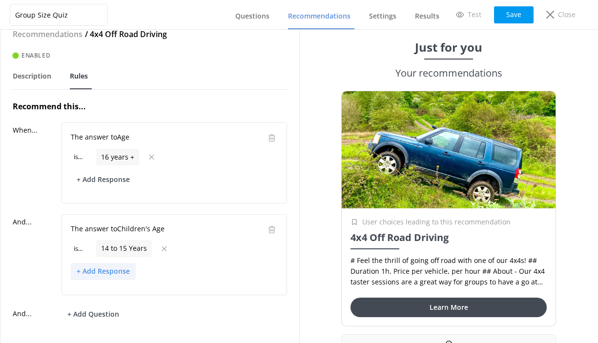
click at [103, 270] on button "+ Add Response" at bounding box center [103, 271] width 65 height 17
click at [98, 337] on p "12 to 13 Years" at bounding box center [100, 340] width 46 height 11
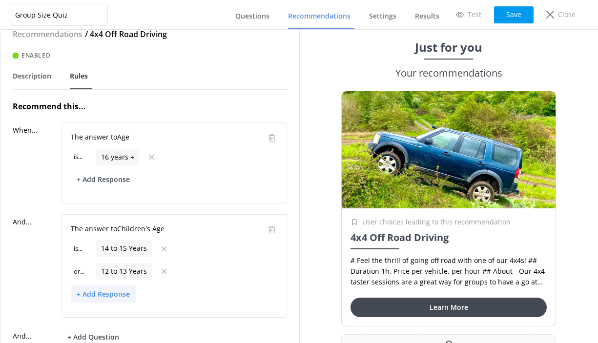
click at [104, 290] on button "+ Add Response" at bounding box center [103, 294] width 65 height 17
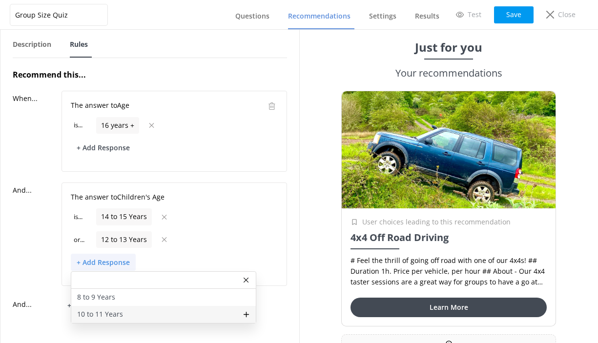
scroll to position [47, 0]
click at [110, 317] on p "10 to 11 Years" at bounding box center [100, 315] width 46 height 11
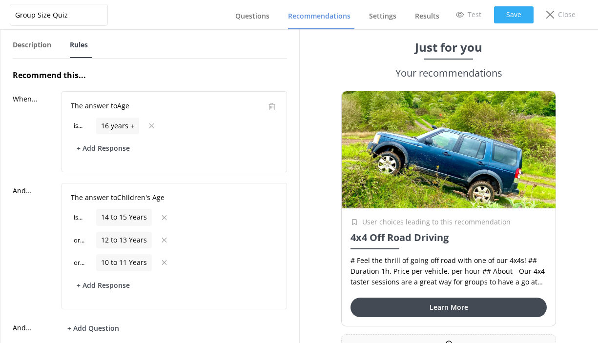
click at [515, 20] on button "Save" at bounding box center [514, 14] width 40 height 17
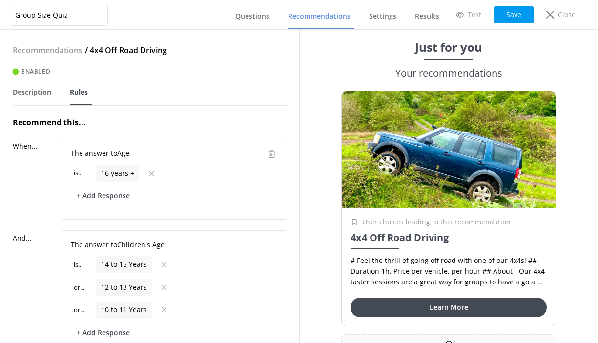
scroll to position [0, 0]
click at [320, 16] on span "Recommendations" at bounding box center [319, 16] width 62 height 10
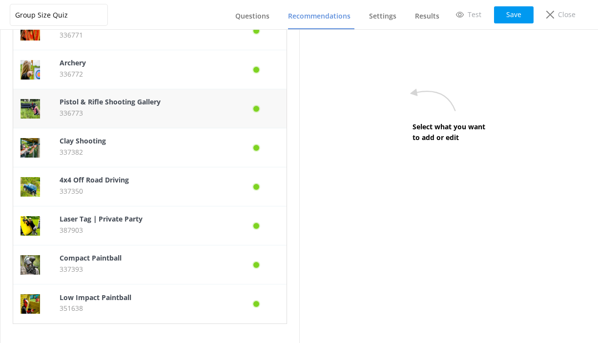
scroll to position [124, 0]
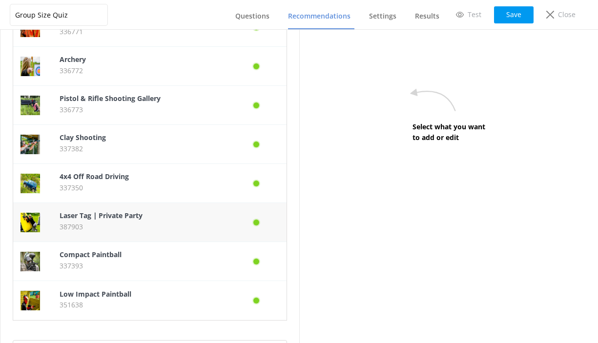
click at [152, 216] on p "Laser Tag ∣ Private Party" at bounding box center [140, 215] width 161 height 11
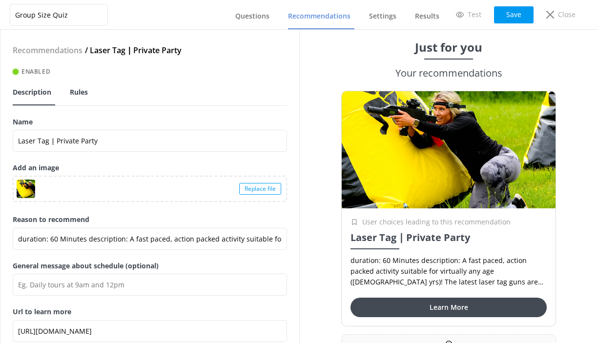
click at [79, 89] on span "Rules" at bounding box center [79, 92] width 18 height 10
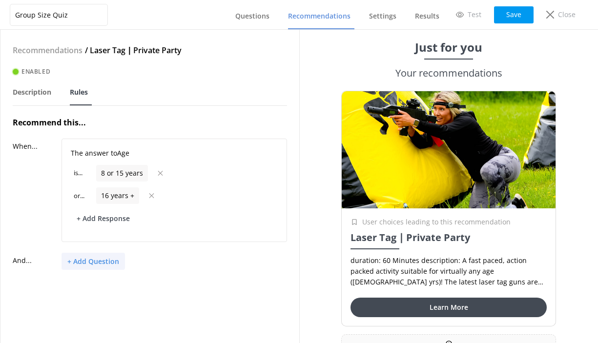
click at [107, 261] on button "+ Add Question" at bounding box center [93, 261] width 63 height 17
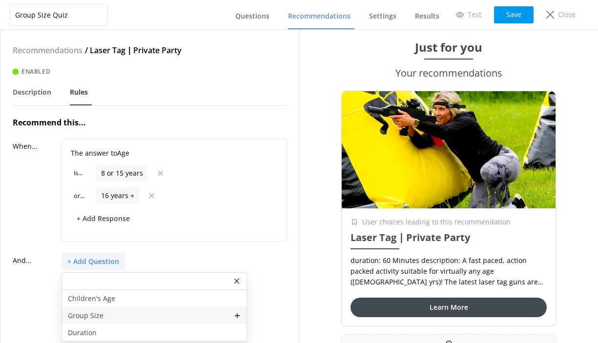
click at [96, 316] on p "Group Size" at bounding box center [86, 315] width 36 height 11
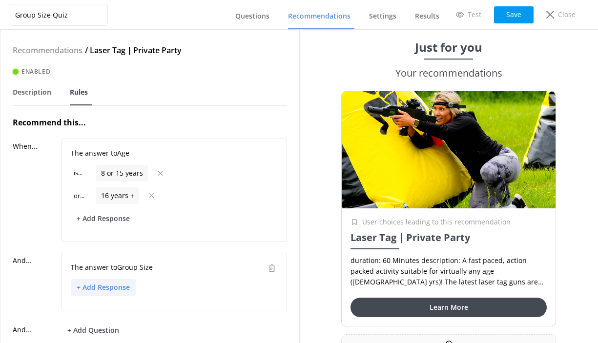
click at [127, 289] on button "+ Add Response" at bounding box center [103, 287] width 65 height 17
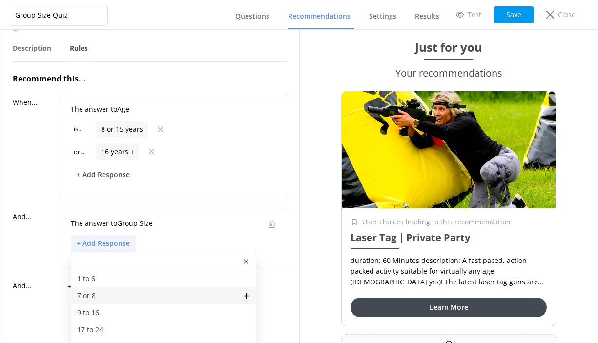
scroll to position [43, 0]
click at [128, 291] on div "7 or 8" at bounding box center [163, 296] width 185 height 17
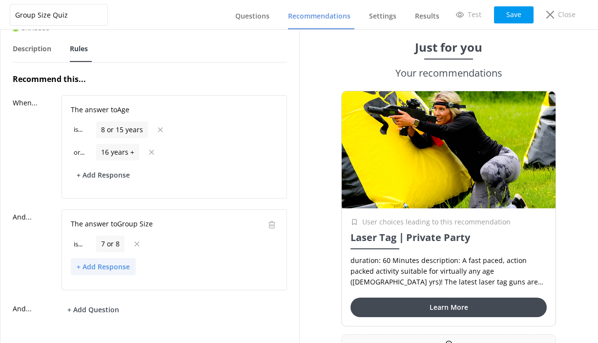
click at [121, 269] on button "+ Add Response" at bounding box center [103, 266] width 65 height 17
click at [104, 321] on div "9 to 16" at bounding box center [163, 318] width 185 height 17
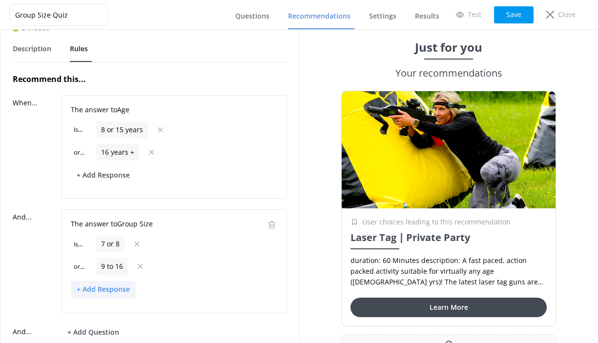
click at [114, 291] on button "+ Add Response" at bounding box center [103, 289] width 65 height 17
click at [106, 337] on div "17 to 24" at bounding box center [163, 341] width 185 height 17
click at [111, 313] on button "+ Add Response" at bounding box center [103, 312] width 65 height 17
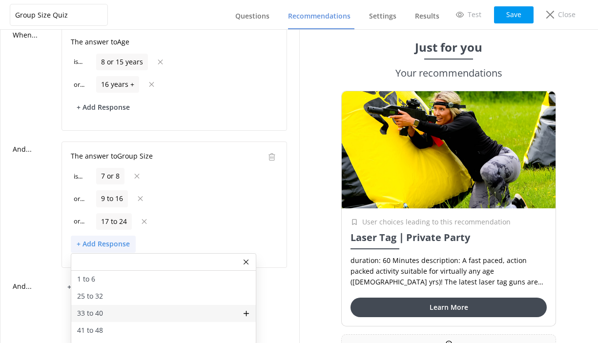
scroll to position [111, 0]
click at [240, 221] on div "or ... 17 to 24" at bounding box center [174, 222] width 207 height 17
click at [273, 292] on div "+ Add Question Children's Age Duration" at bounding box center [175, 287] width 226 height 17
click at [247, 261] on use at bounding box center [246, 262] width 5 height 5
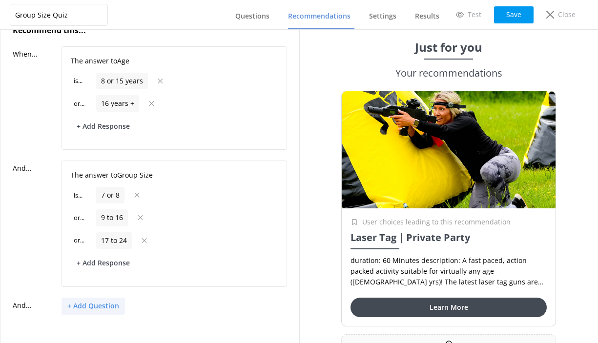
click at [104, 307] on button "+ Add Question" at bounding box center [93, 306] width 63 height 17
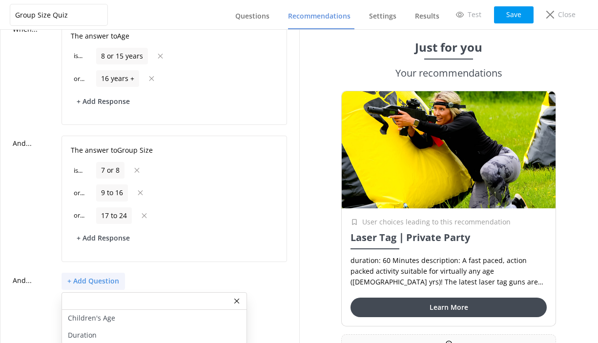
scroll to position [117, 0]
click at [92, 335] on p "Duration" at bounding box center [82, 336] width 29 height 11
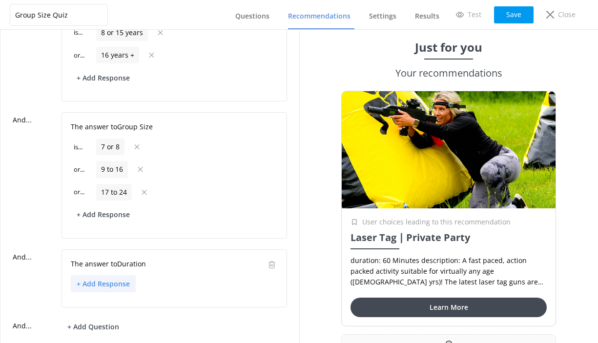
scroll to position [151, 0]
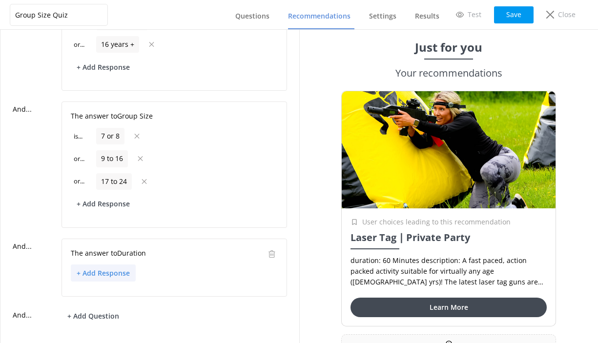
click at [119, 272] on button "+ Add Response" at bounding box center [103, 273] width 65 height 17
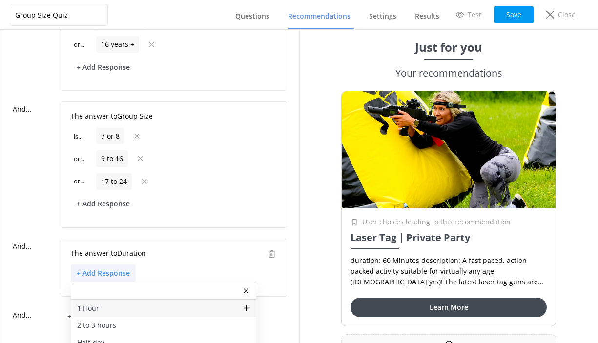
click at [103, 307] on div "1 Hour" at bounding box center [163, 308] width 185 height 17
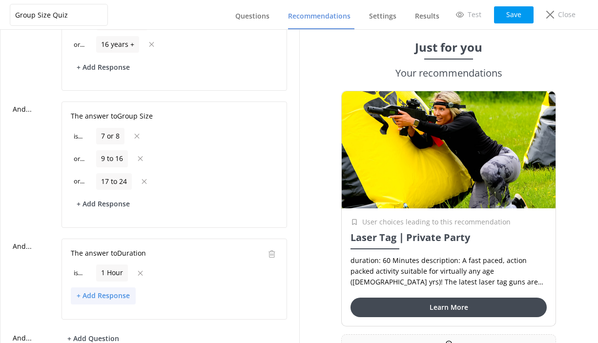
click at [120, 291] on button "+ Add Response" at bounding box center [103, 296] width 65 height 17
click at [108, 330] on p "2 to 3 hours" at bounding box center [96, 331] width 39 height 11
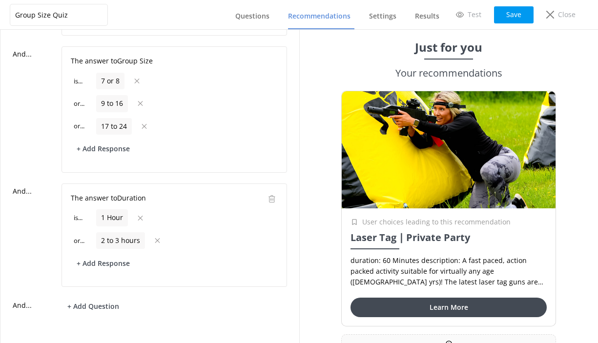
scroll to position [206, 0]
click at [509, 19] on button "Save" at bounding box center [514, 14] width 40 height 17
click at [335, 17] on span "Recommendations" at bounding box center [319, 16] width 62 height 10
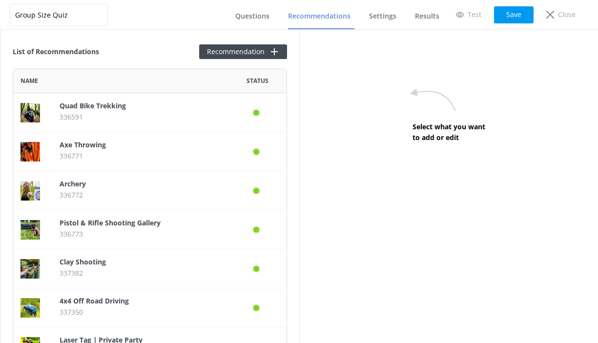
scroll to position [376, 274]
click at [164, 110] on p "Quad Bike Trekking" at bounding box center [140, 106] width 161 height 11
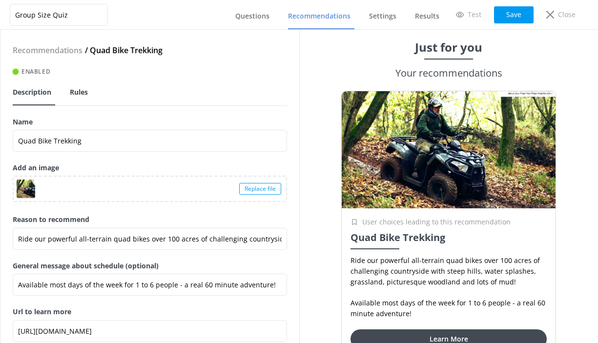
click at [85, 96] on span "Rules" at bounding box center [79, 92] width 18 height 10
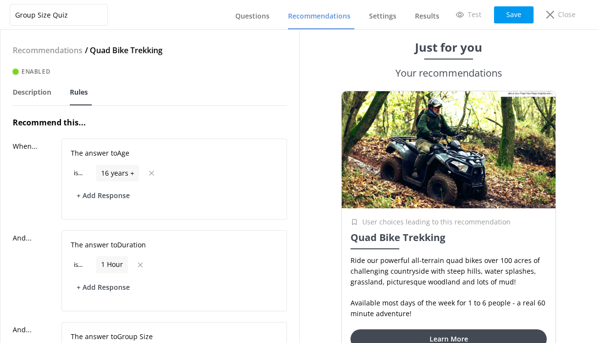
click at [295, 23] on link "Recommendations" at bounding box center [321, 16] width 66 height 25
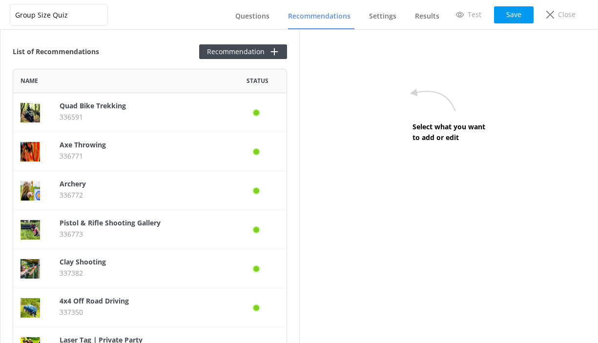
scroll to position [376, 274]
click at [116, 152] on p "336771" at bounding box center [140, 156] width 161 height 11
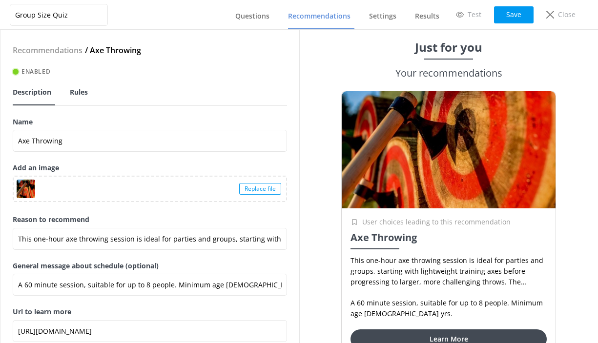
click at [84, 90] on span "Rules" at bounding box center [79, 92] width 18 height 10
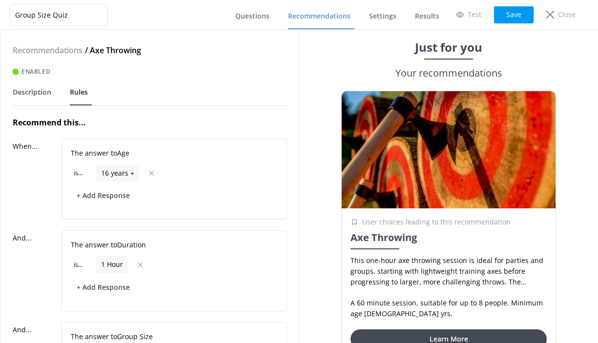
click at [314, 21] on link "Recommendations" at bounding box center [321, 16] width 66 height 25
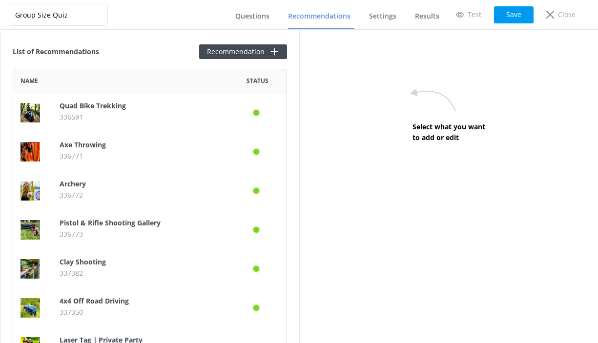
scroll to position [0, 0]
click at [143, 191] on p "336772" at bounding box center [140, 195] width 161 height 11
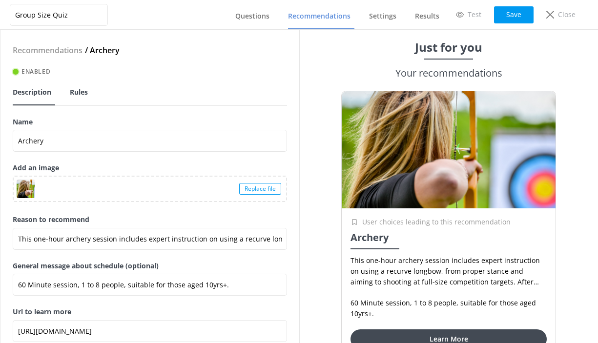
click at [78, 95] on span "Rules" at bounding box center [79, 92] width 18 height 10
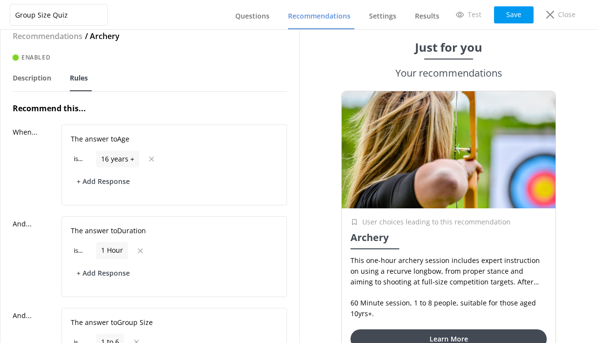
scroll to position [12, 0]
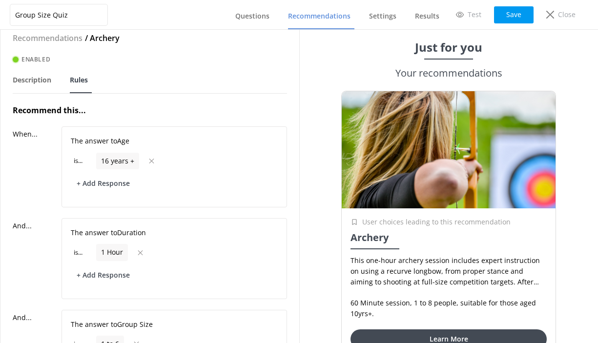
click at [314, 20] on span "Recommendations" at bounding box center [319, 16] width 62 height 10
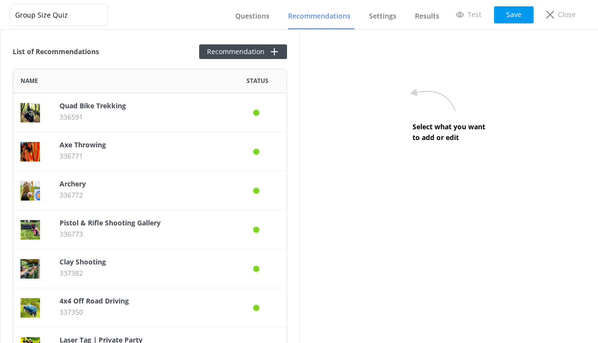
scroll to position [376, 274]
click at [138, 225] on b "Pistol & Rifle Shooting Gallery" at bounding box center [110, 222] width 101 height 9
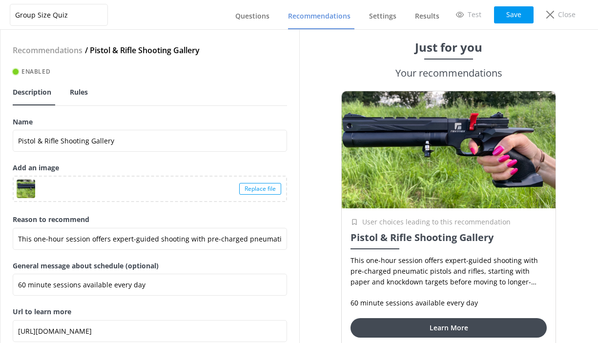
click at [83, 93] on span "Rules" at bounding box center [79, 92] width 18 height 10
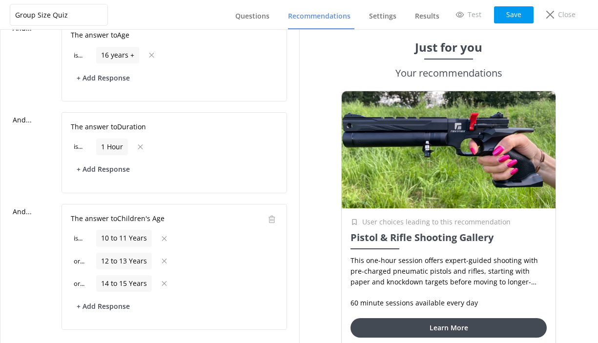
scroll to position [241, 0]
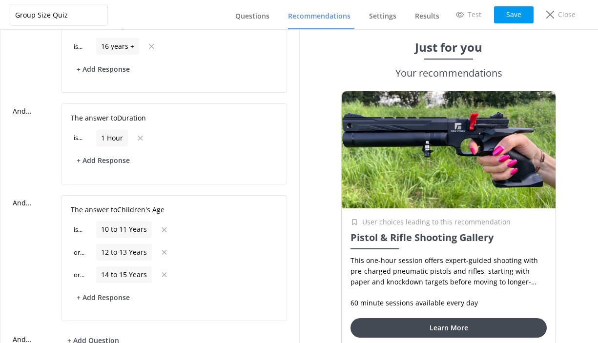
click at [310, 16] on span "Recommendations" at bounding box center [319, 16] width 62 height 10
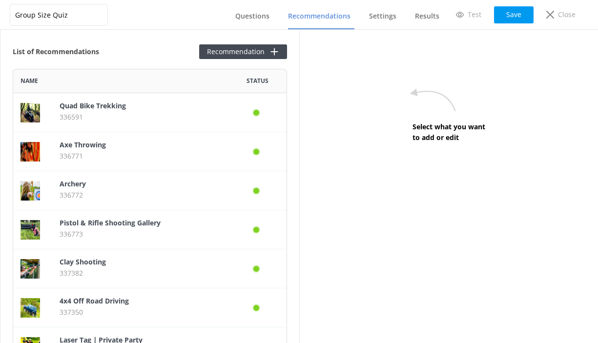
scroll to position [376, 274]
click at [170, 266] on p "Clay Shooting" at bounding box center [140, 262] width 161 height 11
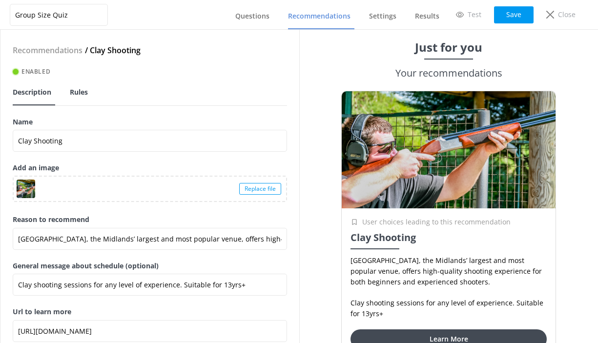
click at [81, 91] on span "Rules" at bounding box center [79, 92] width 18 height 10
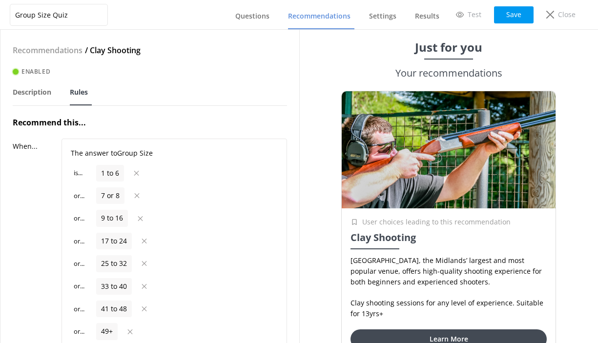
click at [331, 19] on span "Recommendations" at bounding box center [319, 16] width 62 height 10
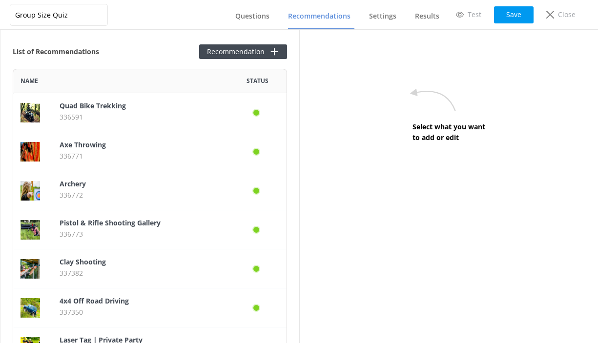
scroll to position [376, 274]
click at [132, 191] on p "336772" at bounding box center [140, 195] width 161 height 11
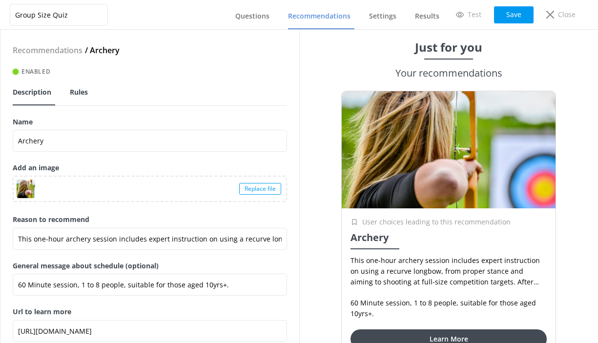
click at [81, 88] on span "Rules" at bounding box center [79, 92] width 18 height 10
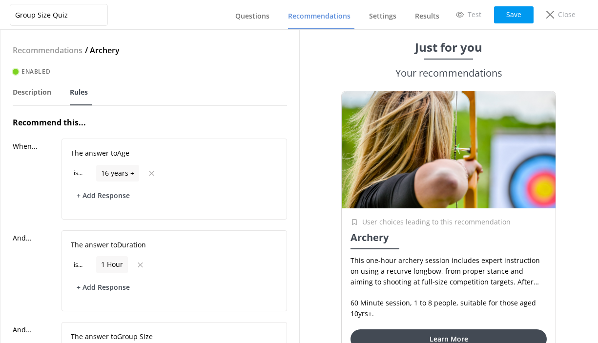
click at [309, 18] on span "Recommendations" at bounding box center [319, 16] width 62 height 10
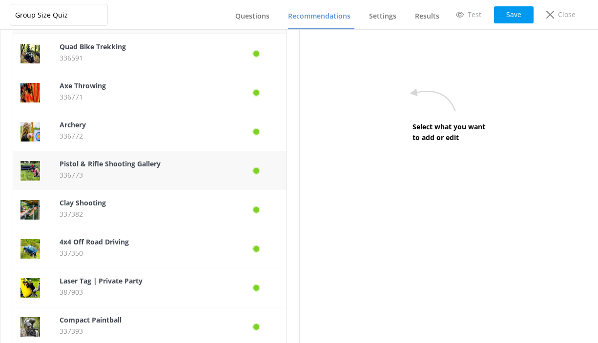
scroll to position [70, 0]
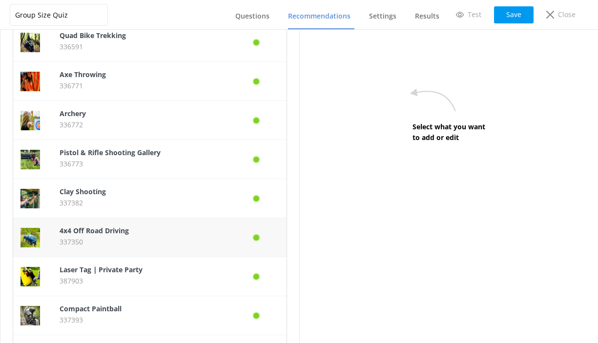
click at [149, 237] on p "337350" at bounding box center [140, 242] width 161 height 11
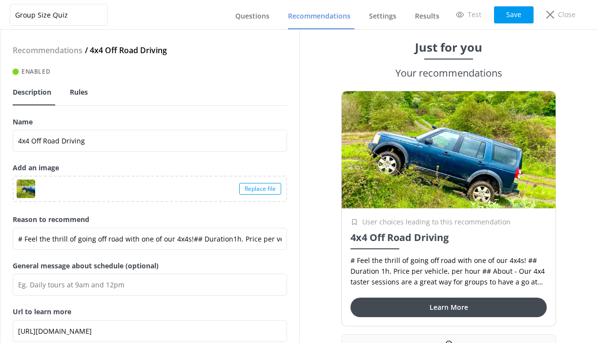
click at [83, 89] on span "Rules" at bounding box center [79, 92] width 18 height 10
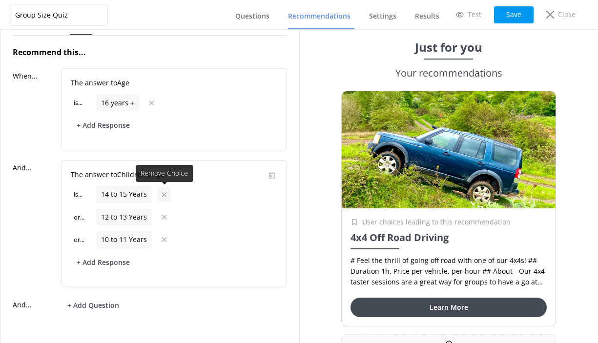
scroll to position [70, 0]
click at [98, 303] on button "+ Add Question" at bounding box center [93, 306] width 63 height 17
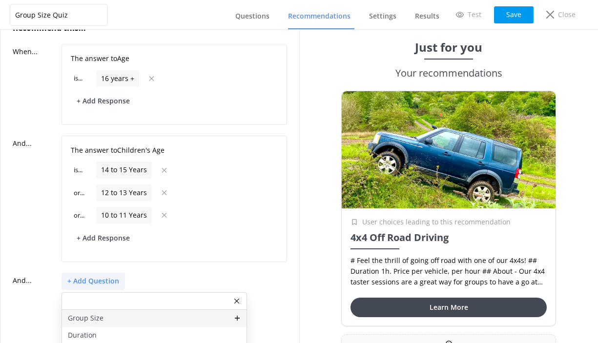
scroll to position [94, 0]
click at [103, 318] on div "Group Size" at bounding box center [154, 318] width 185 height 17
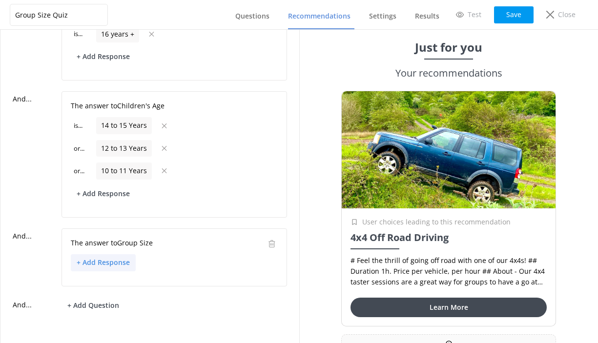
scroll to position [139, 0]
click at [115, 256] on button "+ Add Response" at bounding box center [103, 263] width 65 height 17
click at [101, 295] on div "1 to 6" at bounding box center [163, 298] width 185 height 17
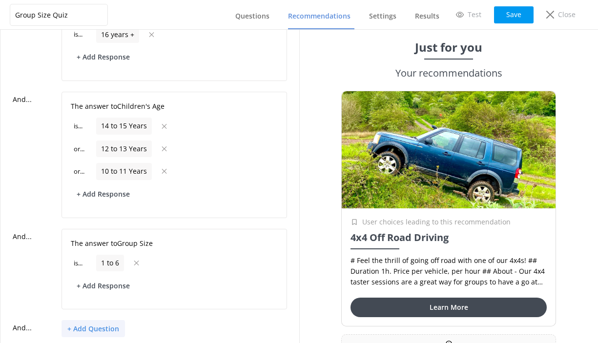
click at [98, 325] on button "+ Add Question" at bounding box center [93, 328] width 63 height 17
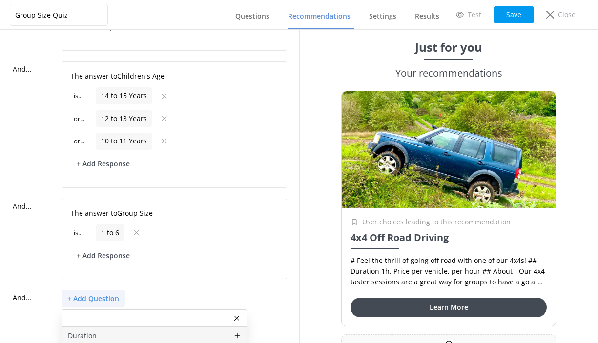
scroll to position [168, 0]
click at [127, 331] on div "Duration" at bounding box center [154, 336] width 185 height 17
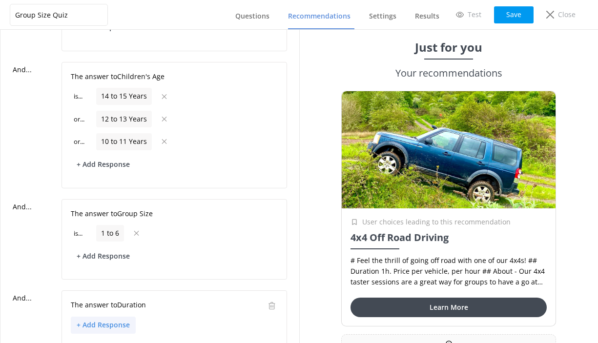
click at [117, 321] on button "+ Add Response" at bounding box center [103, 325] width 65 height 17
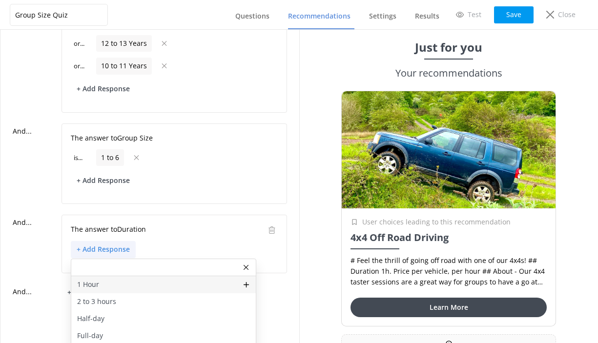
scroll to position [244, 0]
click at [122, 284] on div "1 Hour" at bounding box center [163, 285] width 185 height 17
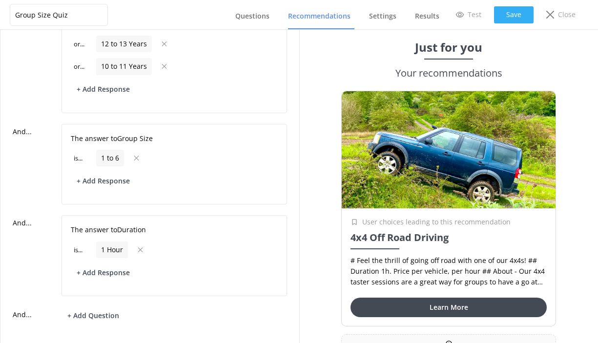
click at [523, 14] on button "Save" at bounding box center [514, 14] width 40 height 17
click at [323, 13] on span "Recommendations" at bounding box center [319, 16] width 62 height 10
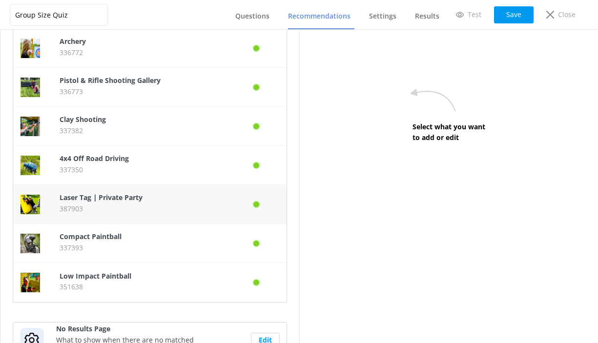
scroll to position [148, 0]
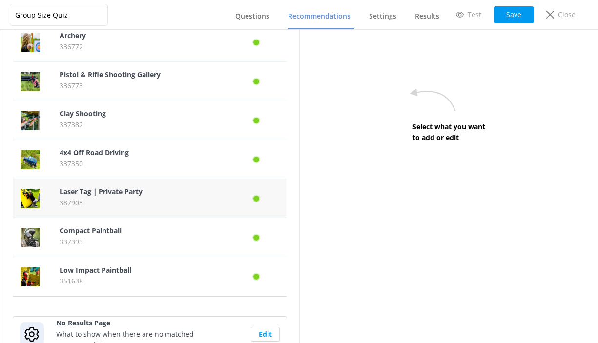
click at [103, 198] on p "387903" at bounding box center [140, 203] width 161 height 11
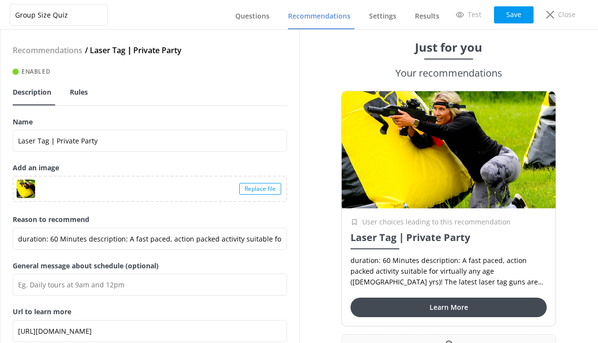
click at [75, 96] on span "Rules" at bounding box center [79, 92] width 18 height 10
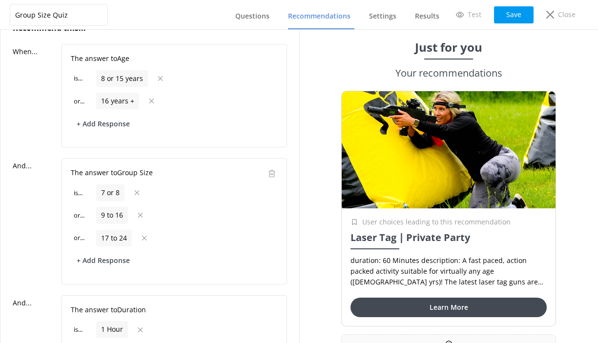
scroll to position [29, 0]
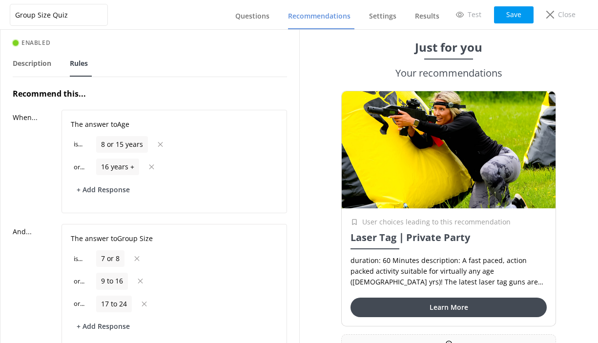
click at [324, 21] on span "Recommendations" at bounding box center [319, 16] width 62 height 10
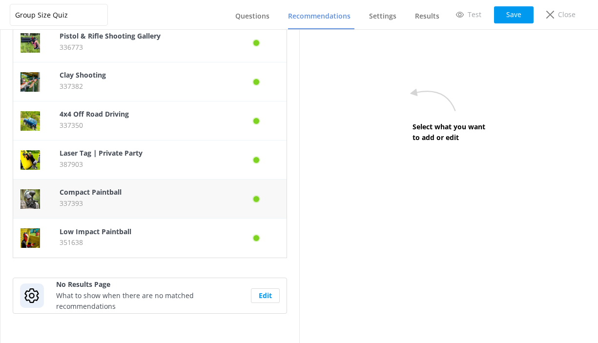
scroll to position [187, 0]
click at [122, 202] on p "337393" at bounding box center [140, 203] width 161 height 11
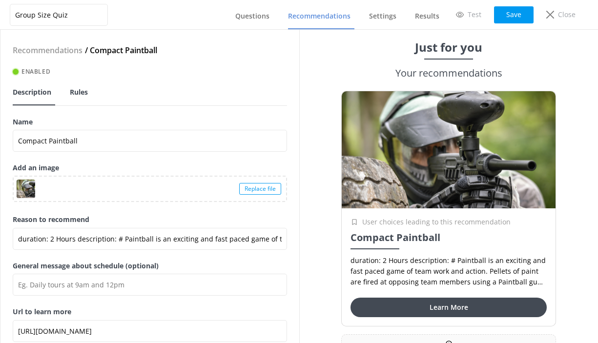
click at [80, 92] on span "Rules" at bounding box center [79, 92] width 18 height 10
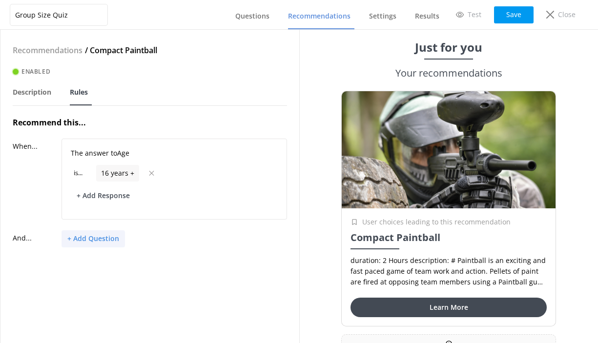
click at [99, 238] on button "+ Add Question" at bounding box center [93, 238] width 63 height 17
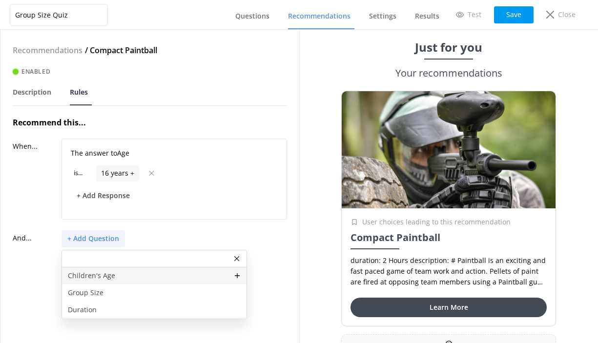
click at [93, 278] on p "Children's Age" at bounding box center [91, 275] width 47 height 11
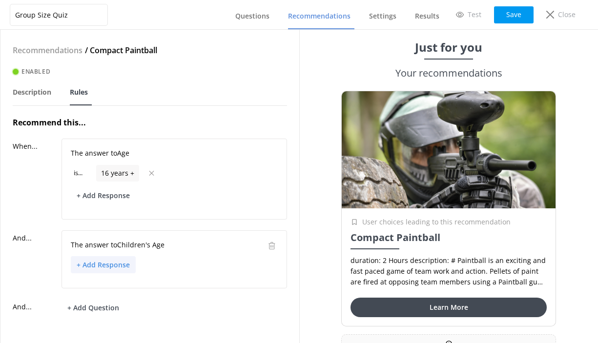
click at [112, 267] on button "+ Add Response" at bounding box center [103, 264] width 65 height 17
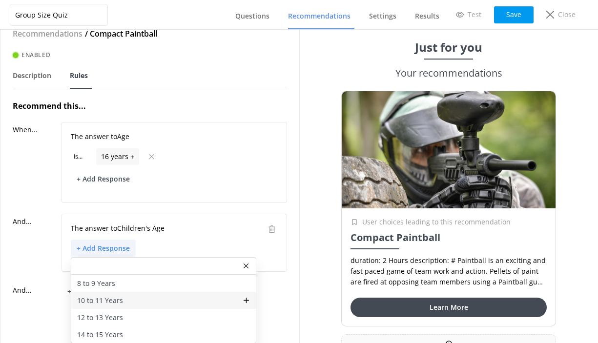
scroll to position [16, 0]
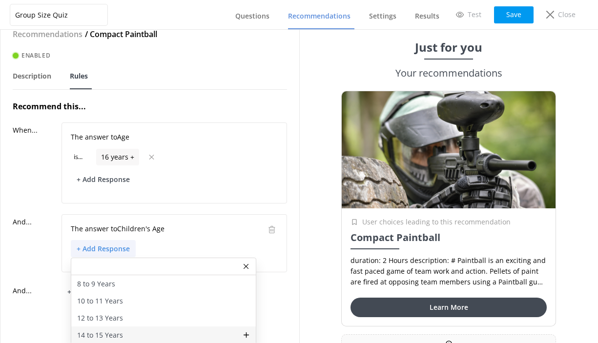
click at [104, 333] on p "14 to 15 Years" at bounding box center [100, 335] width 46 height 11
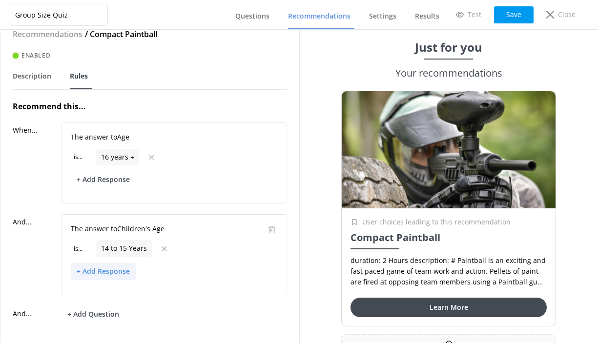
click at [115, 271] on button "+ Add Response" at bounding box center [103, 271] width 65 height 17
click at [110, 332] on div "12 to 13 Years" at bounding box center [163, 340] width 185 height 17
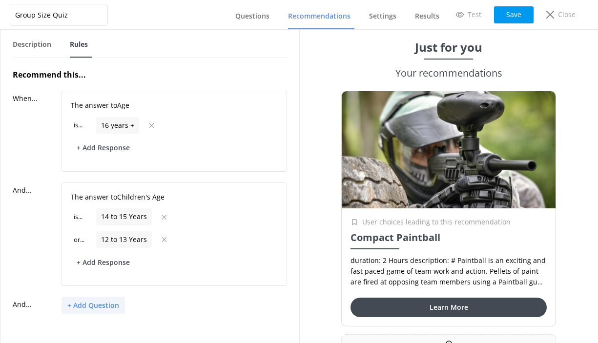
scroll to position [47, 0]
click at [99, 305] on button "+ Add Question" at bounding box center [93, 305] width 63 height 17
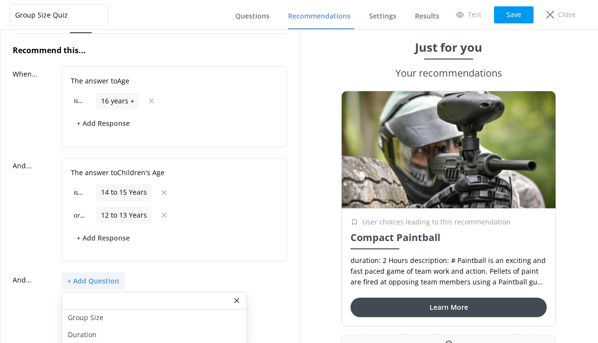
scroll to position [72, 0]
click at [97, 333] on div "Duration" at bounding box center [154, 335] width 185 height 17
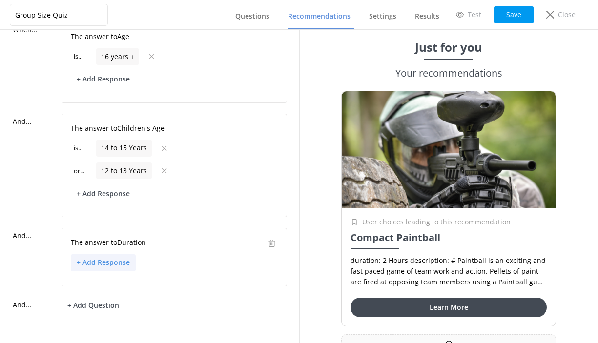
scroll to position [116, 0]
click at [123, 266] on button "+ Add Response" at bounding box center [103, 263] width 65 height 17
click at [115, 316] on p "2 to 3 hours" at bounding box center [96, 315] width 39 height 11
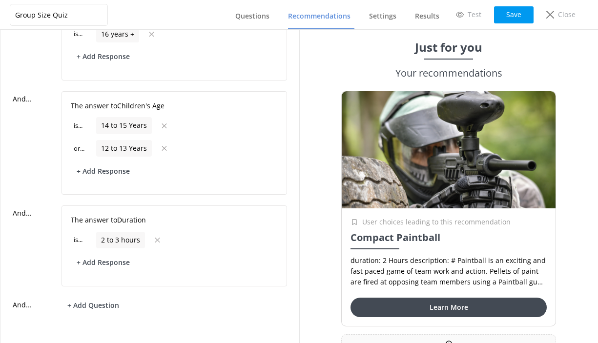
scroll to position [139, 0]
click at [504, 10] on button "Save" at bounding box center [514, 14] width 40 height 17
click at [326, 20] on span "Recommendations" at bounding box center [319, 16] width 62 height 10
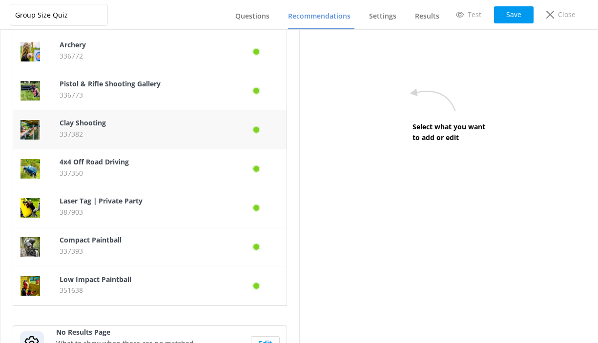
scroll to position [142, 0]
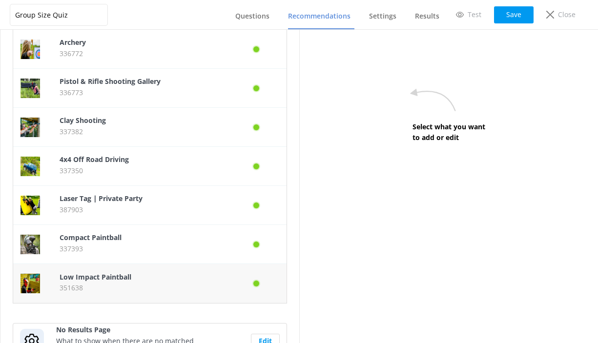
click at [92, 282] on p "Low Impact Paintball" at bounding box center [140, 277] width 161 height 11
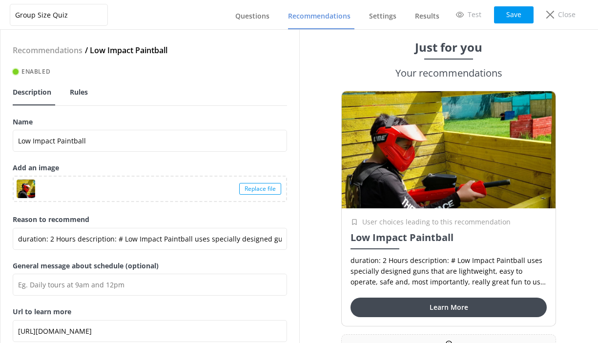
click at [77, 92] on span "Rules" at bounding box center [79, 92] width 18 height 10
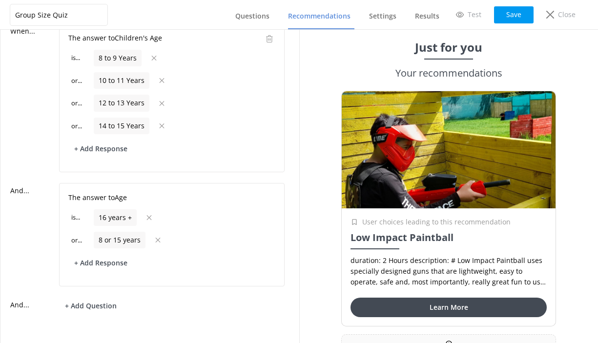
scroll to position [115, 2]
click at [103, 306] on button "+ Add Question" at bounding box center [90, 306] width 63 height 17
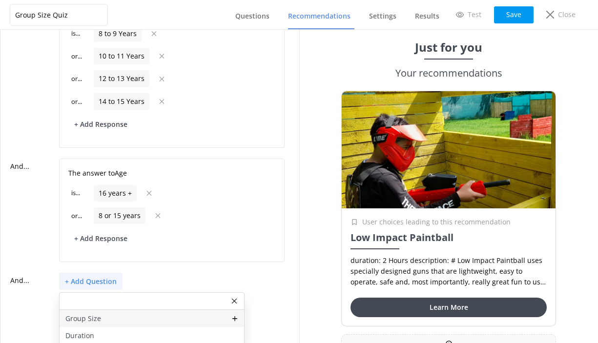
scroll to position [139, 2]
click at [103, 318] on div "Group Size" at bounding box center [152, 318] width 185 height 17
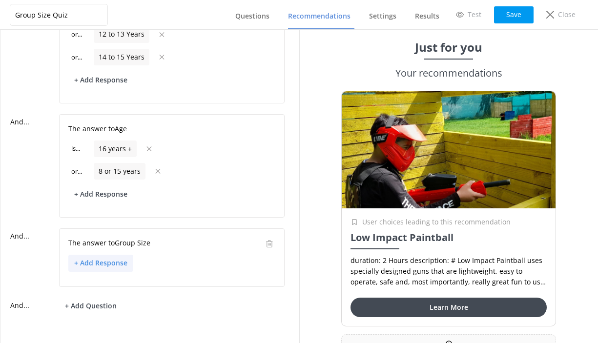
scroll to position [184, 2]
click at [103, 262] on button "+ Add Response" at bounding box center [100, 263] width 65 height 17
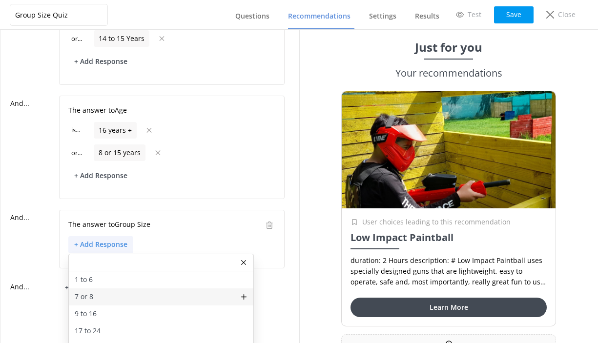
scroll to position [202, 2]
click at [103, 296] on div "7 or 8" at bounding box center [161, 297] width 185 height 17
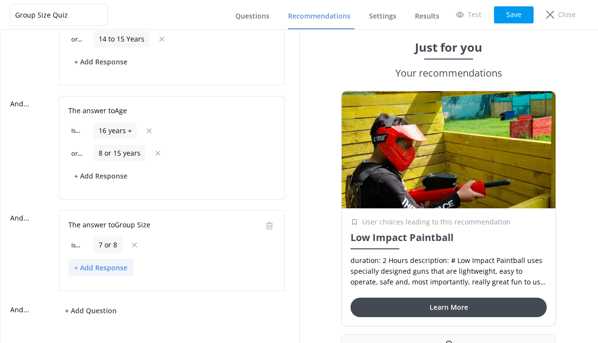
click at [105, 269] on button "+ Add Response" at bounding box center [100, 267] width 65 height 17
click at [92, 319] on p "9 to 16" at bounding box center [86, 319] width 22 height 11
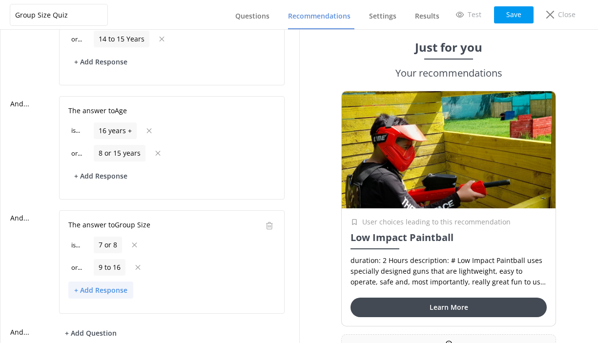
click at [112, 289] on button "+ Add Response" at bounding box center [100, 290] width 65 height 17
click at [103, 333] on div "17 to 24" at bounding box center [161, 331] width 185 height 17
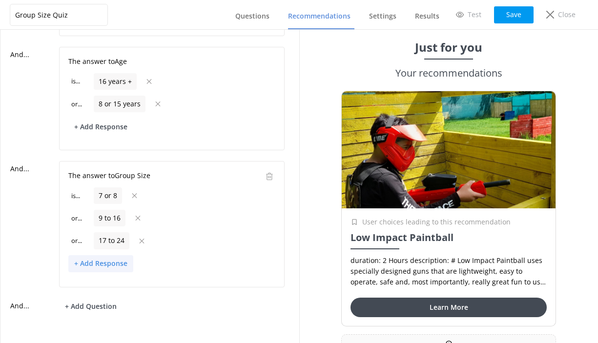
scroll to position [251, 2]
click at [113, 258] on button "+ Add Response" at bounding box center [100, 264] width 65 height 17
click at [112, 303] on div "25 to 32" at bounding box center [161, 304] width 185 height 17
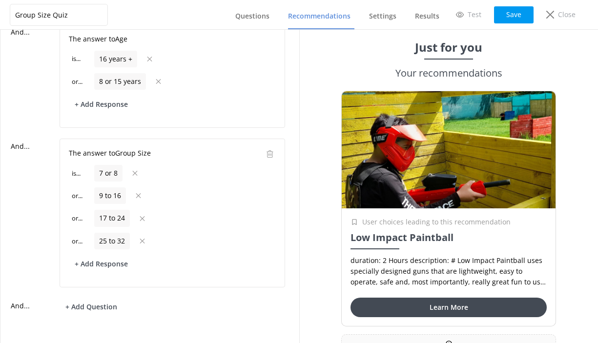
scroll to position [273, 2]
click at [99, 306] on button "+ Add Question" at bounding box center [91, 307] width 63 height 17
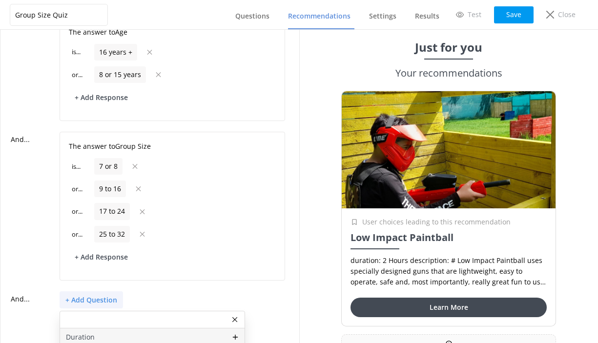
click at [93, 332] on p "Duration" at bounding box center [80, 337] width 29 height 11
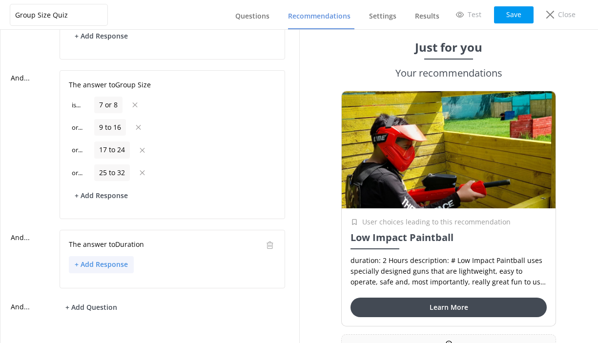
click at [112, 256] on button "+ Add Response" at bounding box center [101, 264] width 65 height 17
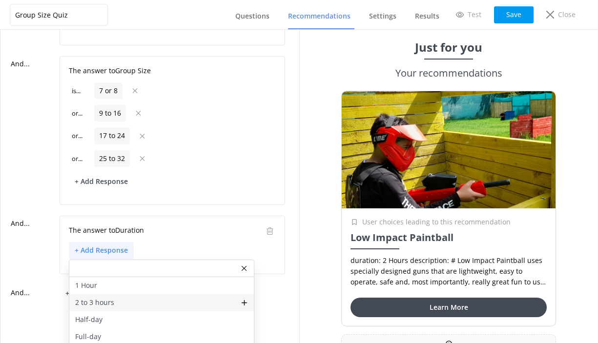
scroll to position [356, 2]
click at [105, 301] on p "2 to 3 hours" at bounding box center [94, 303] width 39 height 11
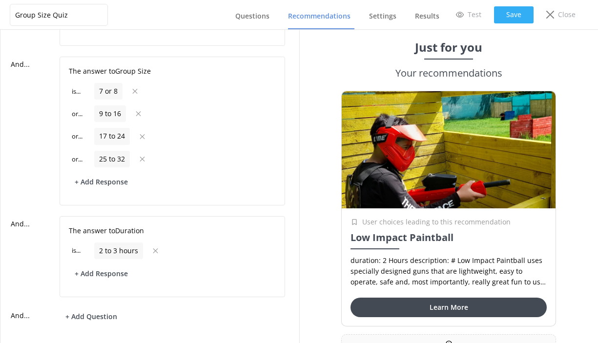
click at [509, 11] on button "Save" at bounding box center [514, 14] width 40 height 17
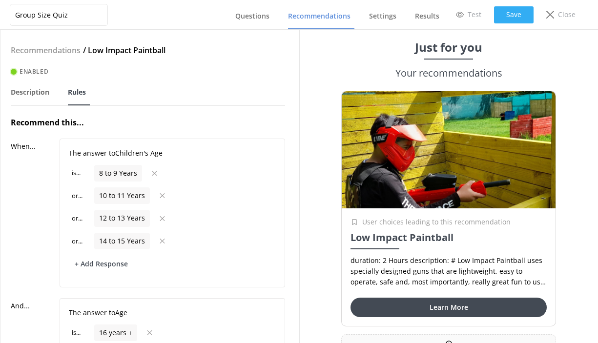
scroll to position [0, 2]
click at [525, 17] on button "Save" at bounding box center [514, 14] width 40 height 17
click at [310, 16] on span "Recommendations" at bounding box center [319, 16] width 62 height 10
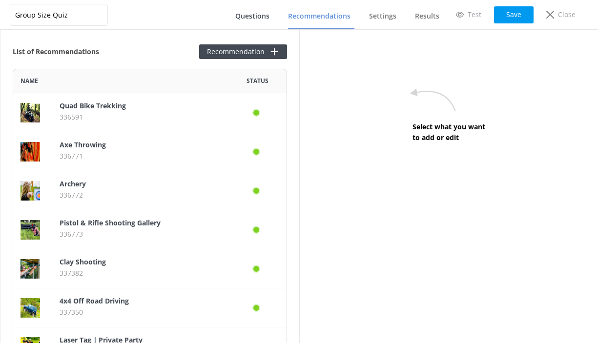
click at [257, 18] on span "Questions" at bounding box center [252, 16] width 34 height 10
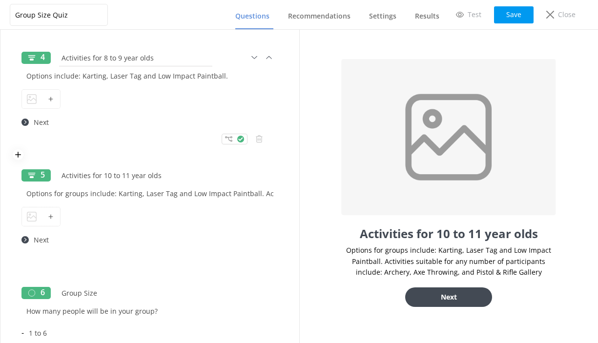
scroll to position [506, 0]
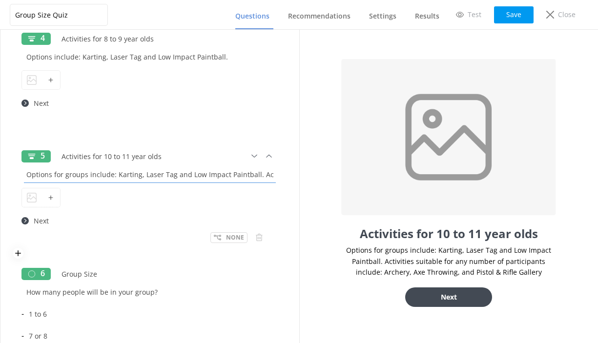
click at [186, 176] on input "Options for groups include: Karting, Laser Tag and Low Impact Paintball. Activi…" at bounding box center [149, 175] width 257 height 22
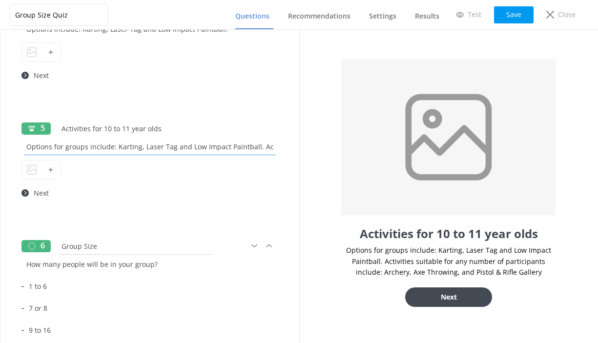
scroll to position [512, 0]
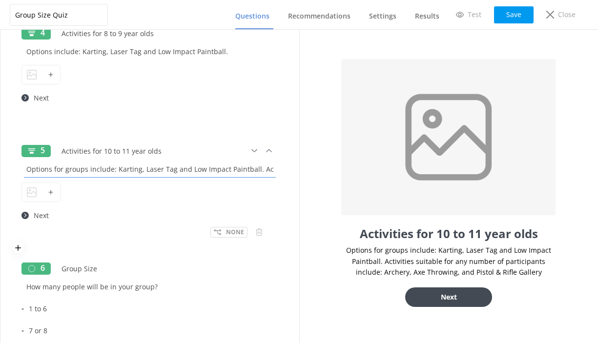
click at [223, 169] on input "Options for groups include: Karting, Laser Tag and Low Impact Paintball. Activi…" at bounding box center [149, 169] width 257 height 22
type input "Options for groups include: Karting, Laser Tag and Low Impact Paintball. Activi…"
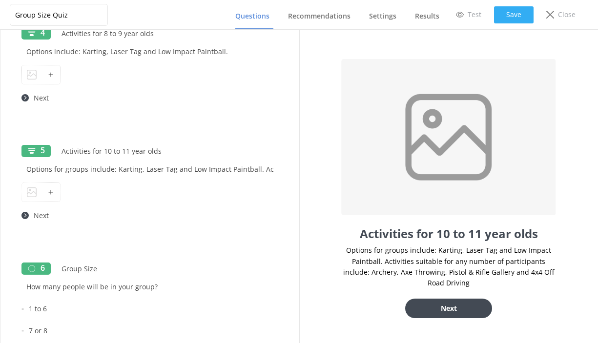
click at [512, 14] on button "Save" at bounding box center [514, 14] width 40 height 17
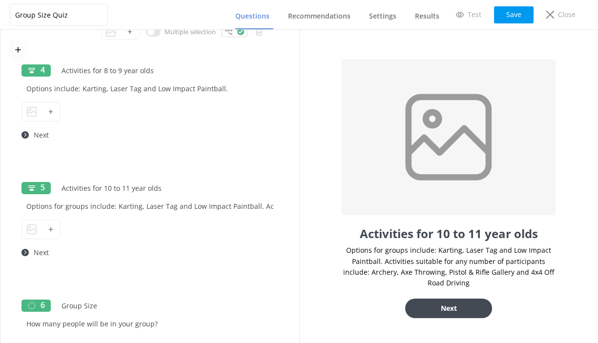
scroll to position [475, 0]
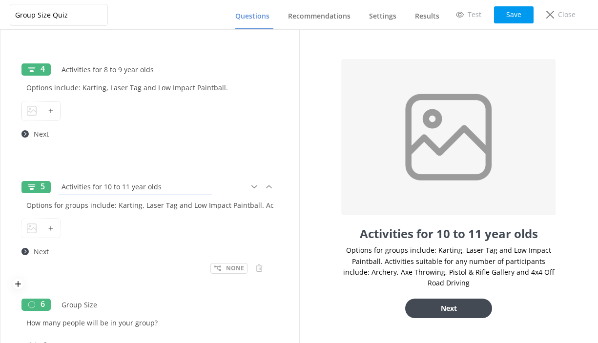
drag, startPoint x: 162, startPoint y: 188, endPoint x: 57, endPoint y: 186, distance: 105.0
click at [57, 186] on input "Activities for 10 to 11 year olds" at bounding box center [136, 187] width 158 height 22
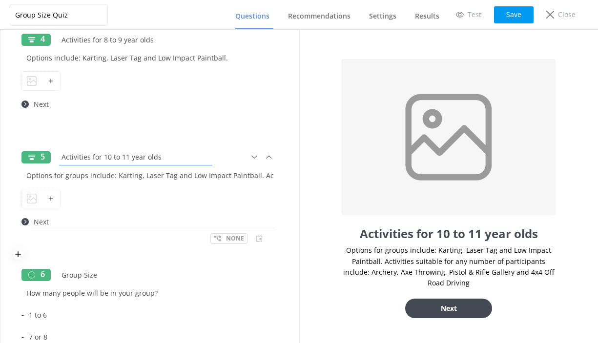
scroll to position [517, 0]
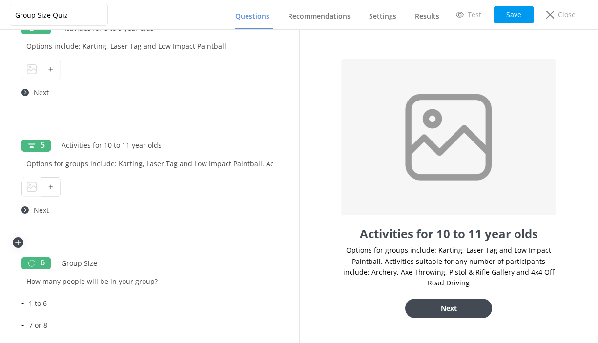
click at [19, 244] on icon at bounding box center [18, 243] width 10 height 8
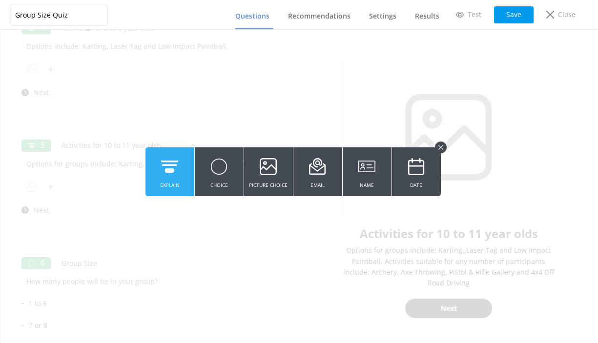
click at [169, 179] on icon at bounding box center [169, 166] width 17 height 27
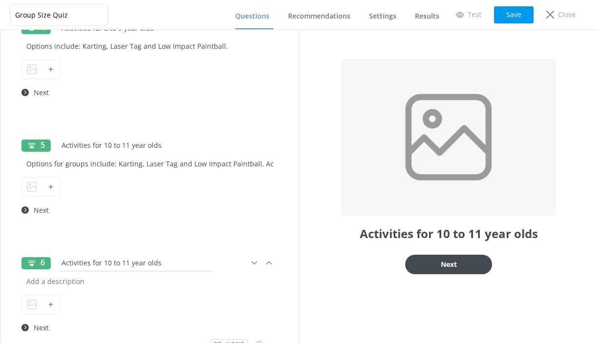
click at [110, 261] on input "Activities for 10 to 11 year olds" at bounding box center [136, 263] width 158 height 22
type input "Activities for 12 to 13 year olds"
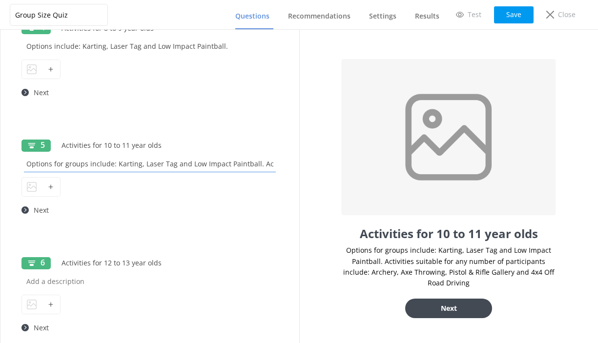
drag, startPoint x: 27, startPoint y: 165, endPoint x: 313, endPoint y: 159, distance: 286.1
click at [312, 160] on div "Group Size Quiz Questions Recommendations Settings Results Test Save Close 1 Ag…" at bounding box center [299, 186] width 598 height 313
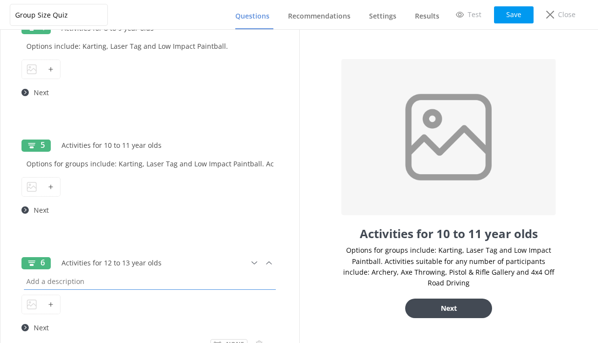
click at [54, 282] on input "text" at bounding box center [149, 281] width 257 height 22
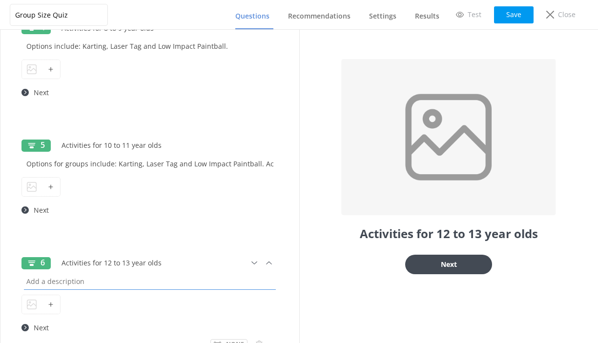
paste input "Options for groups include: Karting, Laser Tag and Low Impact Paintball. Activi…"
click at [52, 283] on input "Options for groups include: Karting, Laser Tag and Low Impact Paintball. Activi…" at bounding box center [149, 281] width 257 height 22
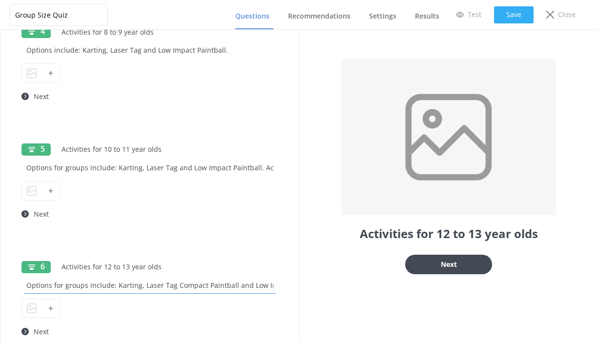
type input "Options for groups include: Karting, Laser Tag Compact Paintball and Low Impact…"
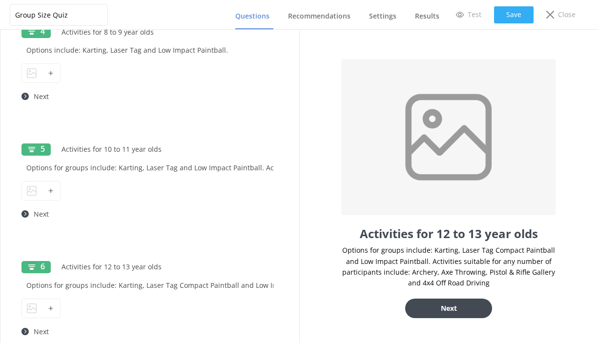
click at [516, 13] on button "Save" at bounding box center [514, 14] width 40 height 17
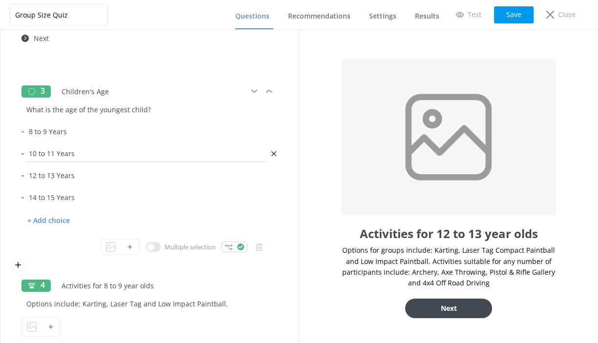
scroll to position [258, 0]
click at [235, 247] on div at bounding box center [235, 248] width 26 height 11
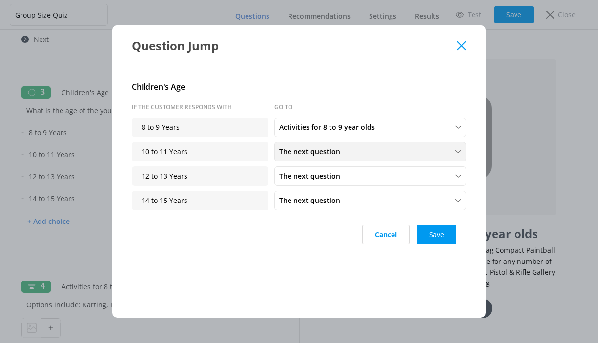
click at [320, 149] on span "The next question" at bounding box center [312, 151] width 67 height 11
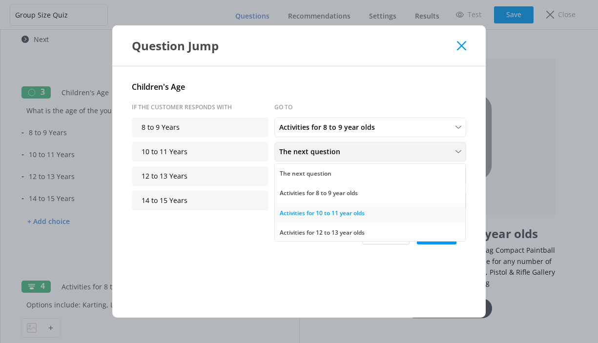
click at [317, 213] on div "Activities for 10 to 11 year olds" at bounding box center [322, 213] width 85 height 10
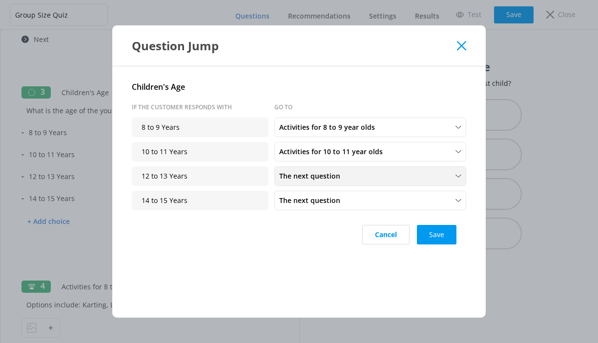
click at [313, 178] on span "The next question" at bounding box center [312, 176] width 67 height 11
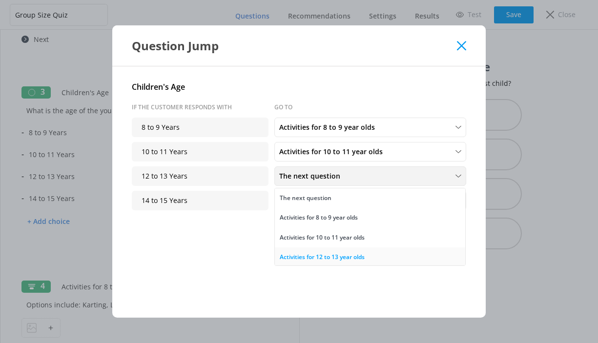
click at [323, 256] on div "Activities for 12 to 13 year olds" at bounding box center [322, 257] width 85 height 10
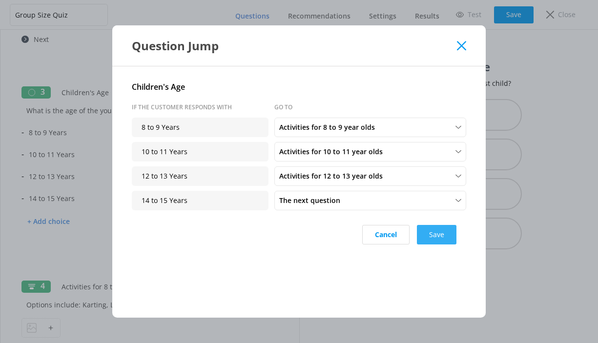
click at [434, 233] on button "Save" at bounding box center [437, 235] width 40 height 20
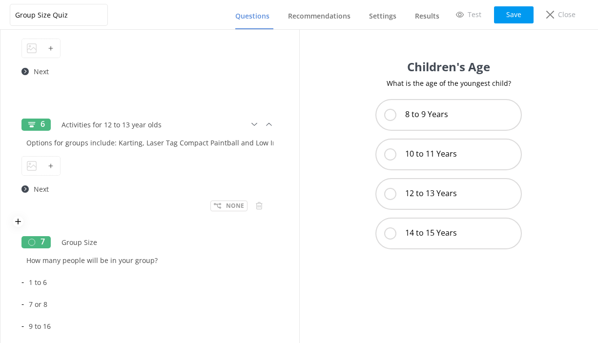
scroll to position [656, 0]
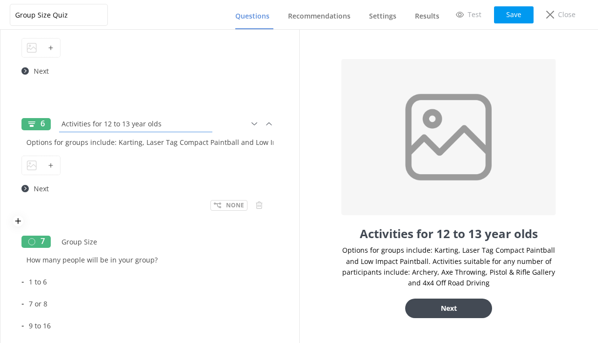
drag, startPoint x: 163, startPoint y: 125, endPoint x: 59, endPoint y: 125, distance: 104.0
click at [59, 125] on input "Activities for 12 to 13 year olds" at bounding box center [136, 124] width 158 height 22
click at [20, 220] on icon at bounding box center [18, 221] width 10 height 8
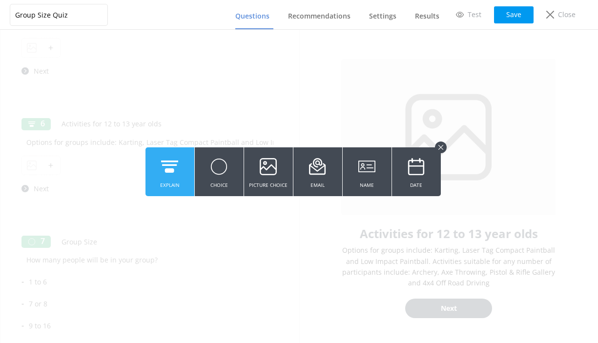
click at [167, 178] on icon at bounding box center [169, 166] width 17 height 27
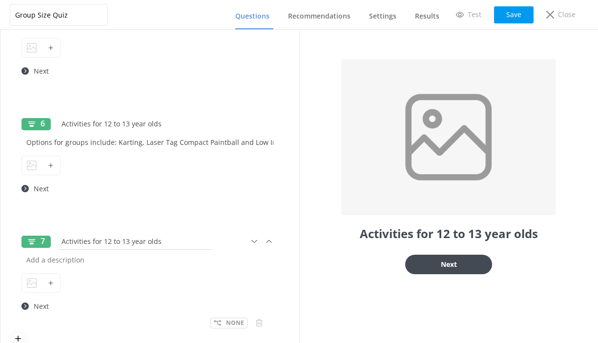
click at [109, 239] on input "Activities for 12 to 13 year olds" at bounding box center [136, 241] width 158 height 22
type input "Activities for 14 to 15 year olds"
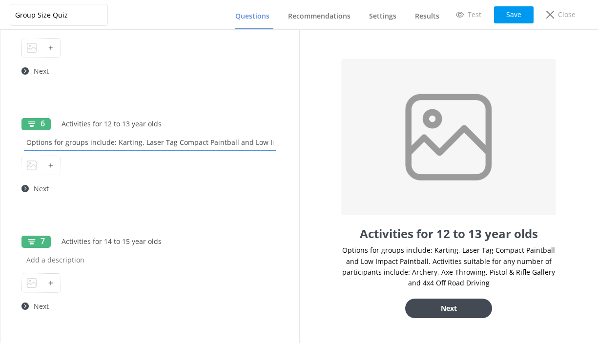
drag, startPoint x: 26, startPoint y: 142, endPoint x: 309, endPoint y: 151, distance: 282.8
click at [309, 152] on div "Group Size Quiz Questions Recommendations Settings Results Test Save Close 1 Ag…" at bounding box center [299, 186] width 598 height 313
click at [25, 263] on input "text" at bounding box center [149, 260] width 257 height 22
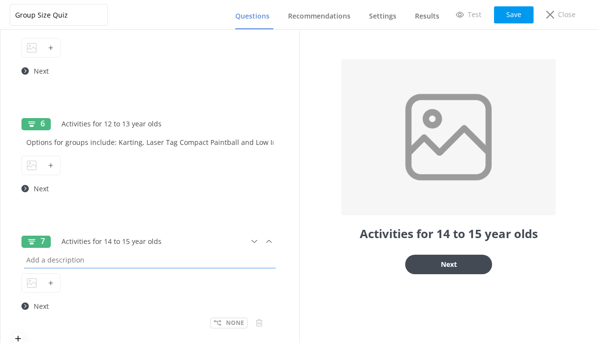
paste input "Options for groups include: Karting, Laser Tag Compact Paintball and Low Impact…"
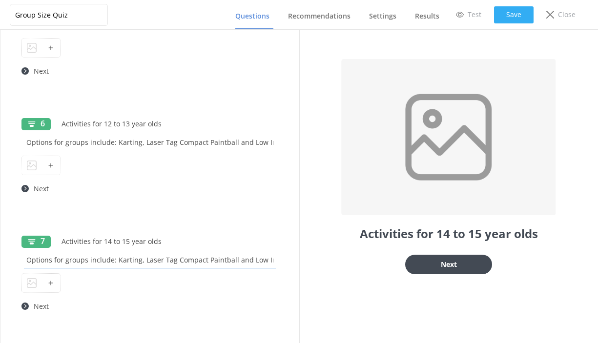
type input "Options for groups include: Karting, Laser Tag Compact Paintball and Low Impact…"
click at [513, 16] on button "Save" at bounding box center [514, 14] width 40 height 17
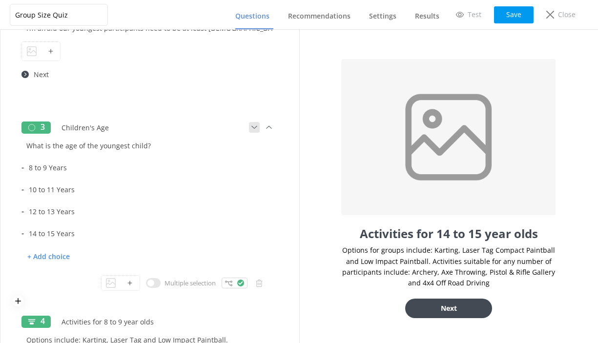
scroll to position [227, 0]
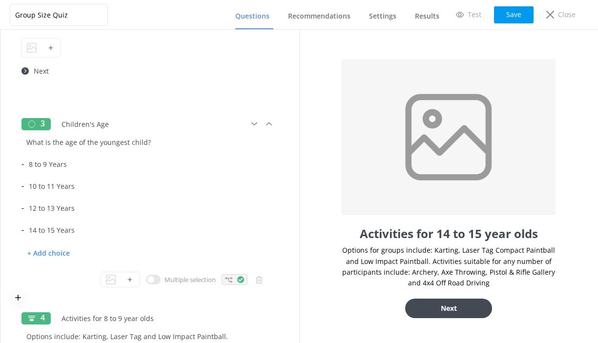
click at [235, 280] on div at bounding box center [235, 279] width 26 height 11
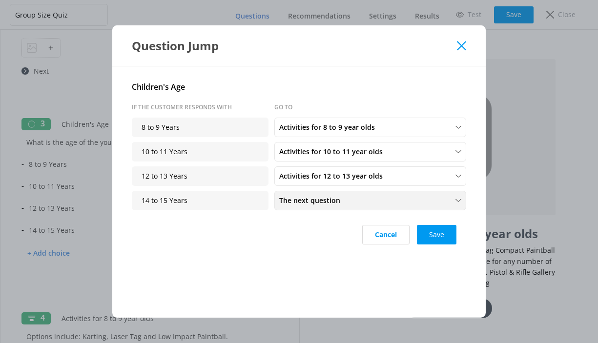
click at [309, 199] on span "The next question" at bounding box center [312, 200] width 67 height 11
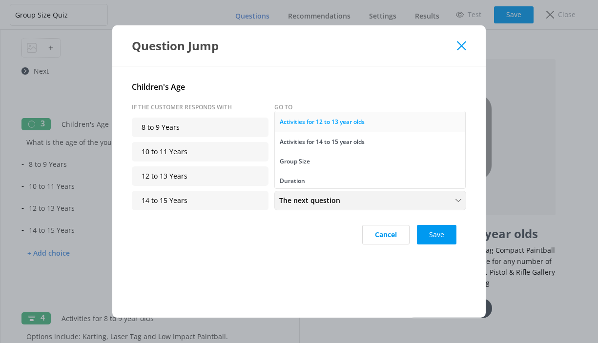
scroll to position [59, 0]
click at [299, 138] on div "Activities for 14 to 15 year olds" at bounding box center [322, 141] width 85 height 10
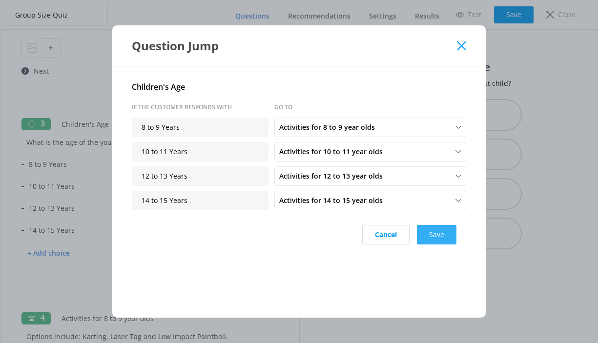
click at [435, 234] on button "Save" at bounding box center [437, 235] width 40 height 20
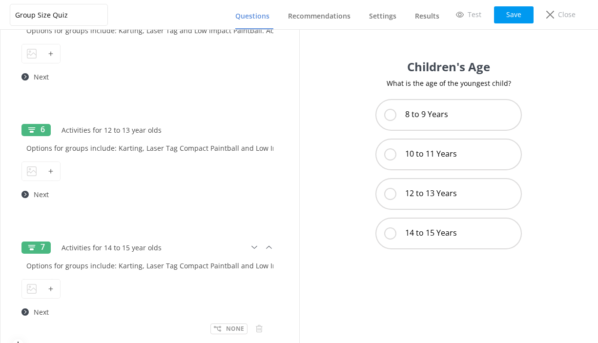
scroll to position [650, 0]
click at [151, 147] on input "Options for groups include: Karting, Laser Tag Compact Paintball and Low Impact…" at bounding box center [149, 149] width 257 height 22
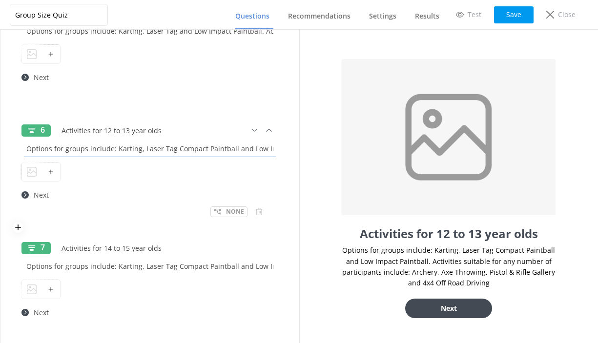
scroll to position [0, 0]
click at [225, 148] on input "Options for groups include: Karting, Laser Tag Compact Paintball and Low Impact…" at bounding box center [149, 149] width 257 height 22
type input "Options for groups include: Karting, Laser Tag Compact Paintball and Low Impact…"
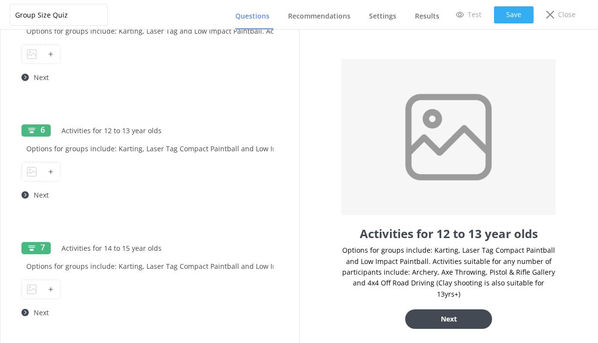
click at [521, 9] on button "Save" at bounding box center [514, 14] width 40 height 17
click at [219, 267] on input "Options for groups include: Karting, Laser Tag Compact Paintball and Low Impact…" at bounding box center [149, 266] width 257 height 22
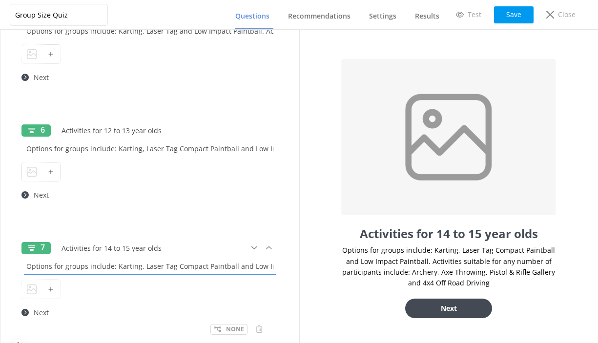
click at [263, 268] on input "Options for groups include: Karting, Laser Tag Compact Paintball and Low Impact…" at bounding box center [149, 266] width 257 height 22
type input "Options for groups include: Karting, Laser Tag Compact Paintball and Low Impact…"
click at [509, 16] on button "Save" at bounding box center [514, 14] width 40 height 17
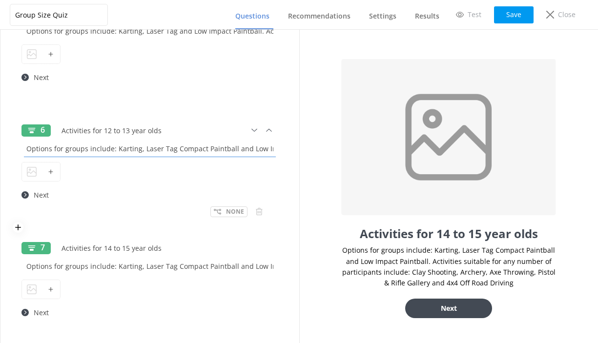
click at [246, 145] on input "Options for groups include: Karting, Laser Tag Compact Paintball and Low Impact…" at bounding box center [149, 149] width 257 height 22
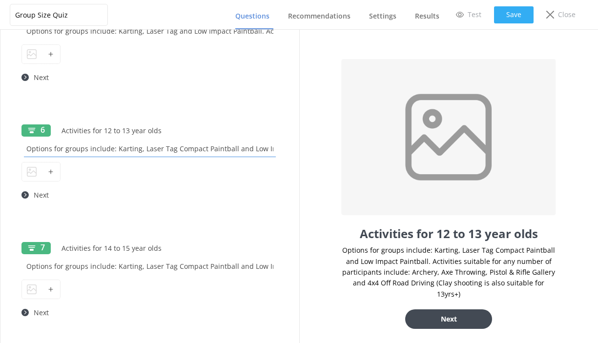
type input "Options for groups include: Karting, Laser Tag Compact Paintball and Low Impact…"
click at [514, 14] on button "Save" at bounding box center [514, 14] width 40 height 17
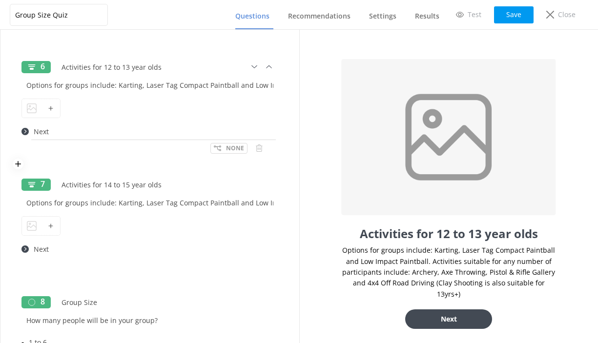
scroll to position [717, 0]
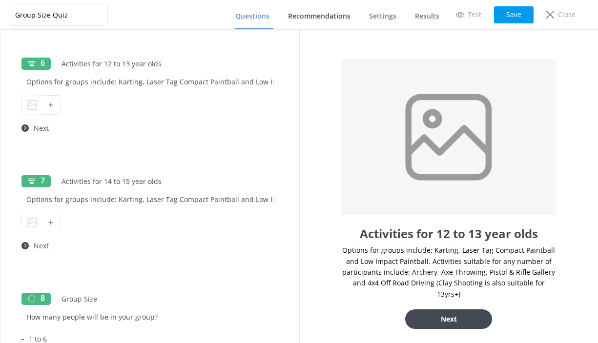
click at [316, 17] on span "Recommendations" at bounding box center [319, 16] width 62 height 10
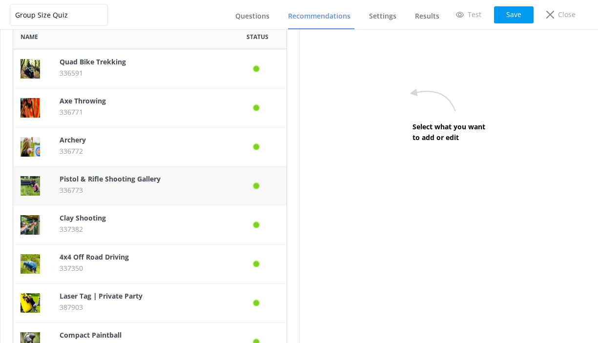
scroll to position [54, 0]
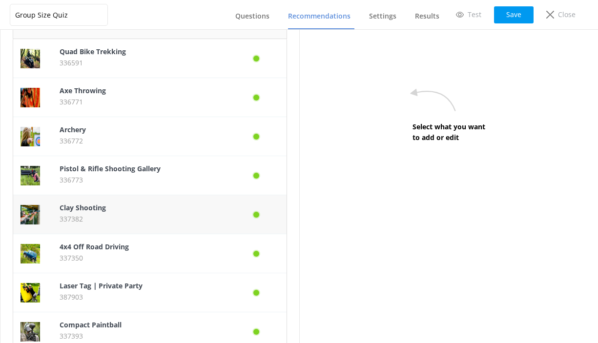
click at [152, 212] on p "Clay Shooting" at bounding box center [140, 208] width 161 height 11
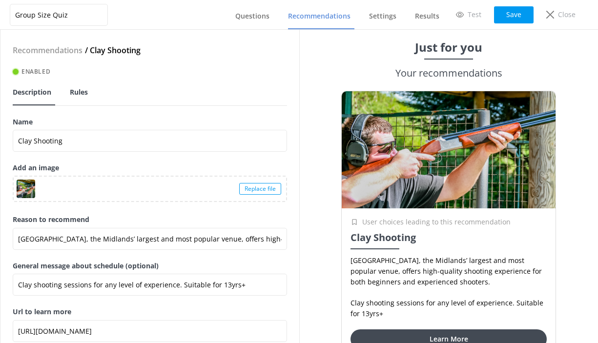
click at [85, 95] on span "Rules" at bounding box center [79, 92] width 18 height 10
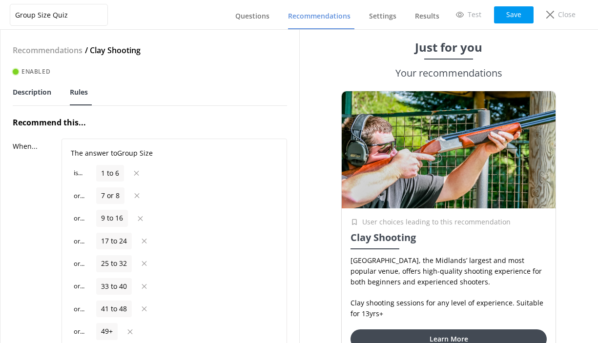
click at [31, 93] on span "Description" at bounding box center [32, 92] width 39 height 10
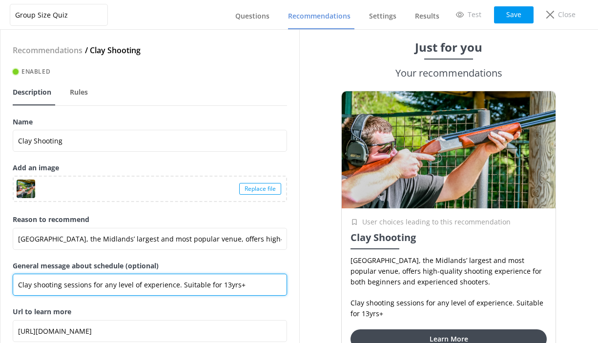
click at [216, 282] on input "Clay shooting sessions for any level of experience. Suitable for 13yrs+" at bounding box center [150, 285] width 274 height 22
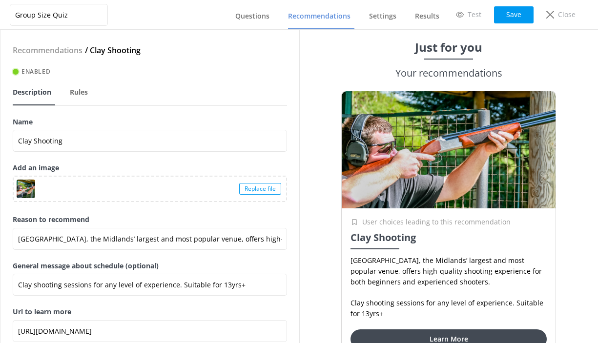
click at [321, 17] on span "Recommendations" at bounding box center [319, 16] width 62 height 10
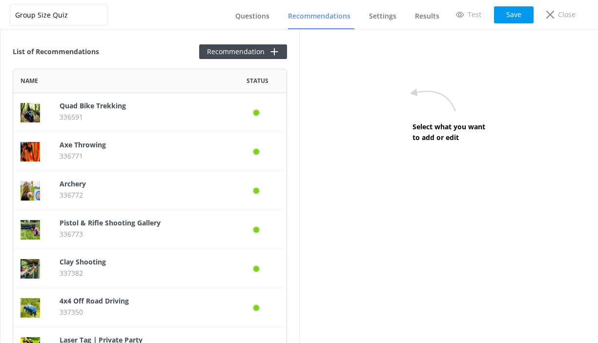
scroll to position [0, 0]
click at [262, 18] on span "Questions" at bounding box center [252, 16] width 34 height 10
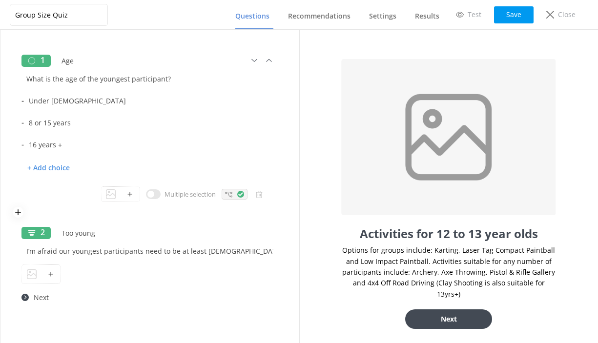
click at [229, 197] on icon at bounding box center [228, 194] width 7 height 7
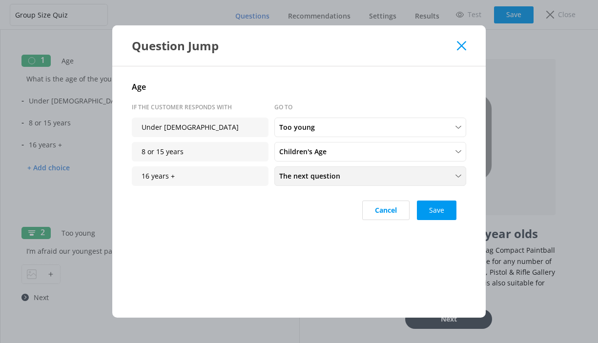
click at [319, 175] on span "The next question" at bounding box center [312, 176] width 67 height 11
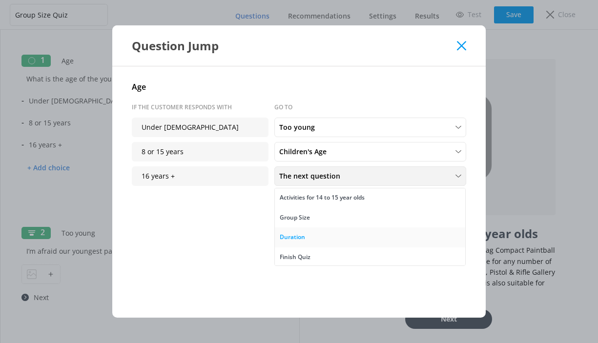
scroll to position [118, 0]
click at [304, 218] on div "Group Size" at bounding box center [295, 218] width 30 height 10
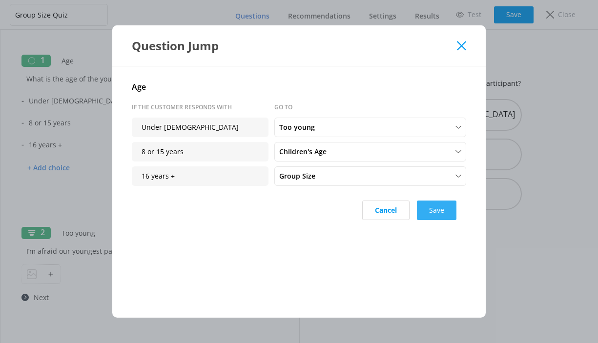
click at [432, 208] on button "Save" at bounding box center [437, 211] width 40 height 20
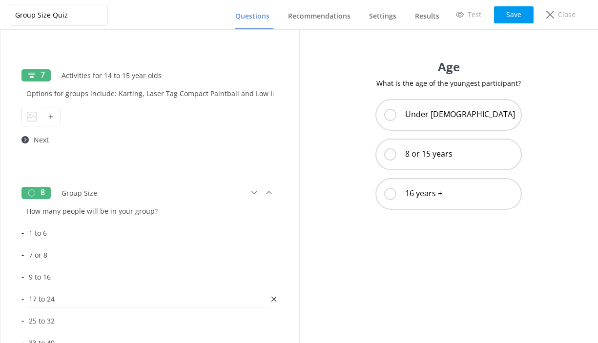
scroll to position [811, 0]
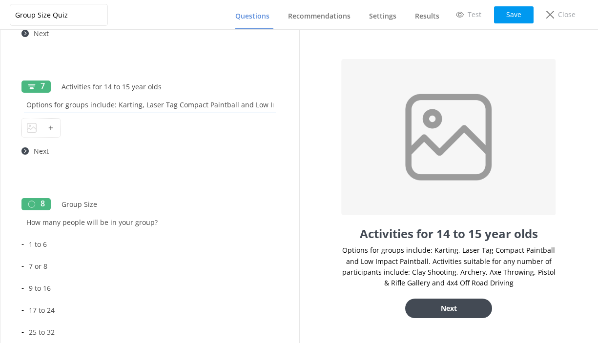
drag, startPoint x: 27, startPoint y: 103, endPoint x: 289, endPoint y: 116, distance: 262.0
click at [289, 116] on div "1 Age What is the age of the youngest participant? - Under 8 years old - 8 or 1…" at bounding box center [149, 186] width 299 height 313
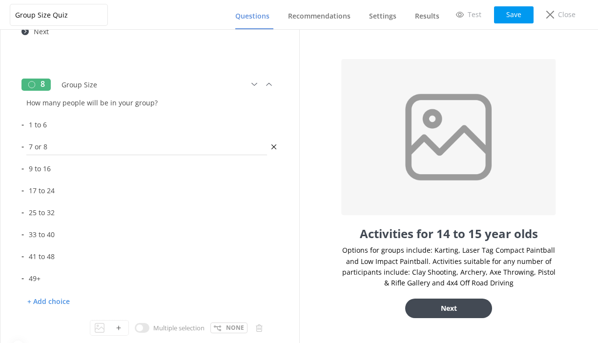
scroll to position [935, 0]
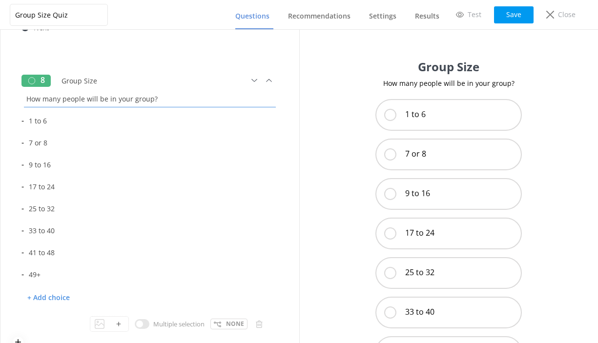
click at [25, 98] on input "How many people will be in your group?" at bounding box center [149, 99] width 257 height 22
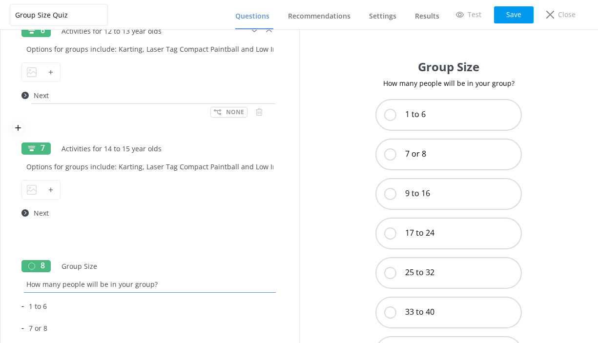
scroll to position [750, 0]
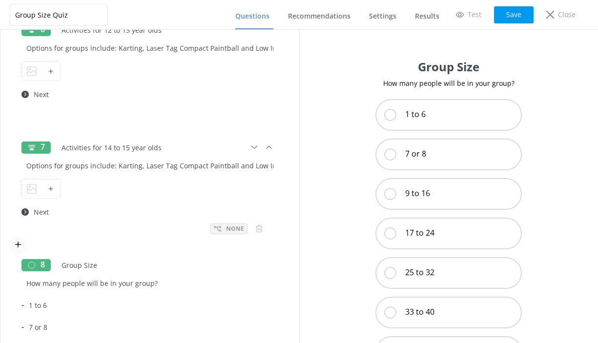
click at [239, 228] on p "None" at bounding box center [235, 228] width 18 height 9
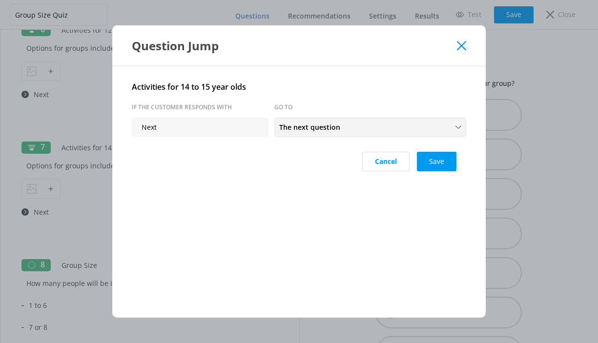
click at [303, 128] on span "The next question" at bounding box center [312, 127] width 67 height 11
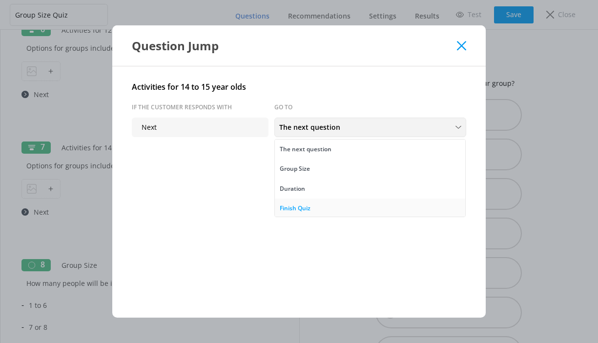
click at [298, 207] on div "Finish Quiz" at bounding box center [295, 209] width 31 height 10
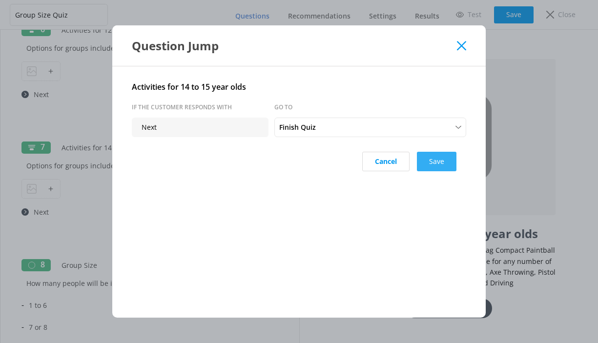
click at [439, 162] on button "Save" at bounding box center [437, 162] width 40 height 20
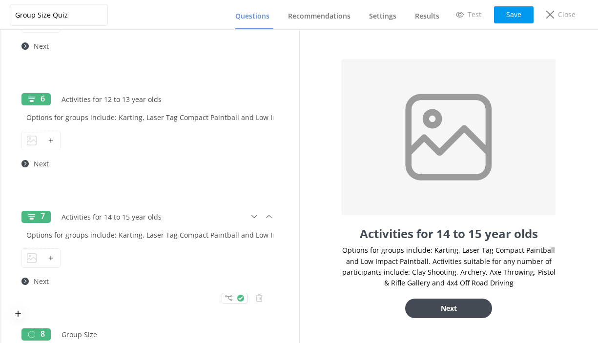
scroll to position [664, 0]
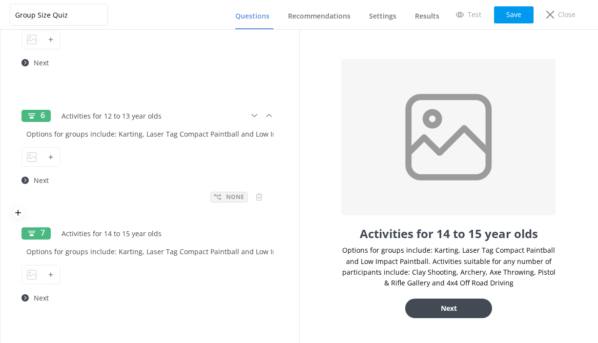
click at [237, 199] on p "None" at bounding box center [235, 196] width 18 height 9
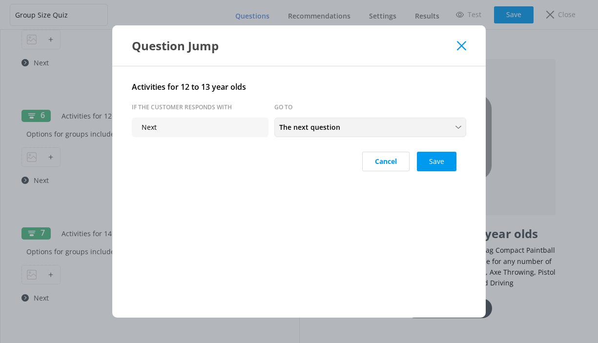
click at [335, 127] on span "The next question" at bounding box center [312, 127] width 67 height 11
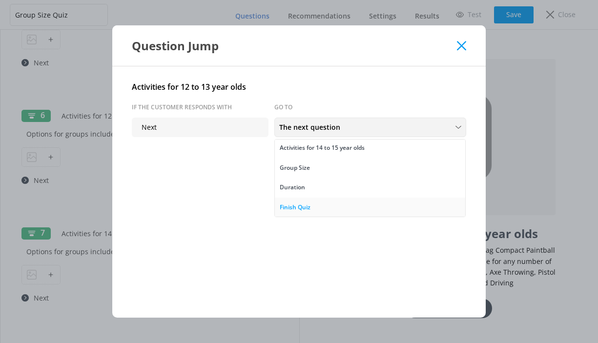
scroll to position [21, 0]
click at [300, 207] on div "Finish Quiz" at bounding box center [295, 208] width 31 height 10
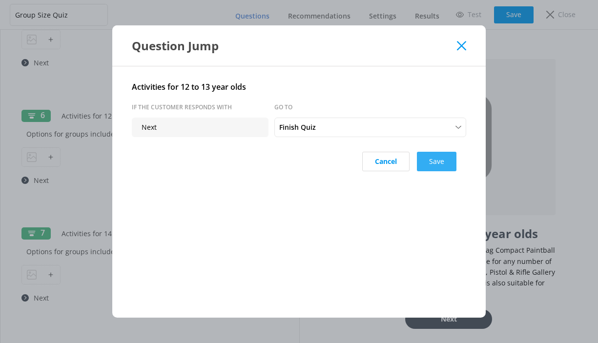
click at [445, 164] on button "Save" at bounding box center [437, 162] width 40 height 20
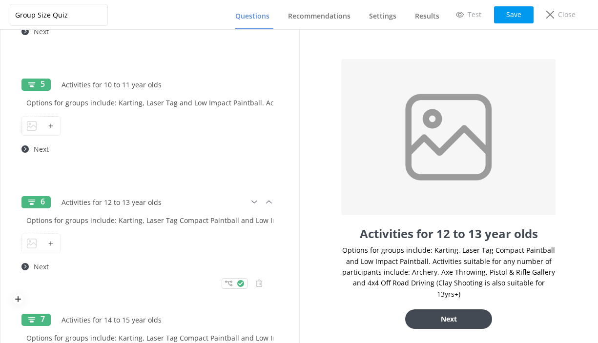
scroll to position [573, 0]
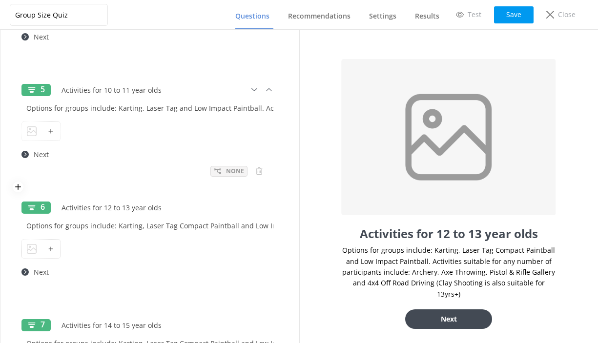
click at [239, 172] on p "None" at bounding box center [235, 170] width 18 height 9
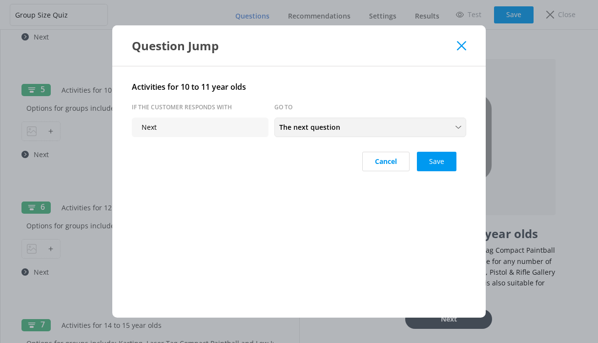
click at [339, 129] on span "The next question" at bounding box center [312, 127] width 67 height 11
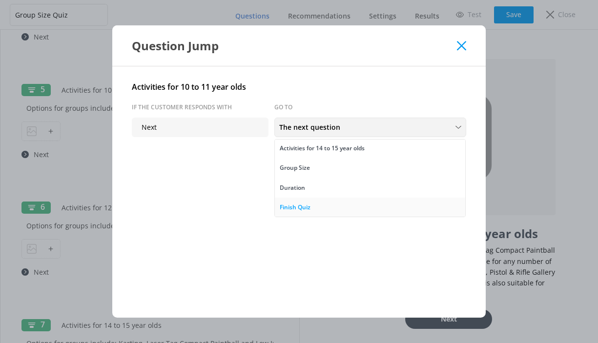
scroll to position [40, 0]
click at [297, 207] on div "Finish Quiz" at bounding box center [295, 208] width 31 height 10
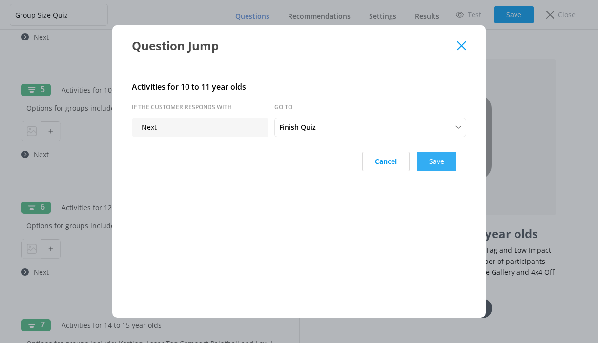
click at [433, 156] on button "Save" at bounding box center [437, 162] width 40 height 20
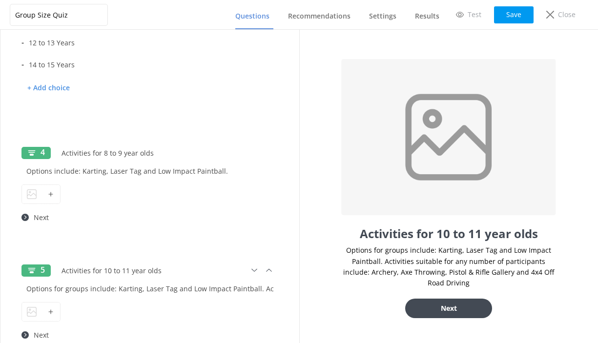
scroll to position [397, 0]
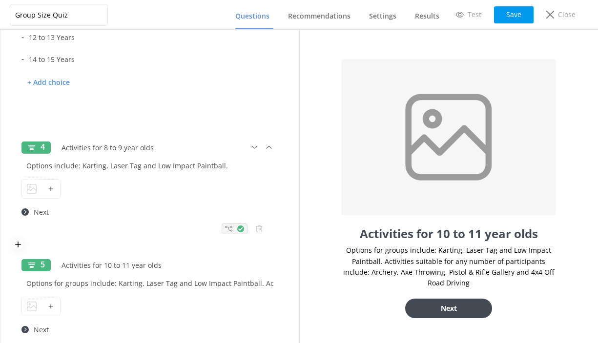
click at [240, 230] on use at bounding box center [240, 229] width 5 height 4
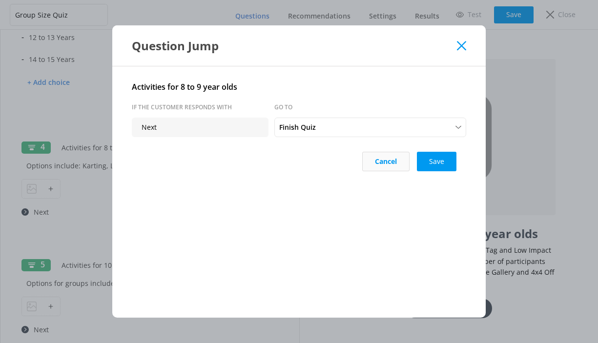
click at [391, 167] on button "Cancel" at bounding box center [385, 162] width 47 height 20
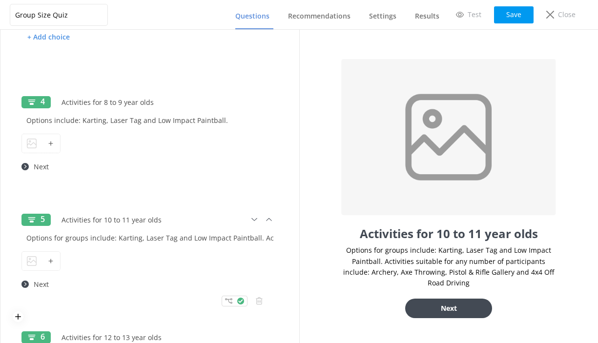
scroll to position [448, 0]
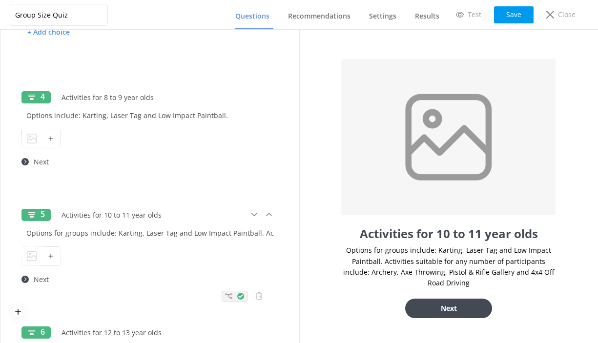
click at [235, 298] on div at bounding box center [235, 296] width 26 height 11
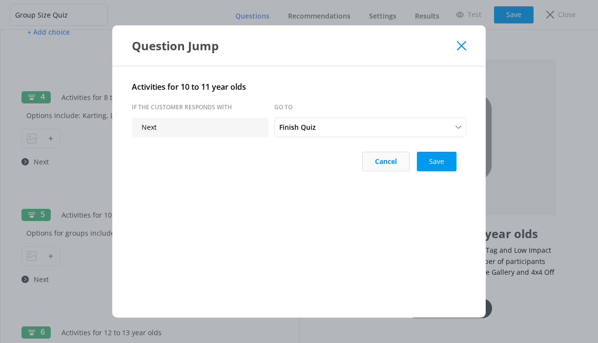
click at [391, 165] on button "Cancel" at bounding box center [385, 162] width 47 height 20
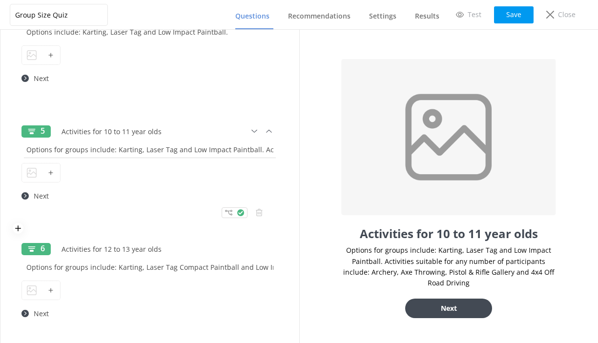
scroll to position [546, 0]
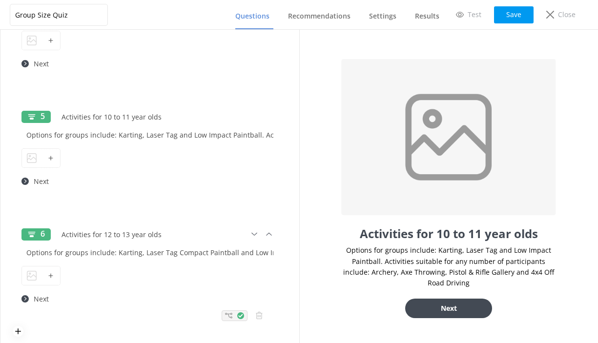
click at [233, 318] on div at bounding box center [235, 315] width 26 height 11
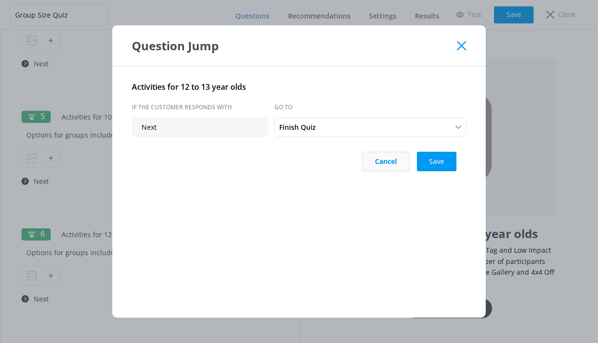
click at [370, 164] on button "Cancel" at bounding box center [385, 162] width 47 height 20
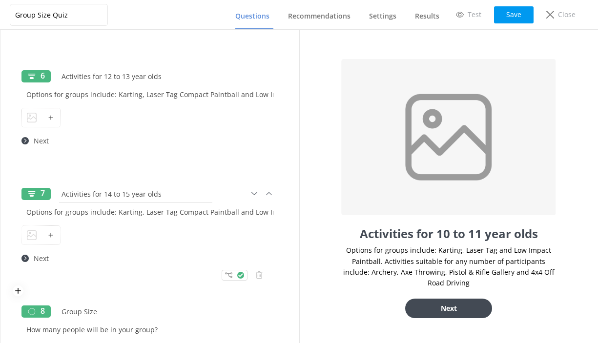
scroll to position [721, 0]
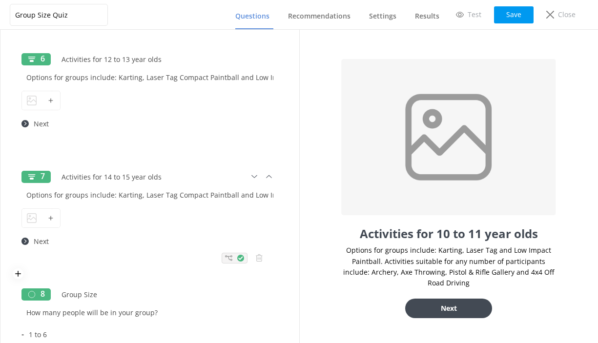
click at [238, 262] on div at bounding box center [235, 258] width 26 height 11
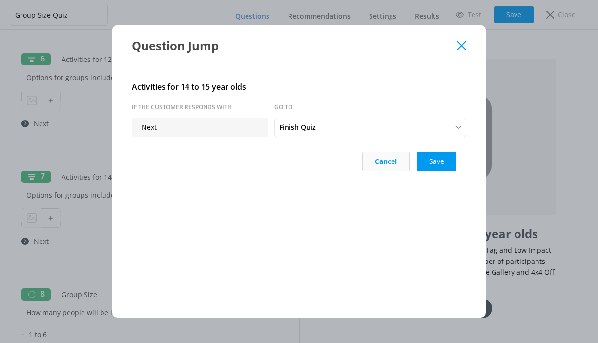
click at [393, 165] on button "Cancel" at bounding box center [385, 162] width 47 height 20
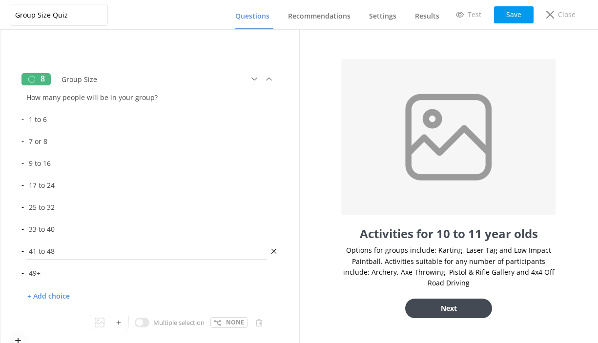
scroll to position [938, 0]
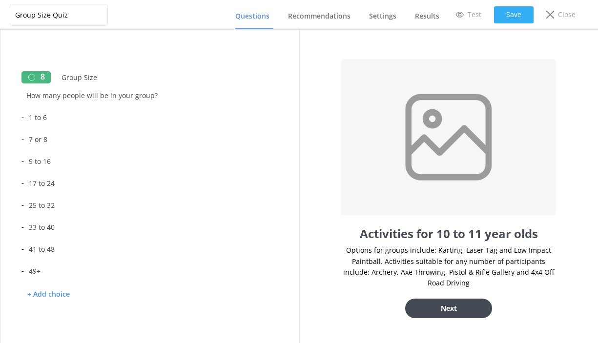
click at [524, 13] on button "Save" at bounding box center [514, 14] width 40 height 17
click at [470, 15] on p "Test" at bounding box center [475, 14] width 14 height 11
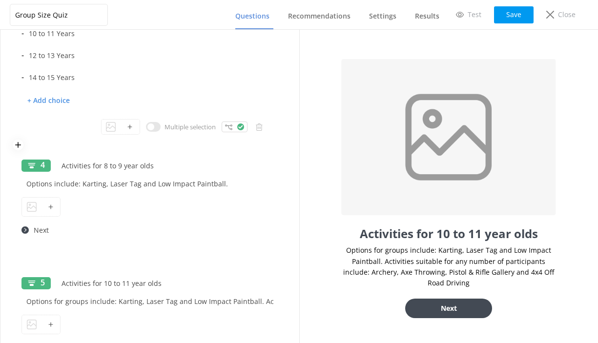
scroll to position [386, 0]
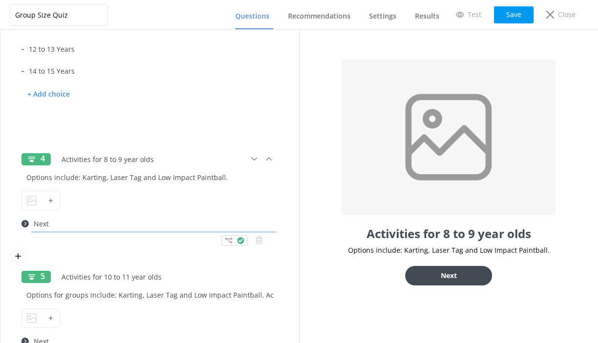
click at [40, 226] on input "Next" at bounding box center [153, 224] width 249 height 22
drag, startPoint x: 53, startPoint y: 223, endPoint x: 33, endPoint y: 223, distance: 19.5
click at [33, 223] on input "Next" at bounding box center [153, 224] width 249 height 22
click at [88, 227] on input "Activity details" at bounding box center [153, 224] width 249 height 22
drag, startPoint x: 83, startPoint y: 224, endPoint x: 32, endPoint y: 224, distance: 51.3
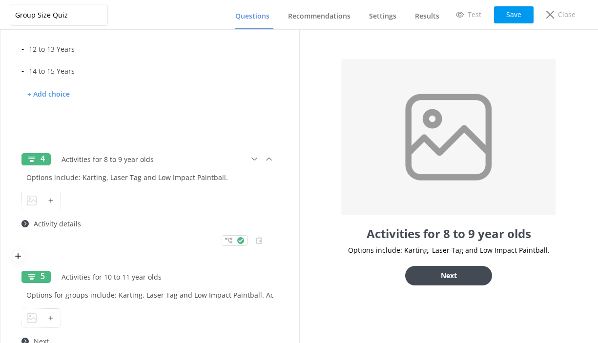
click at [32, 224] on input "Activity details" at bounding box center [153, 224] width 249 height 22
type input "Activity details"
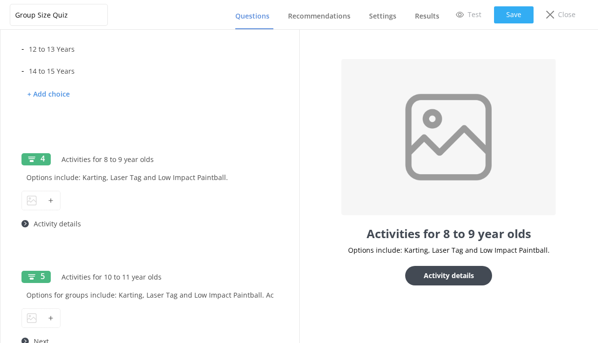
click at [520, 17] on button "Save" at bounding box center [514, 14] width 40 height 17
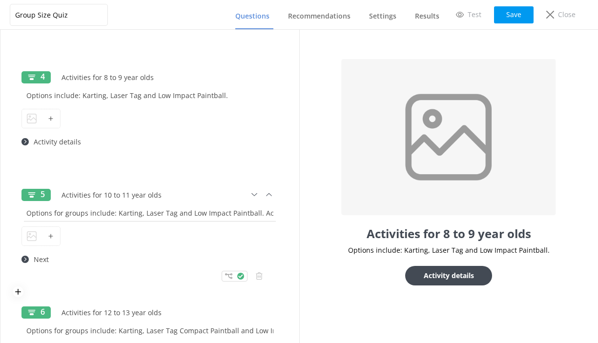
scroll to position [472, 0]
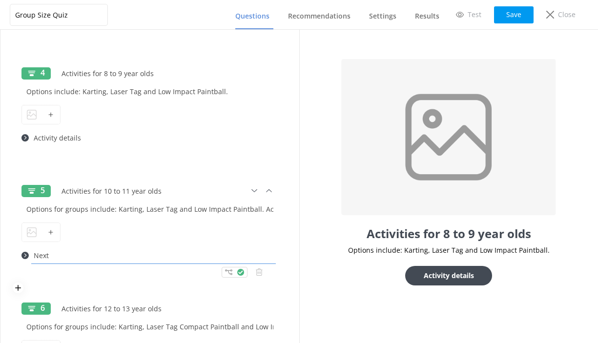
click at [60, 259] on input "Next" at bounding box center [153, 256] width 249 height 22
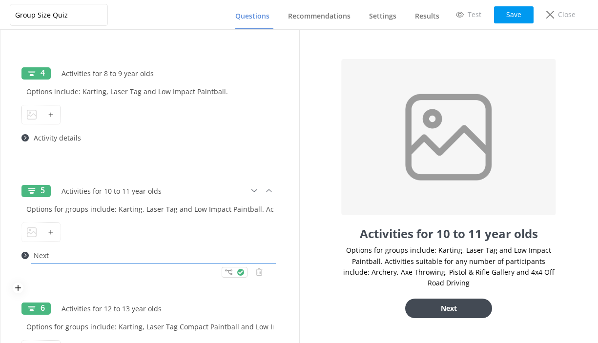
drag, startPoint x: 58, startPoint y: 259, endPoint x: 32, endPoint y: 256, distance: 26.0
click at [32, 256] on input "Next" at bounding box center [153, 256] width 249 height 22
paste input "Activity details"
type input "Activity details"
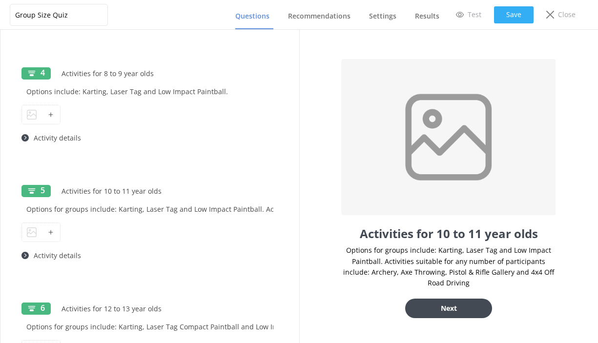
click at [512, 7] on button "Save" at bounding box center [514, 14] width 40 height 17
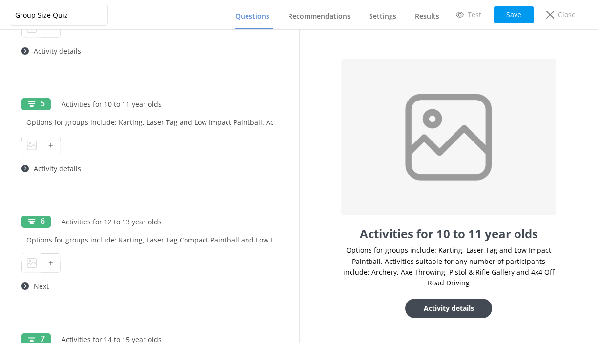
scroll to position [652, 0]
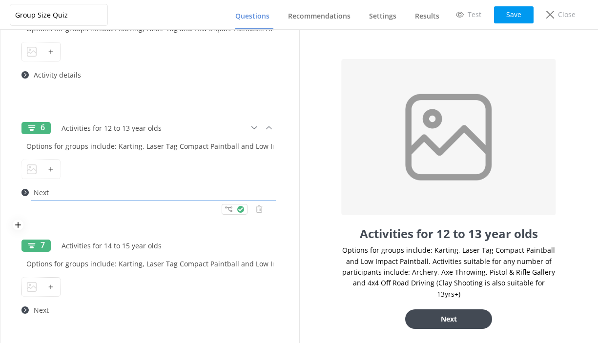
click at [92, 199] on input "Next" at bounding box center [153, 193] width 249 height 22
drag, startPoint x: 64, startPoint y: 193, endPoint x: 31, endPoint y: 193, distance: 33.2
click at [31, 193] on input "Next" at bounding box center [153, 193] width 249 height 22
paste input "Activity details"
type input "Activity details"
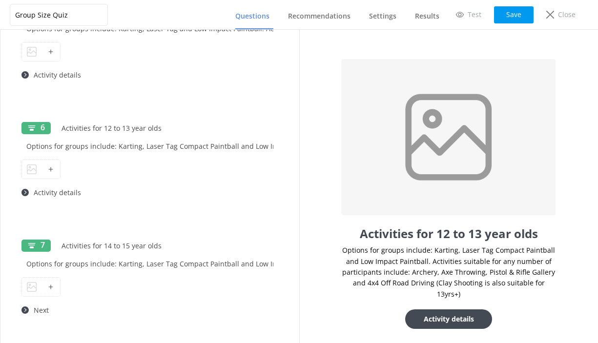
click at [527, 4] on div "Group Size Quiz Questions Recommendations Settings Results Test Save Close" at bounding box center [299, 15] width 598 height 30
click at [516, 16] on button "Save" at bounding box center [514, 14] width 40 height 17
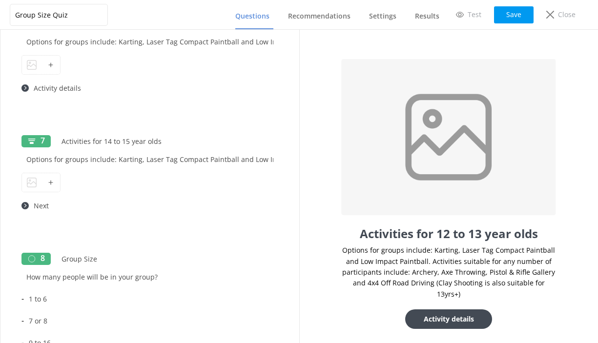
scroll to position [759, 0]
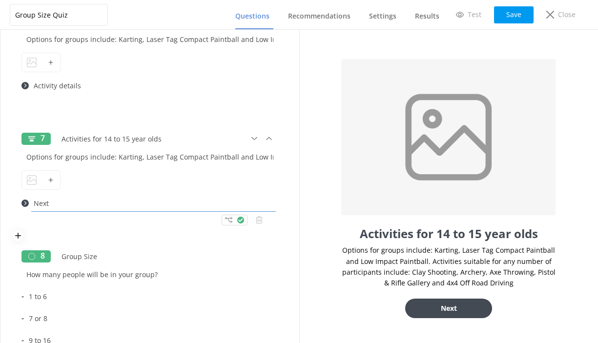
click at [88, 206] on input "Next" at bounding box center [153, 203] width 249 height 22
drag, startPoint x: 64, startPoint y: 205, endPoint x: 33, endPoint y: 205, distance: 30.8
click at [33, 205] on input "Next" at bounding box center [153, 203] width 249 height 22
paste input "Activity details"
type input "Activity details"
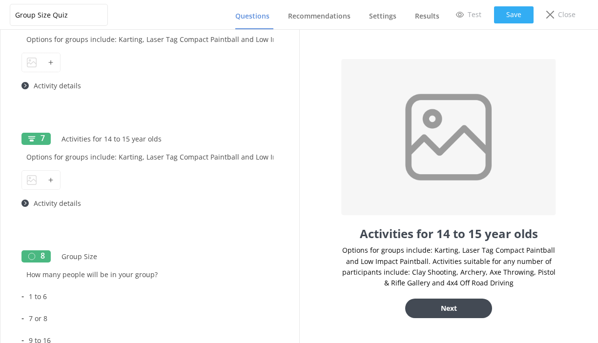
click at [525, 14] on button "Save" at bounding box center [514, 14] width 40 height 17
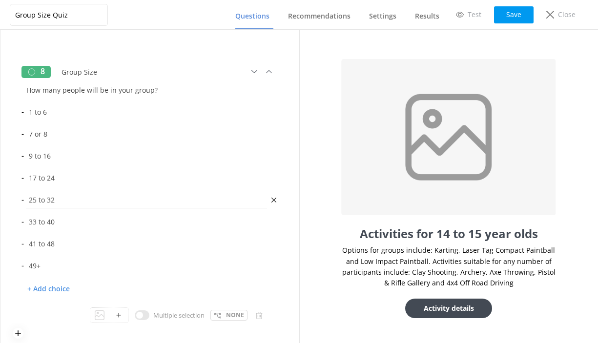
scroll to position [946, 0]
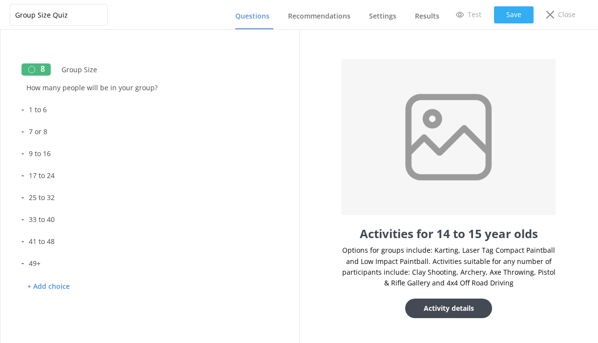
click at [515, 14] on button "Save" at bounding box center [514, 14] width 40 height 17
click at [478, 18] on p "Test" at bounding box center [475, 14] width 14 height 11
click at [388, 21] on link "Settings" at bounding box center [384, 16] width 31 height 25
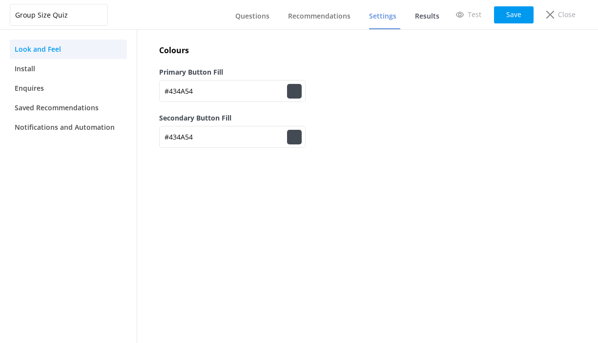
click at [425, 15] on span "Results" at bounding box center [427, 16] width 24 height 10
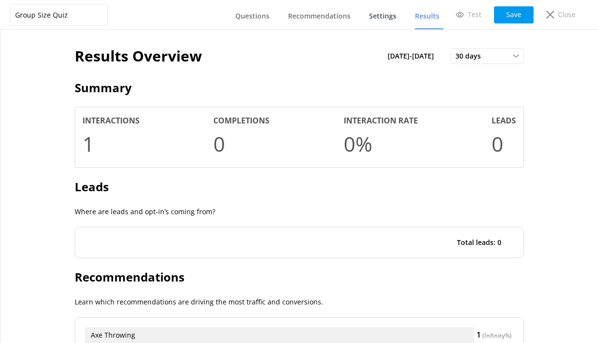
click at [392, 13] on span "Settings" at bounding box center [382, 16] width 27 height 10
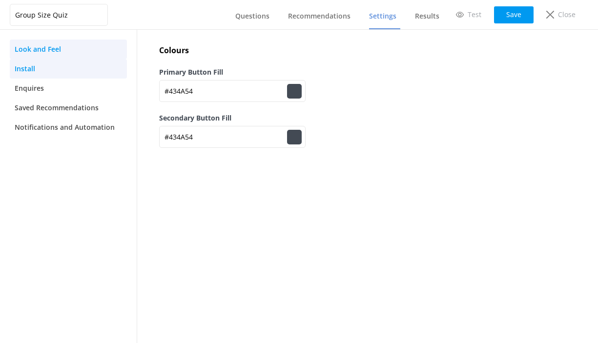
click at [40, 65] on link "Install" at bounding box center [68, 69] width 117 height 20
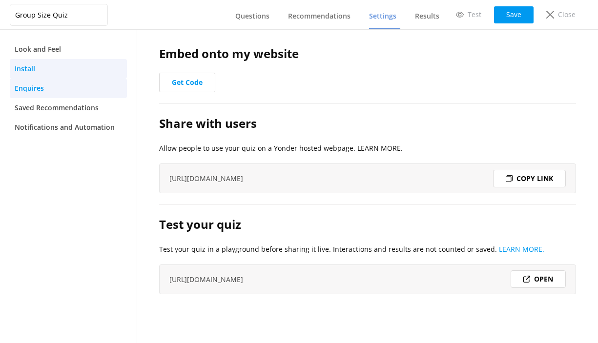
click at [32, 87] on span "Enquires" at bounding box center [29, 88] width 29 height 11
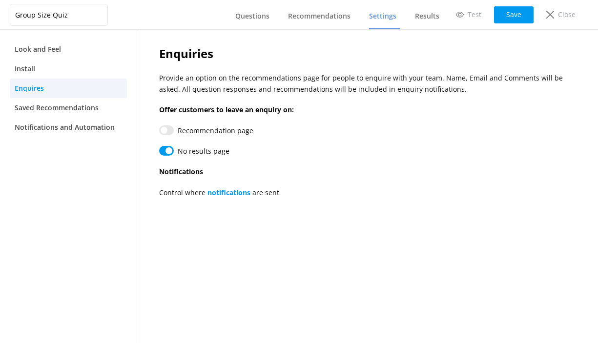
click at [169, 128] on input "Recommendation page" at bounding box center [166, 130] width 15 height 10
click at [165, 127] on input "Recommendation page" at bounding box center [166, 130] width 15 height 10
checkbox input "false"
click at [168, 153] on input "Recommendation page" at bounding box center [166, 151] width 15 height 10
click at [170, 152] on input "Recommendation page" at bounding box center [166, 151] width 15 height 10
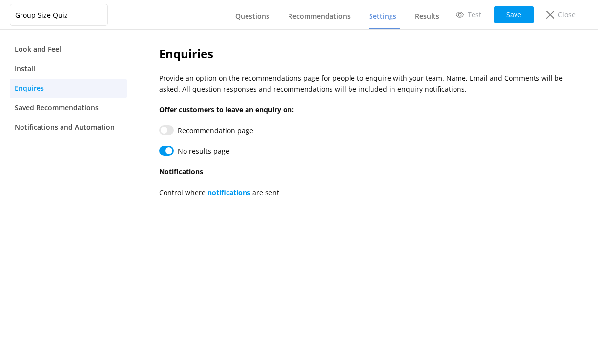
checkbox input "true"
click at [71, 110] on span "Saved Recommendations" at bounding box center [57, 108] width 84 height 11
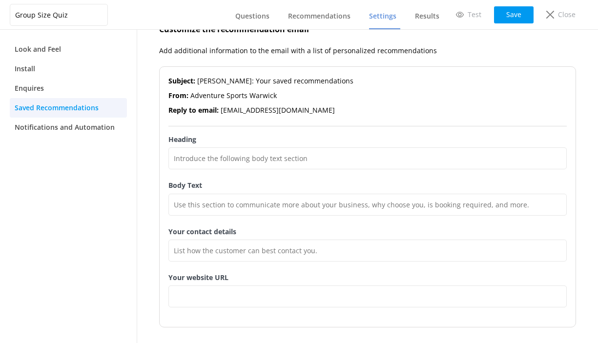
scroll to position [216, 0]
click at [63, 132] on span "Notifications and Automation" at bounding box center [65, 127] width 100 height 11
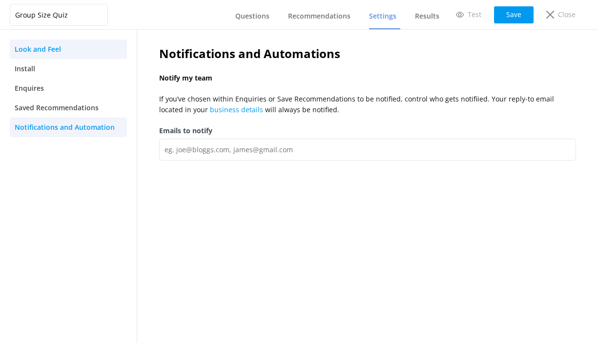
click at [29, 53] on span "Look and Feel" at bounding box center [38, 49] width 46 height 11
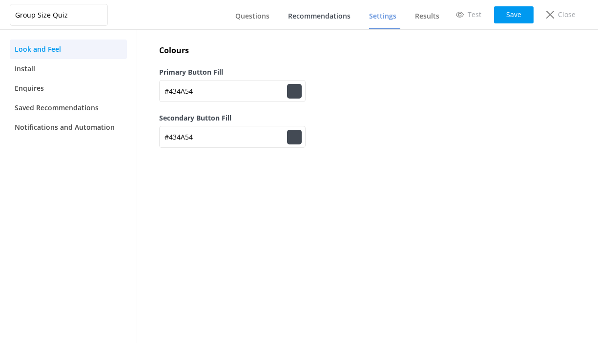
click at [333, 20] on span "Recommendations" at bounding box center [319, 16] width 62 height 10
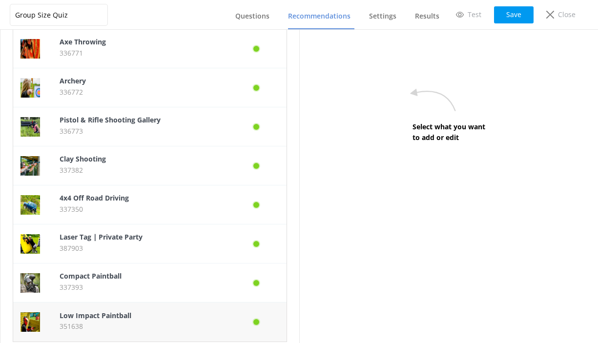
scroll to position [100, 0]
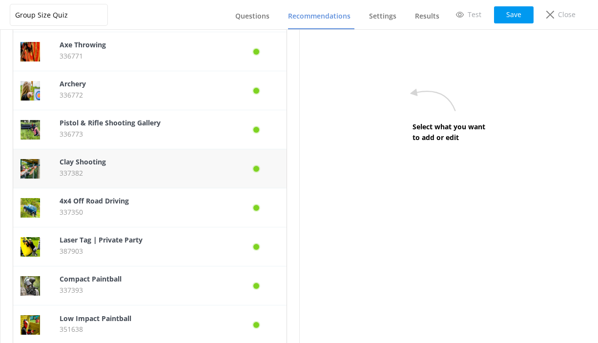
click at [156, 175] on p "337382" at bounding box center [140, 173] width 161 height 11
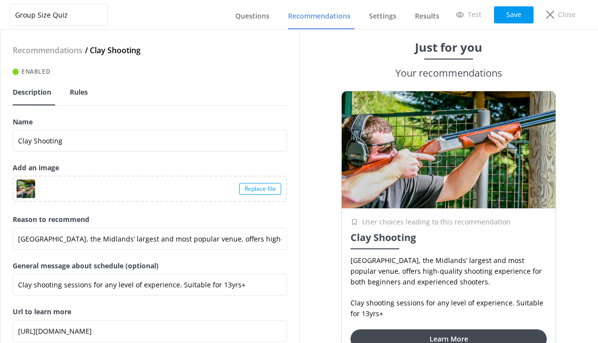
click at [77, 93] on span "Rules" at bounding box center [79, 92] width 18 height 10
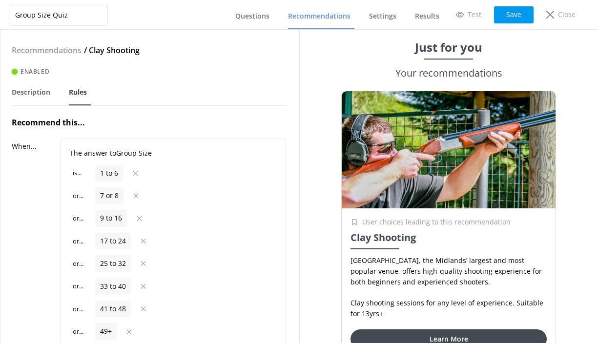
scroll to position [0, 1]
click at [23, 145] on p "When..." at bounding box center [36, 259] width 49 height 240
click at [32, 171] on p "When..." at bounding box center [36, 259] width 49 height 240
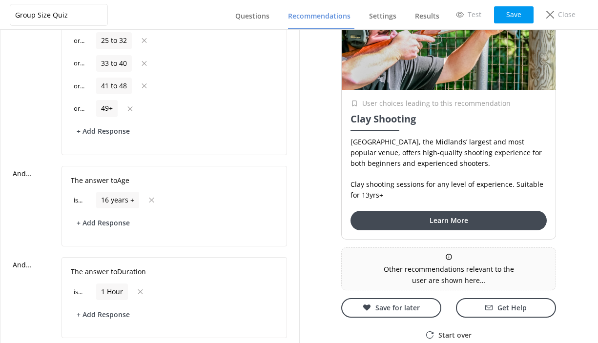
scroll to position [226, 0]
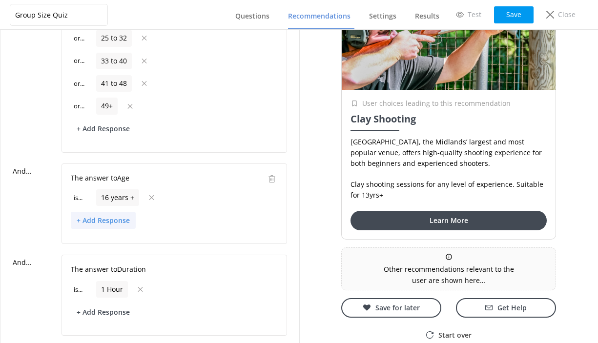
click at [111, 220] on button "+ Add Response" at bounding box center [103, 220] width 65 height 17
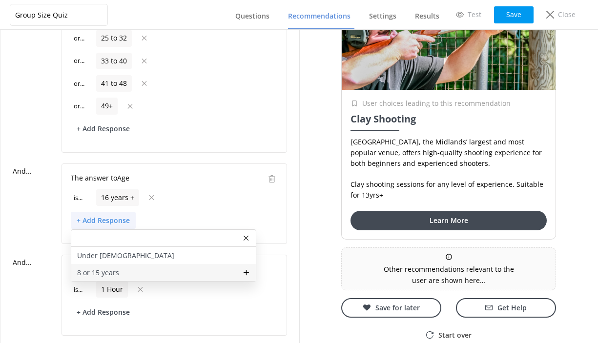
click at [105, 272] on p "8 or 15 years" at bounding box center [98, 273] width 42 height 11
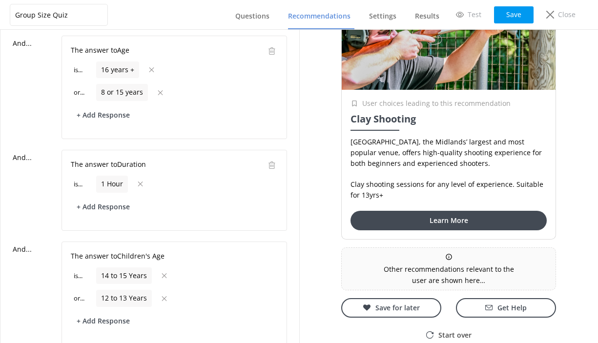
scroll to position [354, 0]
click at [142, 182] on use at bounding box center [140, 183] width 5 height 5
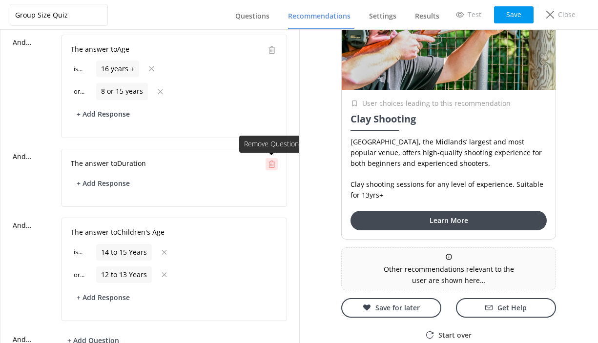
click at [275, 160] on div at bounding box center [272, 164] width 12 height 12
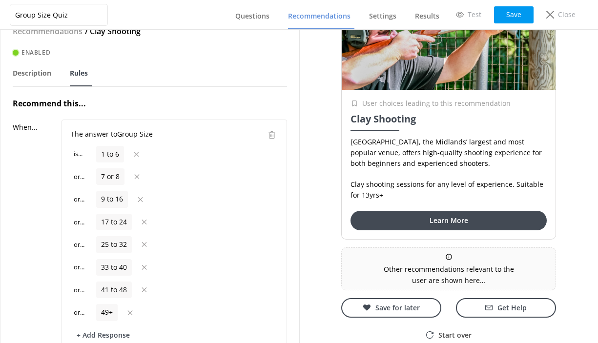
scroll to position [23, 0]
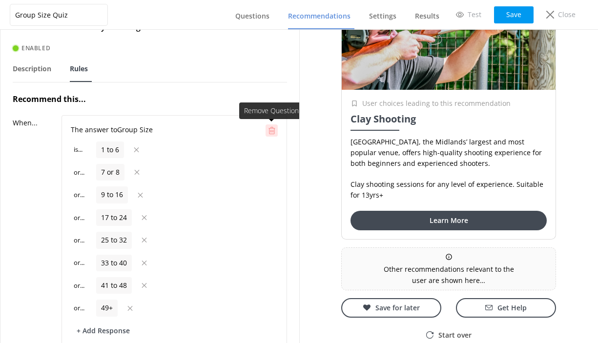
click at [272, 129] on icon at bounding box center [271, 130] width 7 height 7
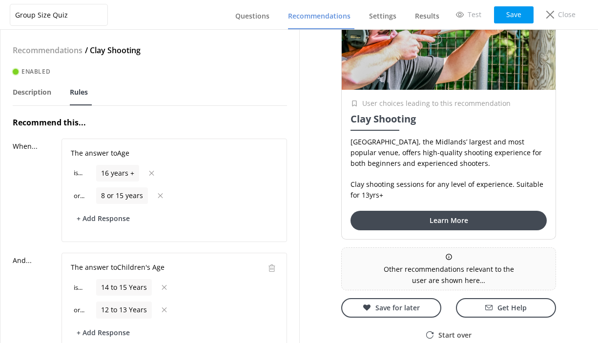
scroll to position [0, 0]
click at [521, 13] on button "Save" at bounding box center [514, 14] width 40 height 17
click at [330, 14] on span "Recommendations" at bounding box center [319, 16] width 62 height 10
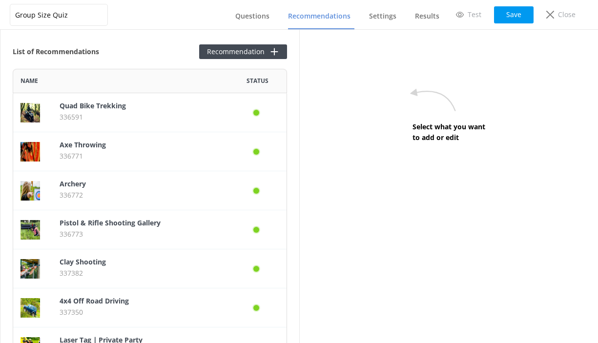
scroll to position [376, 274]
click at [133, 111] on p "Quad Bike Trekking" at bounding box center [140, 106] width 161 height 11
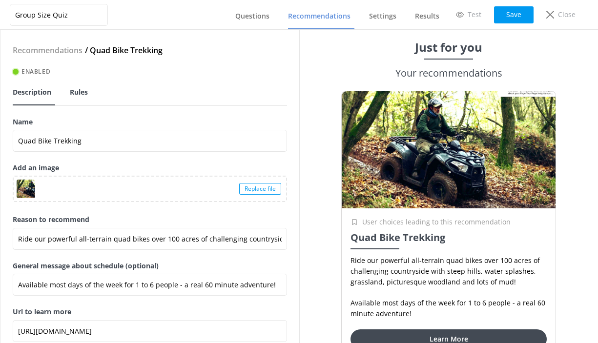
click at [85, 91] on span "Rules" at bounding box center [79, 92] width 18 height 10
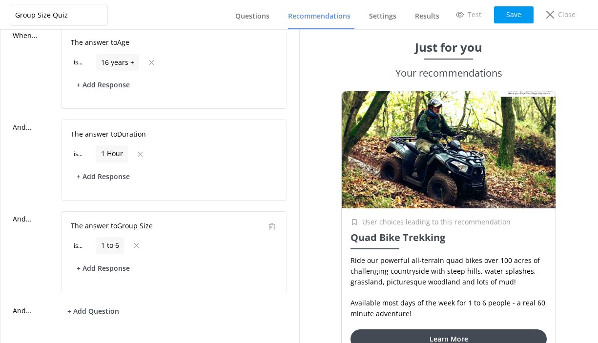
scroll to position [114, 0]
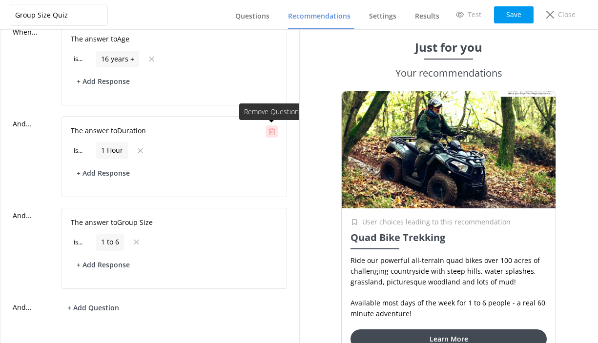
click at [270, 132] on icon at bounding box center [271, 131] width 7 height 7
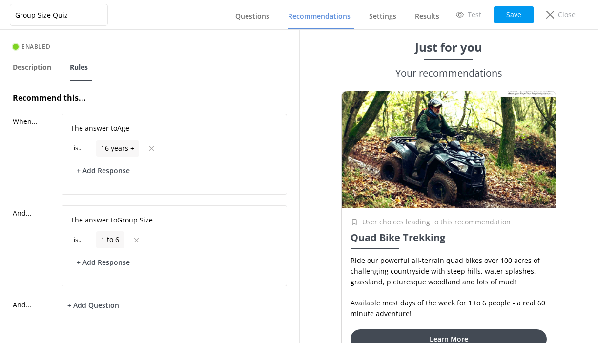
scroll to position [0, 0]
click at [514, 15] on button "Save" at bounding box center [514, 14] width 40 height 17
click at [296, 16] on span "Recommendations" at bounding box center [319, 16] width 62 height 10
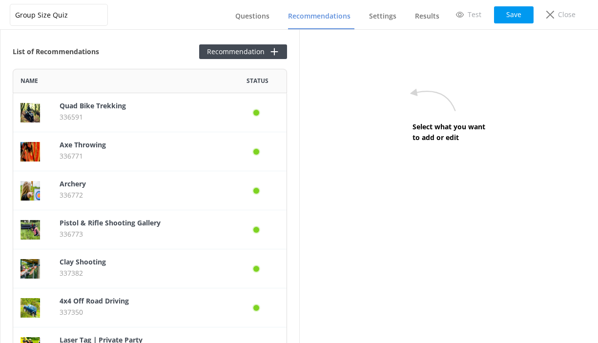
scroll to position [376, 274]
click at [129, 147] on p "Axe Throwing" at bounding box center [140, 145] width 161 height 11
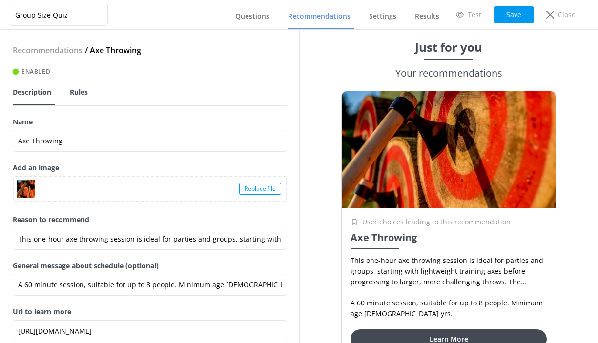
click at [83, 94] on span "Rules" at bounding box center [79, 92] width 18 height 10
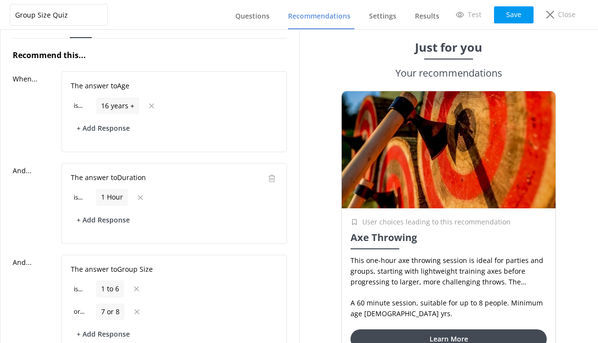
scroll to position [70, 0]
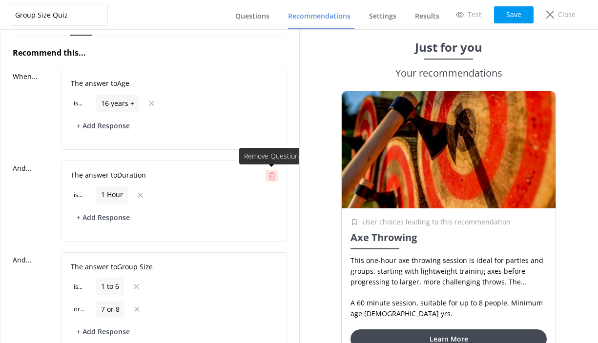
click at [273, 176] on use at bounding box center [272, 175] width 7 height 7
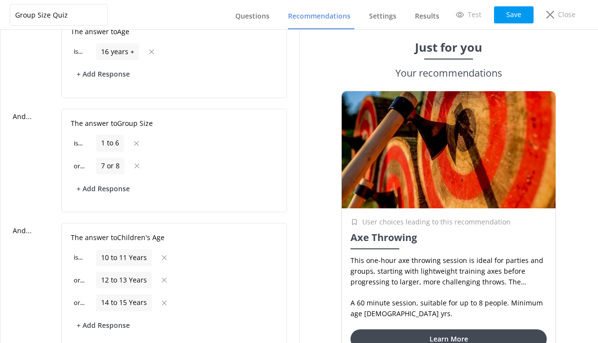
scroll to position [124, 0]
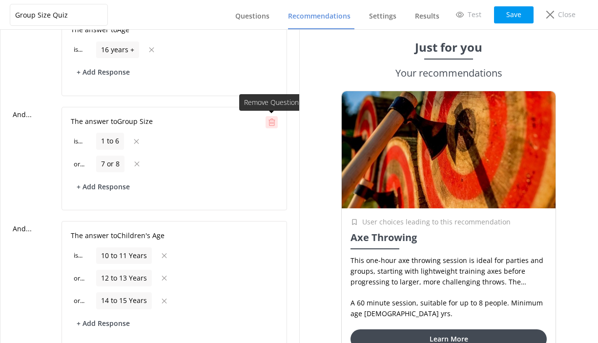
click at [274, 121] on use at bounding box center [272, 122] width 7 height 7
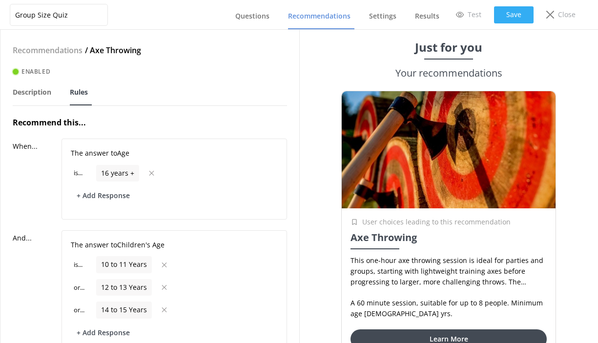
scroll to position [0, 0]
click at [519, 11] on button "Save" at bounding box center [514, 14] width 40 height 17
click at [310, 15] on span "Recommendations" at bounding box center [319, 16] width 62 height 10
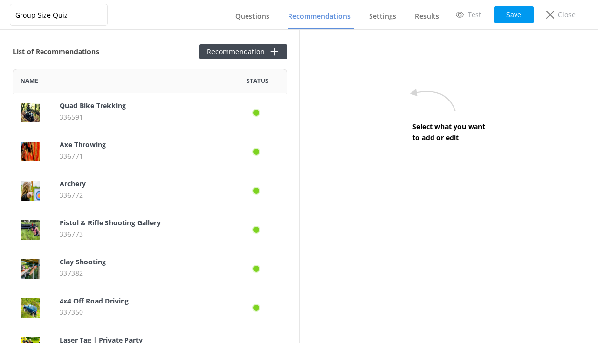
scroll to position [376, 274]
click at [124, 192] on p "336772" at bounding box center [140, 195] width 161 height 11
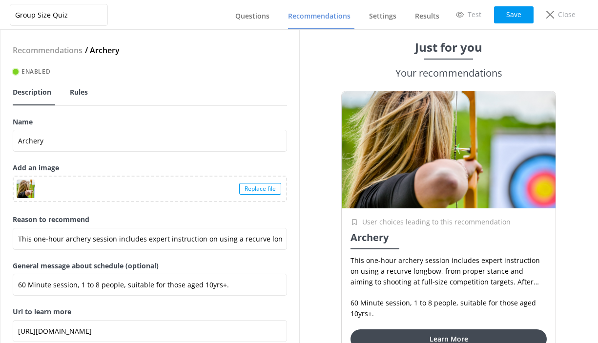
click at [85, 94] on span "Rules" at bounding box center [79, 92] width 18 height 10
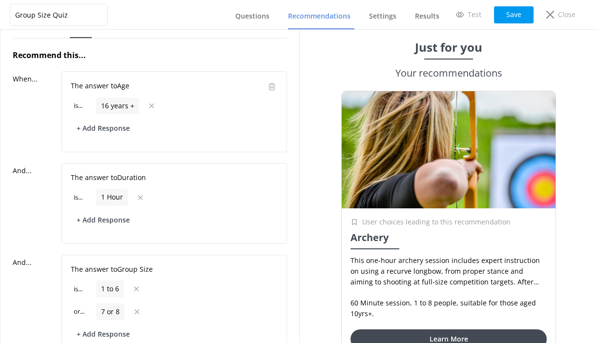
scroll to position [84, 0]
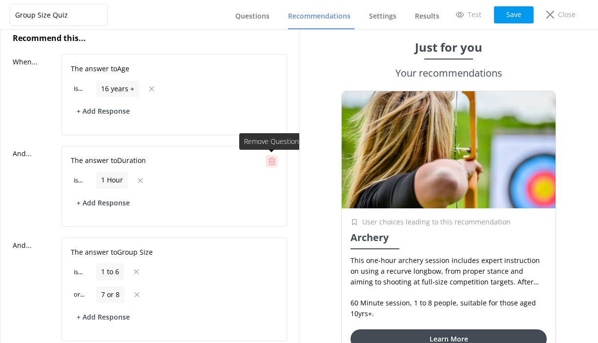
click at [271, 162] on use at bounding box center [272, 161] width 7 height 7
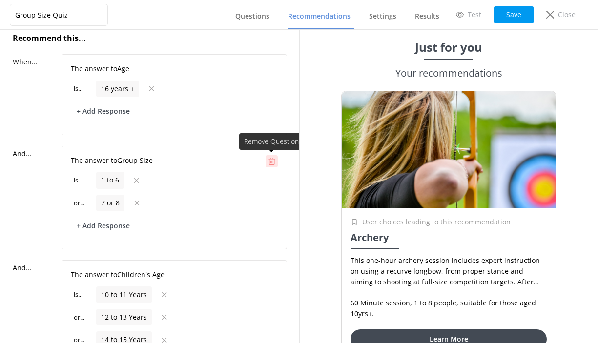
click at [273, 156] on div at bounding box center [272, 161] width 12 height 12
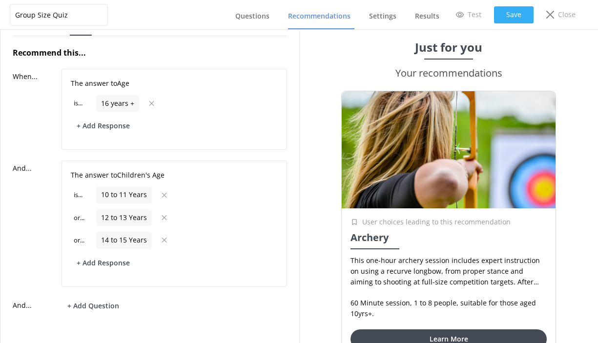
click at [518, 19] on button "Save" at bounding box center [514, 14] width 40 height 17
click at [513, 12] on button "Save" at bounding box center [514, 14] width 40 height 17
click at [335, 17] on span "Recommendations" at bounding box center [319, 16] width 62 height 10
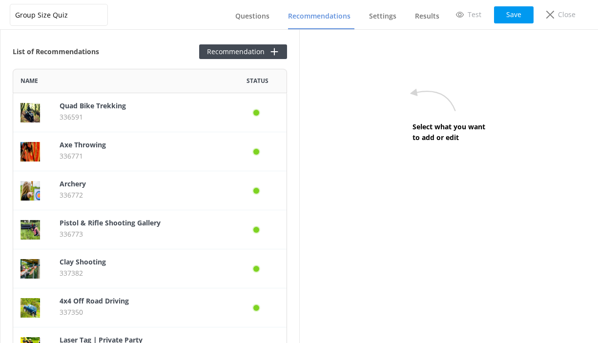
scroll to position [376, 274]
click at [112, 226] on b "Pistol & Rifle Shooting Gallery" at bounding box center [110, 222] width 101 height 9
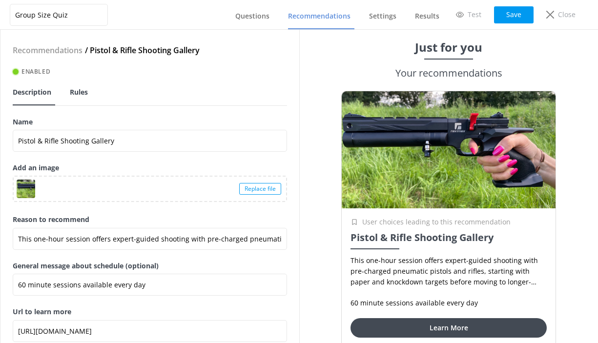
click at [84, 95] on span "Rules" at bounding box center [79, 92] width 18 height 10
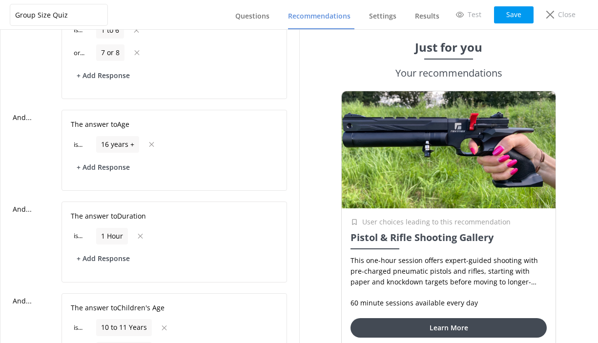
scroll to position [150, 0]
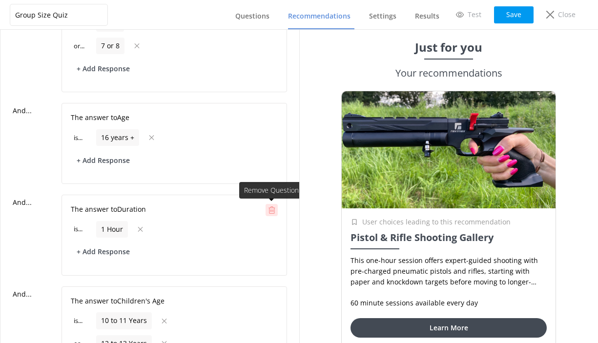
click at [272, 208] on icon at bounding box center [271, 210] width 7 height 7
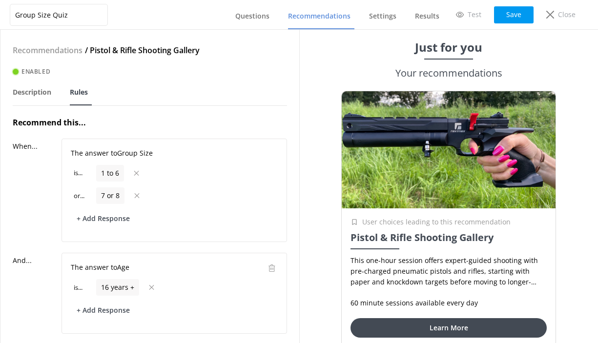
scroll to position [0, 0]
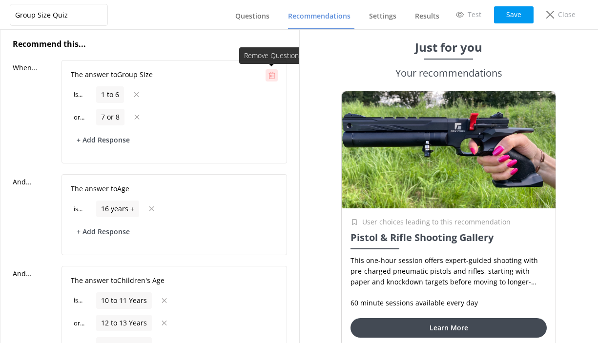
click at [271, 74] on icon at bounding box center [271, 75] width 7 height 7
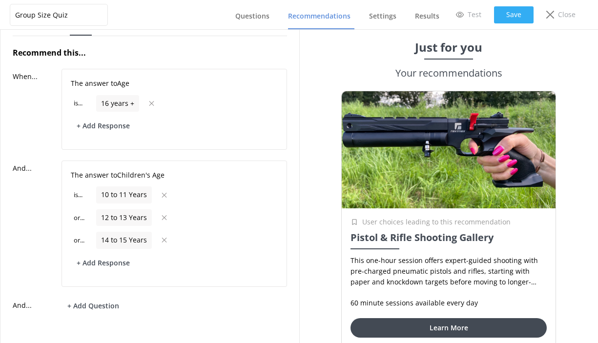
click at [522, 14] on button "Save" at bounding box center [514, 14] width 40 height 17
click at [328, 15] on span "Recommendations" at bounding box center [319, 16] width 62 height 10
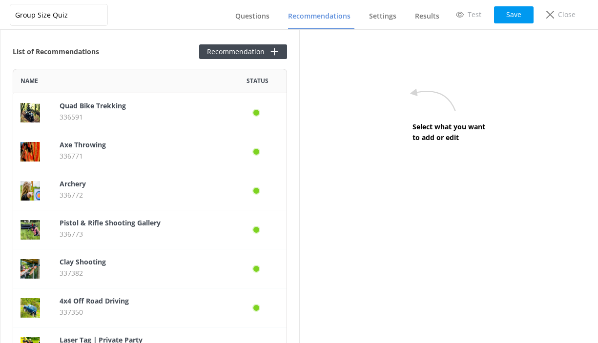
scroll to position [376, 274]
click at [145, 264] on p "Clay Shooting" at bounding box center [140, 262] width 161 height 11
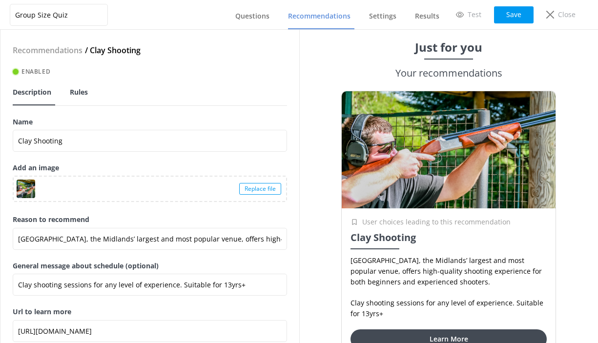
click at [79, 89] on span "Rules" at bounding box center [79, 92] width 18 height 10
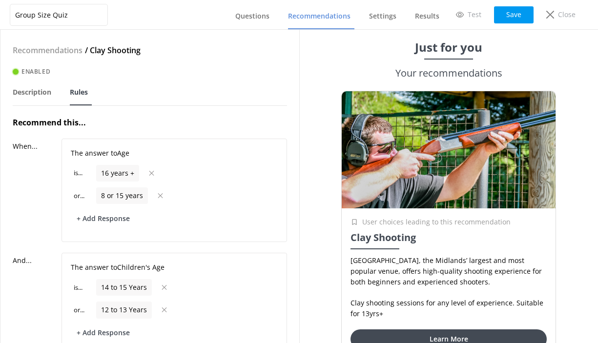
click at [326, 15] on span "Recommendations" at bounding box center [319, 16] width 62 height 10
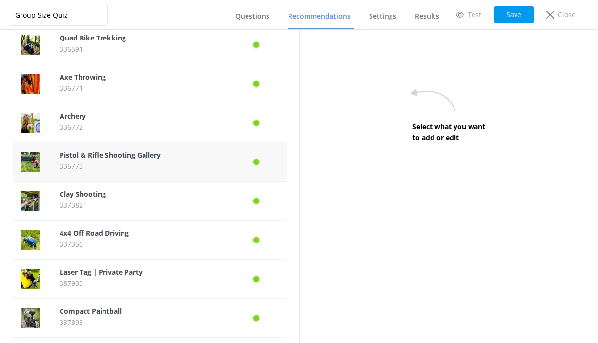
scroll to position [77, 0]
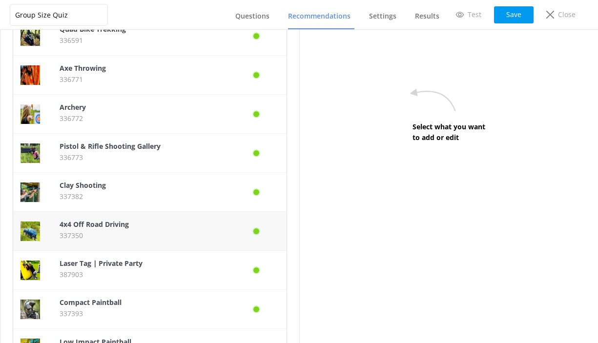
click at [173, 224] on p "4x4 Off Road Driving" at bounding box center [140, 224] width 161 height 11
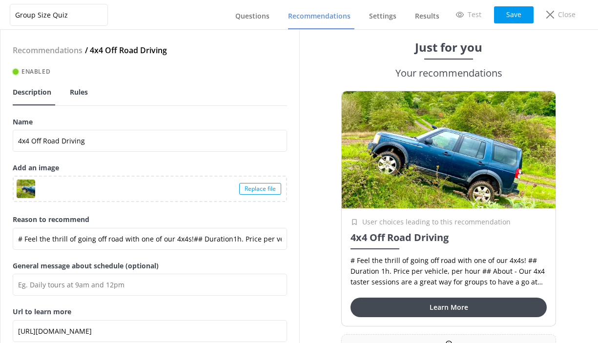
click at [79, 93] on span "Rules" at bounding box center [79, 92] width 18 height 10
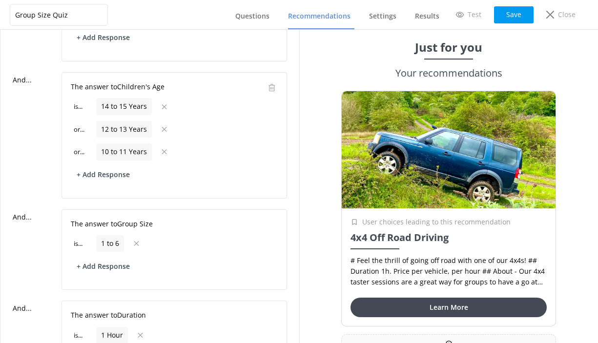
scroll to position [170, 0]
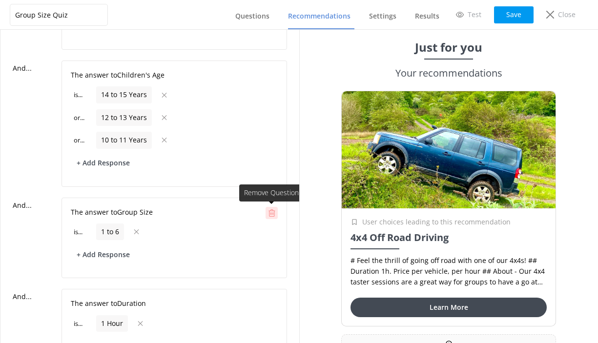
click at [274, 211] on use at bounding box center [272, 212] width 7 height 7
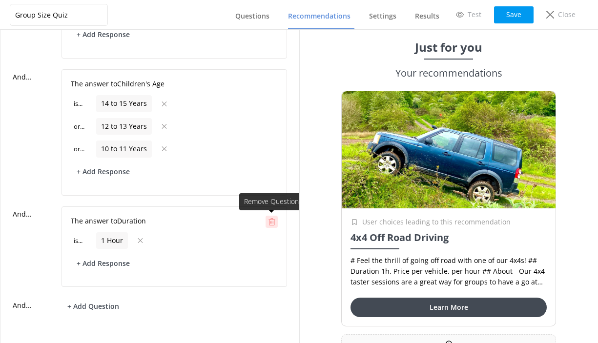
click at [272, 221] on icon at bounding box center [271, 221] width 7 height 7
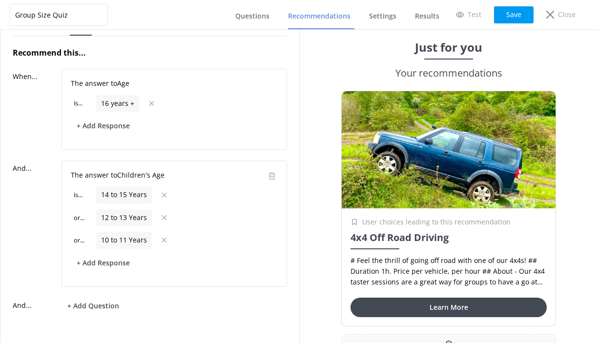
scroll to position [0, 0]
click at [510, 16] on button "Save" at bounding box center [514, 14] width 40 height 17
click at [324, 14] on span "Recommendations" at bounding box center [319, 16] width 62 height 10
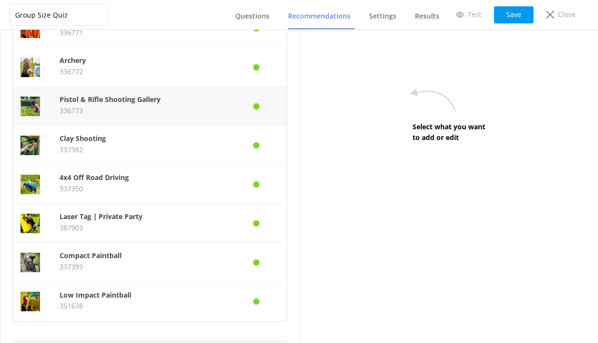
scroll to position [152, 0]
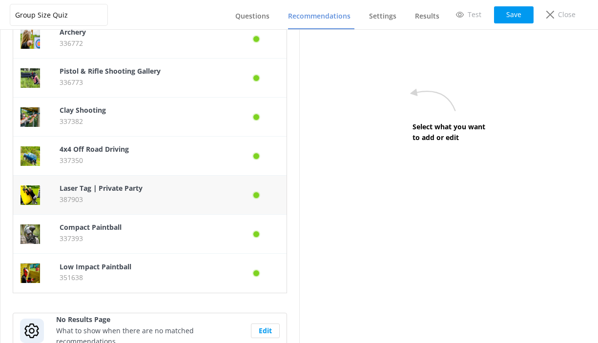
click at [181, 193] on p "Laser Tag ∣ Private Party" at bounding box center [140, 188] width 161 height 11
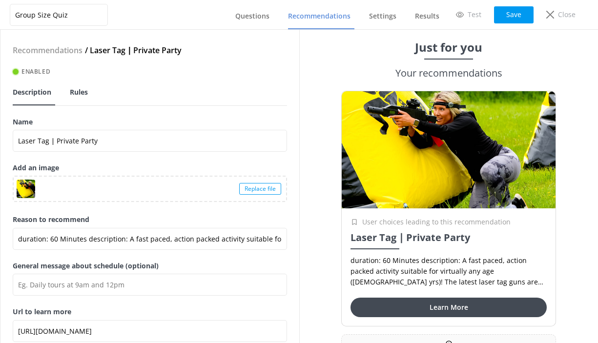
click at [77, 94] on span "Rules" at bounding box center [79, 92] width 18 height 10
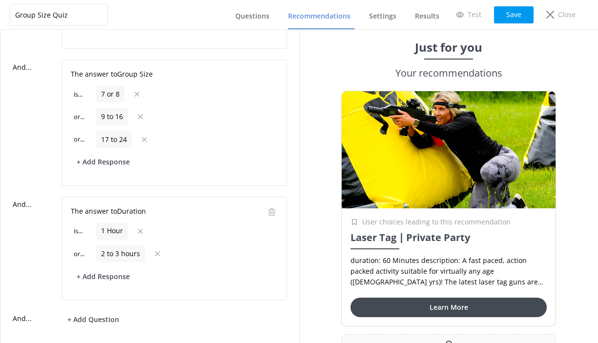
scroll to position [193, 0]
click at [273, 211] on icon at bounding box center [271, 211] width 7 height 7
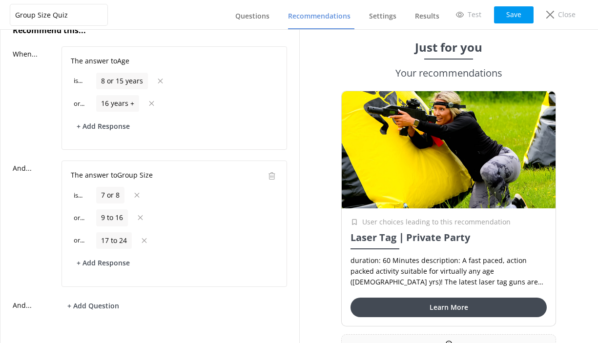
scroll to position [0, 0]
click at [272, 176] on icon at bounding box center [271, 175] width 7 height 7
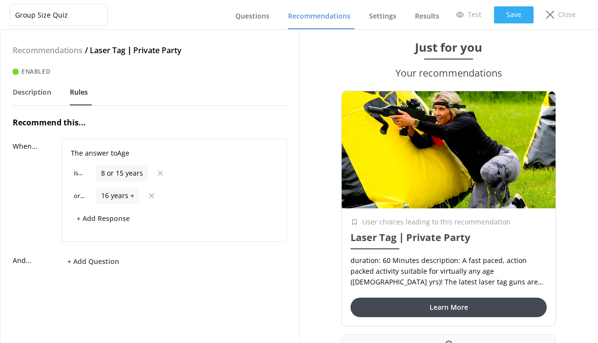
click at [509, 12] on button "Save" at bounding box center [514, 14] width 40 height 17
click at [325, 11] on link "Recommendations" at bounding box center [321, 16] width 66 height 25
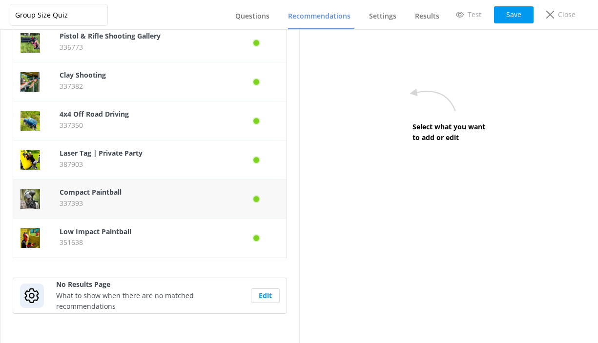
scroll to position [187, 0]
click at [165, 199] on p "337393" at bounding box center [140, 203] width 161 height 11
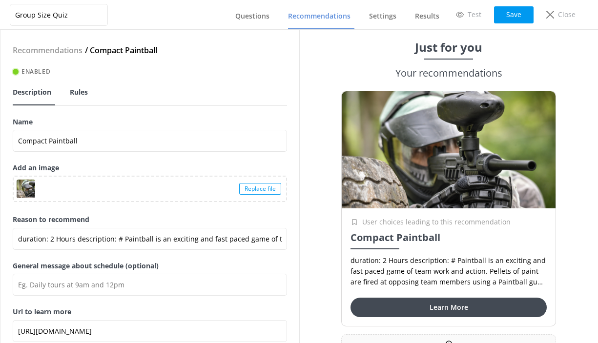
click at [79, 86] on link "Rules" at bounding box center [81, 92] width 22 height 25
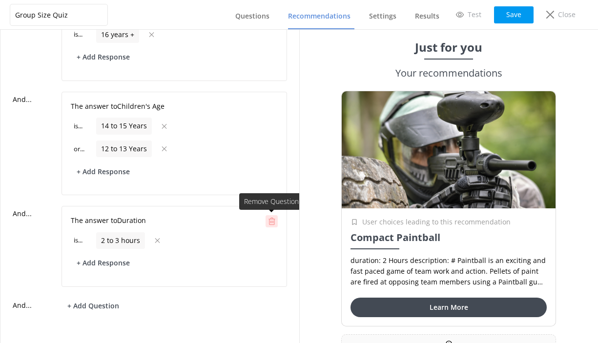
click at [274, 221] on use at bounding box center [272, 221] width 7 height 7
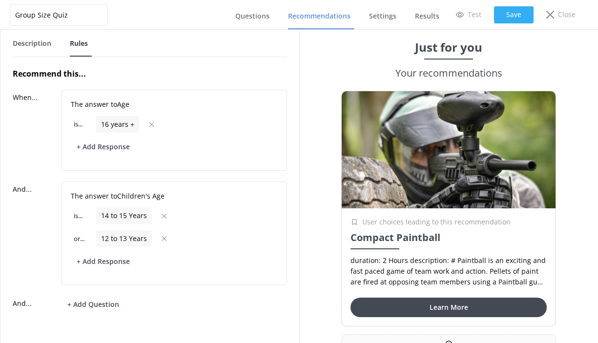
click at [518, 13] on button "Save" at bounding box center [514, 14] width 40 height 17
click at [327, 22] on link "Recommendations" at bounding box center [321, 16] width 66 height 25
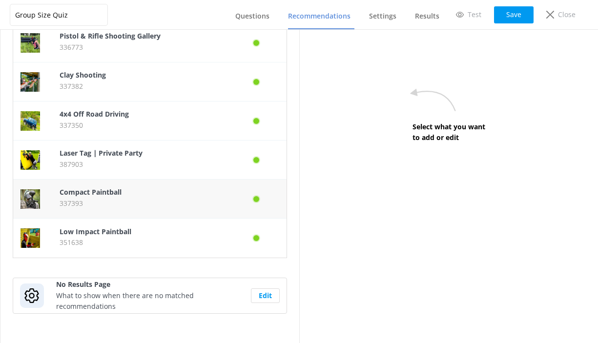
scroll to position [187, 0]
click at [176, 205] on p "337393" at bounding box center [140, 203] width 161 height 11
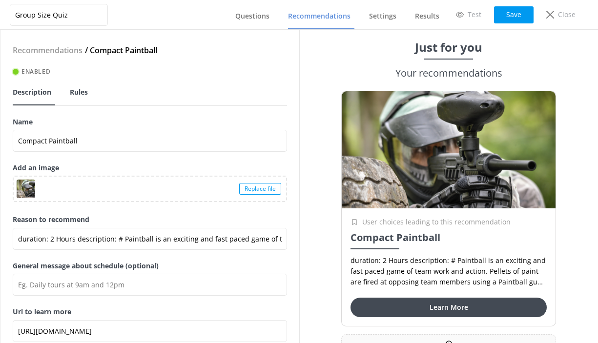
click at [87, 92] on span "Rules" at bounding box center [79, 92] width 18 height 10
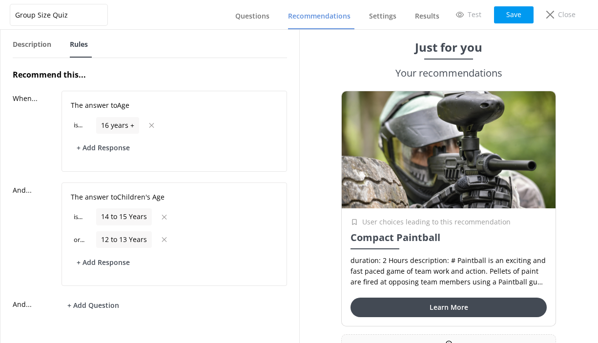
scroll to position [47, 0]
click at [308, 11] on span "Recommendations" at bounding box center [319, 16] width 62 height 10
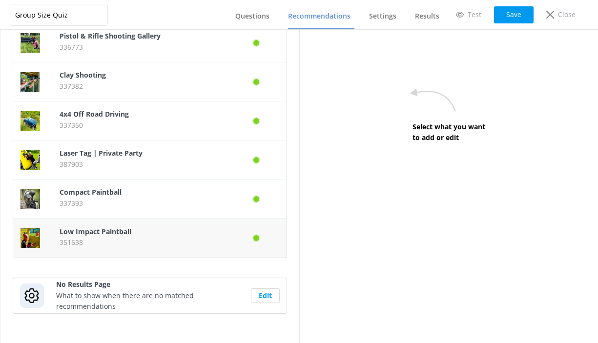
scroll to position [187, 0]
click at [161, 242] on p "351638" at bounding box center [140, 242] width 161 height 11
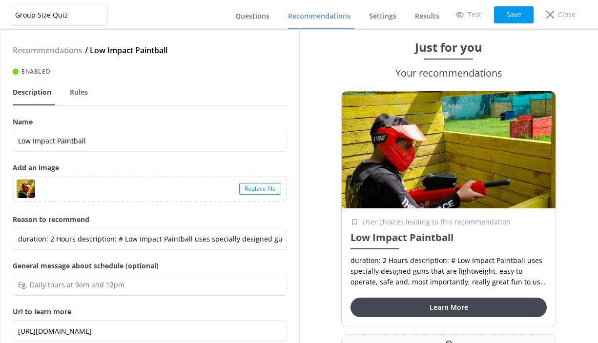
scroll to position [6, 0]
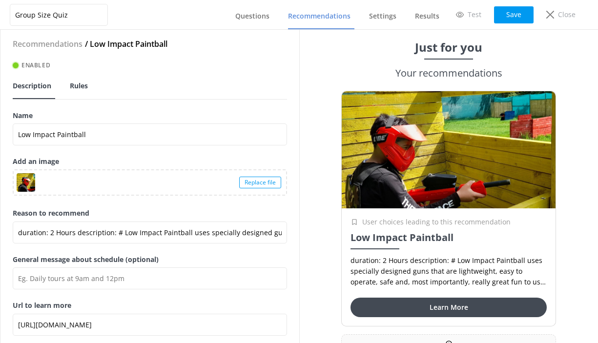
click at [78, 83] on span "Rules" at bounding box center [79, 86] width 18 height 10
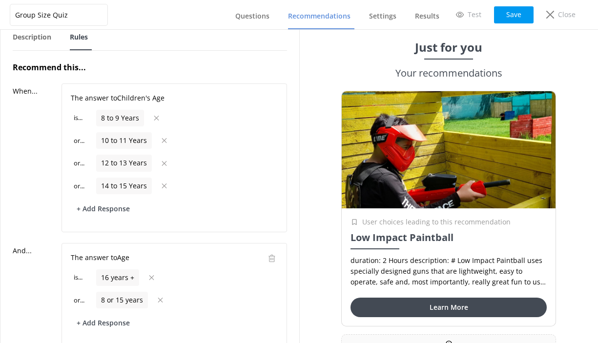
scroll to position [46, 0]
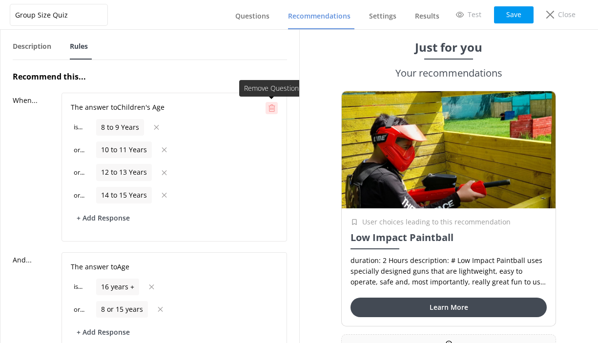
click at [273, 109] on use at bounding box center [272, 107] width 7 height 7
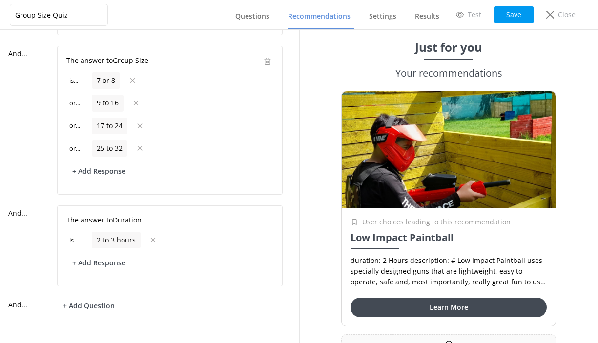
scroll to position [206, 4]
click at [267, 216] on div at bounding box center [267, 222] width 12 height 12
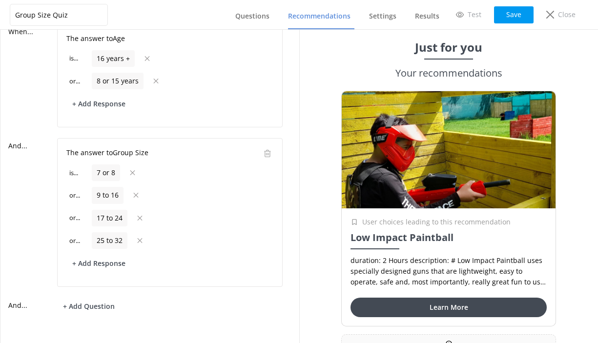
scroll to position [0, 0]
click at [268, 152] on icon at bounding box center [267, 153] width 7 height 7
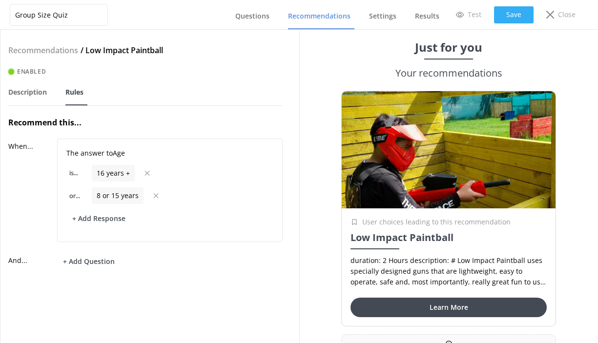
click at [510, 15] on button "Save" at bounding box center [514, 14] width 40 height 17
click at [473, 13] on p "Test" at bounding box center [475, 14] width 14 height 11
click at [253, 18] on span "Questions" at bounding box center [252, 16] width 34 height 10
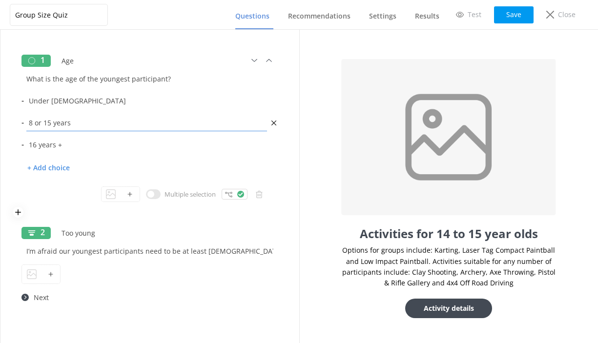
click at [79, 124] on input "8 or 15 years" at bounding box center [147, 123] width 246 height 22
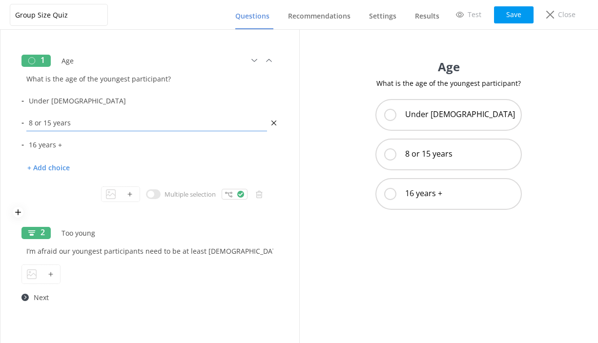
click at [41, 123] on input "8 or 15 years" at bounding box center [147, 123] width 246 height 22
type input "8 to 15 years"
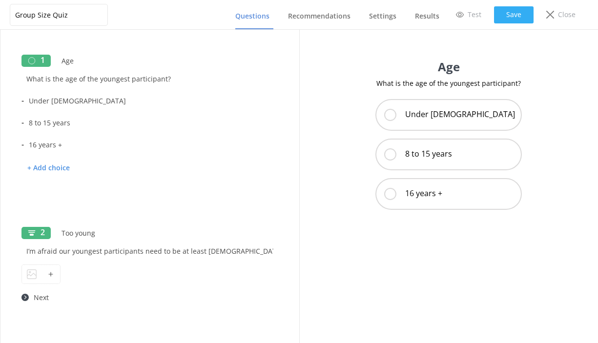
click at [511, 19] on button "Save" at bounding box center [514, 14] width 40 height 17
click at [469, 13] on p "Test" at bounding box center [475, 14] width 14 height 11
click at [332, 14] on span "Recommendations" at bounding box center [319, 16] width 62 height 10
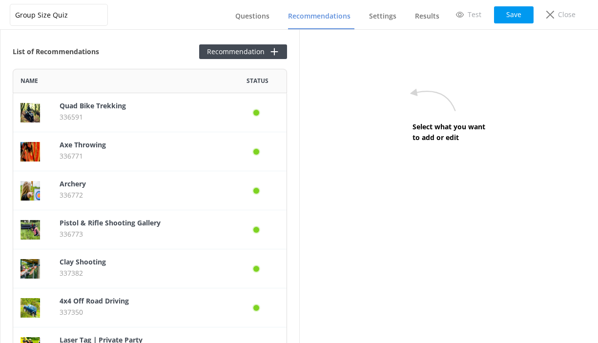
scroll to position [0, 0]
click at [159, 156] on p "336771" at bounding box center [140, 156] width 161 height 11
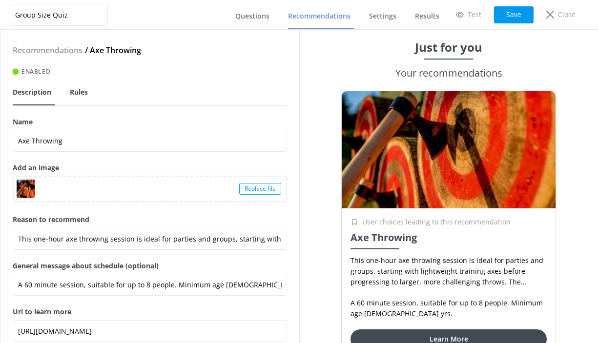
click at [79, 89] on span "Rules" at bounding box center [79, 92] width 18 height 10
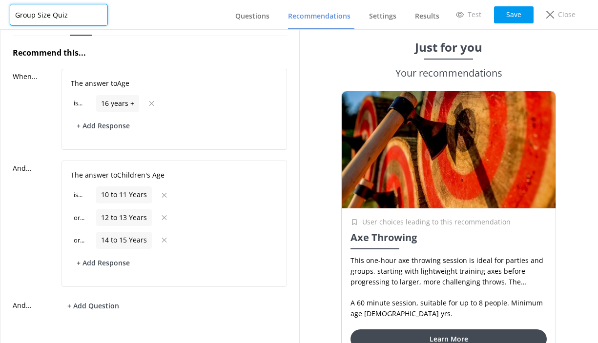
click at [38, 15] on input "Group Size Quiz" at bounding box center [59, 15] width 98 height 22
type input "Group Age Quiz"
click at [515, 8] on button "Save" at bounding box center [514, 14] width 40 height 17
click at [259, 17] on span "Questions" at bounding box center [252, 16] width 34 height 10
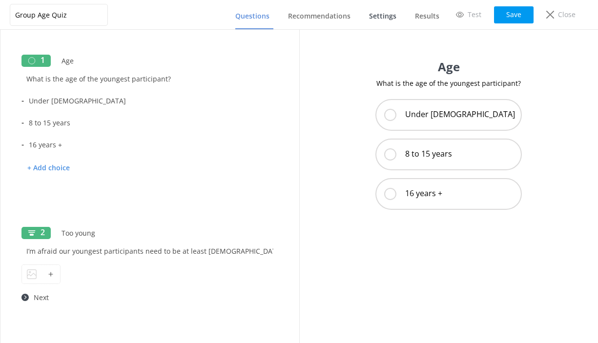
click at [385, 16] on span "Settings" at bounding box center [382, 16] width 27 height 10
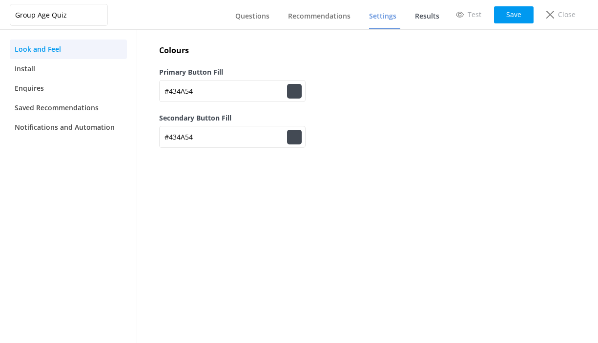
click at [427, 21] on link "Results" at bounding box center [429, 16] width 28 height 25
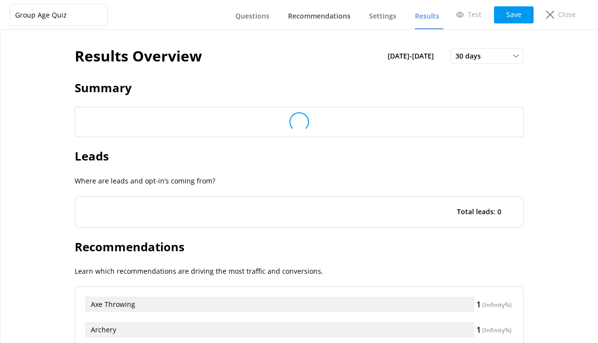
click at [313, 21] on span "Recommendations" at bounding box center [319, 16] width 62 height 10
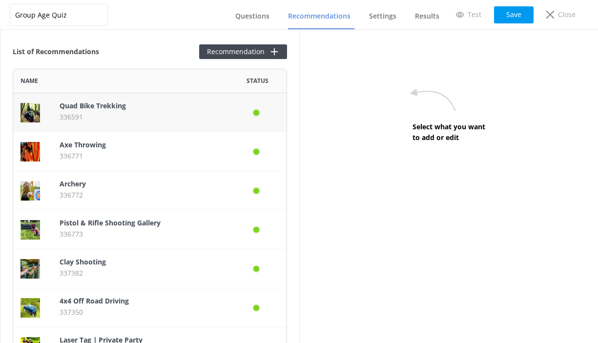
click at [159, 115] on p "336591" at bounding box center [140, 117] width 161 height 11
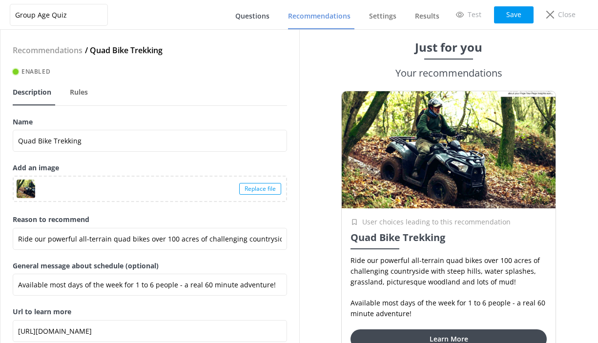
click at [253, 20] on span "Questions" at bounding box center [252, 16] width 34 height 10
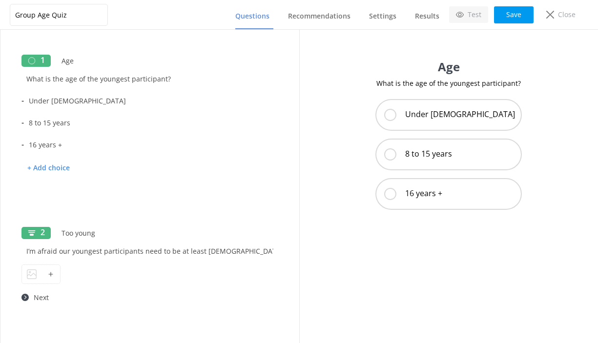
click at [465, 15] on link "Test" at bounding box center [468, 14] width 39 height 17
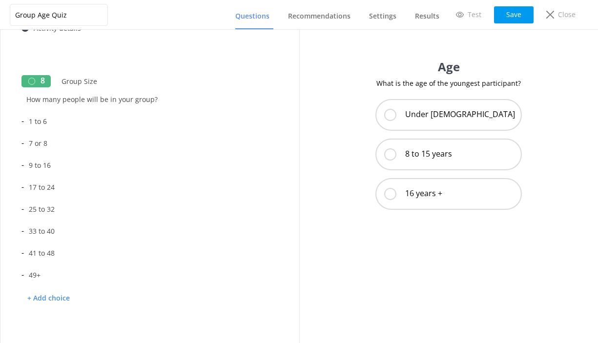
scroll to position [936, 0]
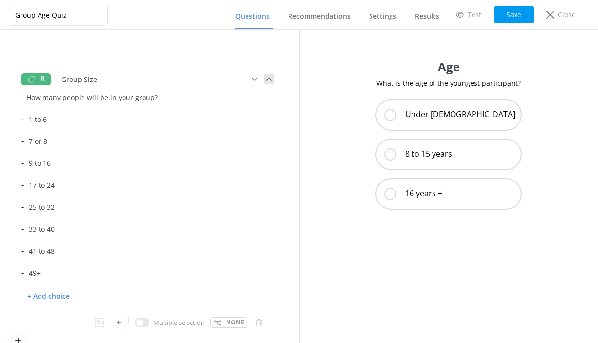
click at [269, 81] on icon at bounding box center [269, 79] width 11 height 11
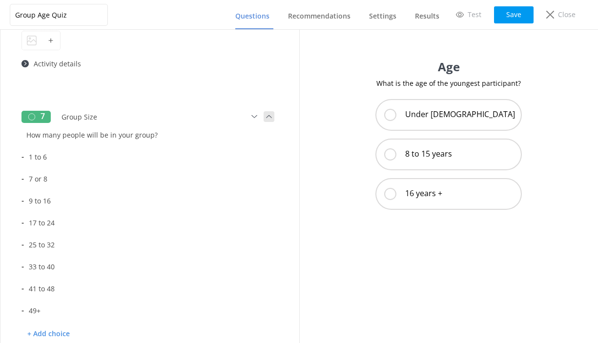
click at [268, 114] on icon at bounding box center [269, 116] width 11 height 11
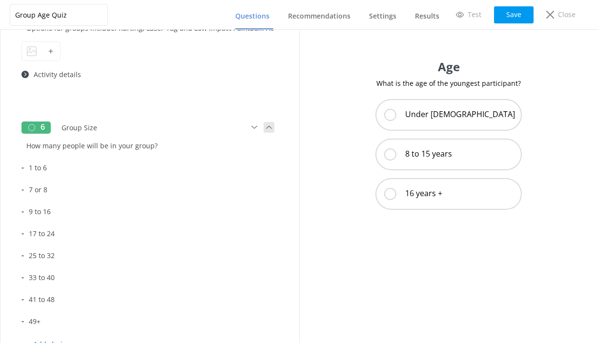
click at [269, 127] on icon at bounding box center [269, 127] width 11 height 11
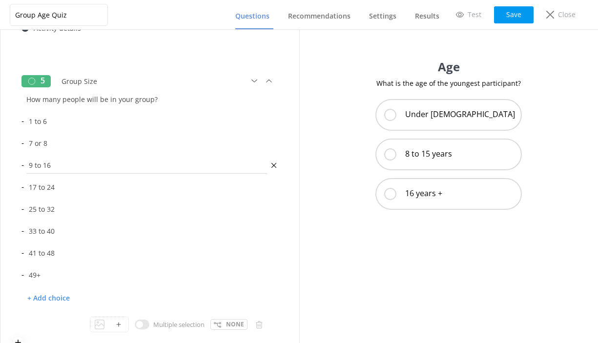
scroll to position [561, 0]
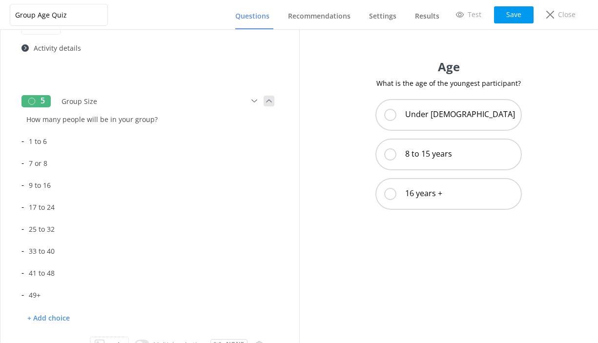
click at [269, 102] on icon at bounding box center [269, 101] width 11 height 11
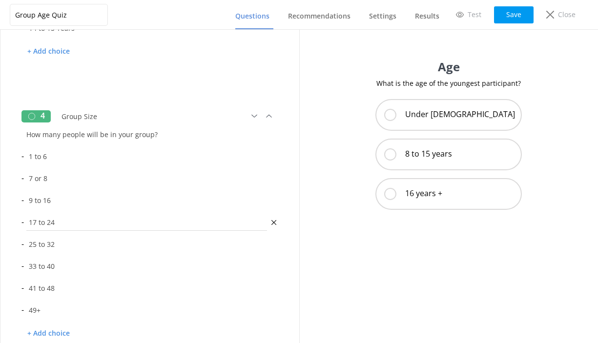
scroll to position [387, 0]
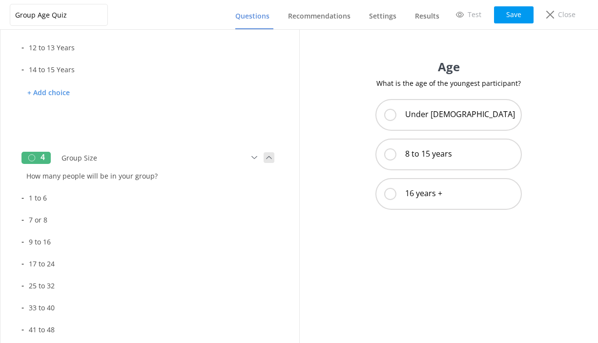
click at [267, 157] on icon at bounding box center [269, 157] width 11 height 11
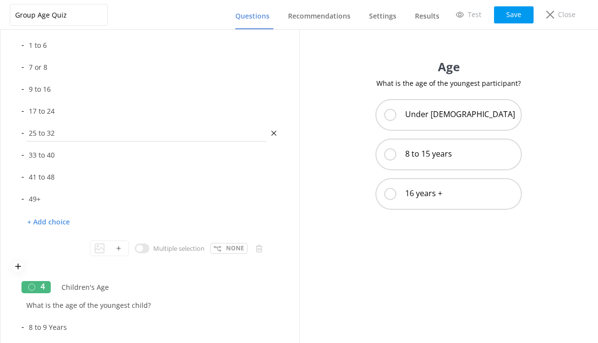
scroll to position [277, 0]
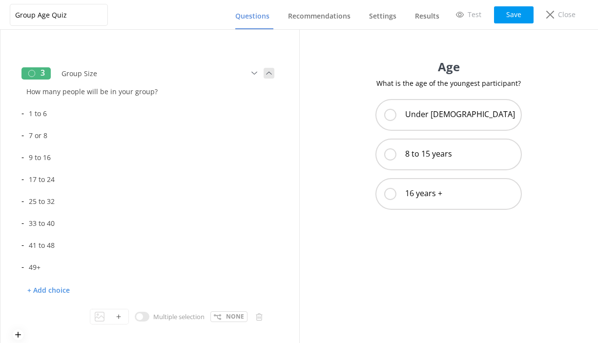
click at [269, 74] on icon at bounding box center [269, 73] width 11 height 11
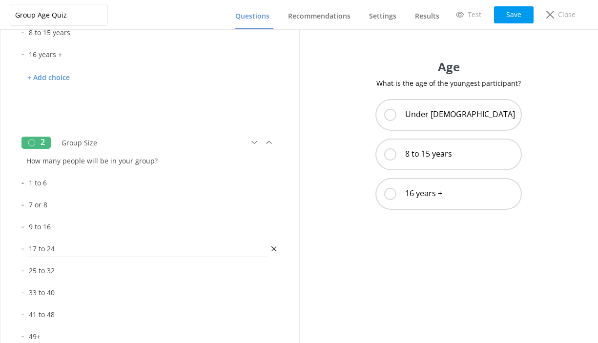
scroll to position [77, 0]
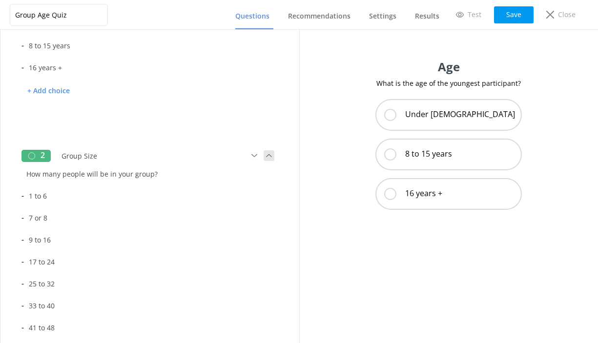
click at [267, 155] on icon at bounding box center [269, 155] width 11 height 11
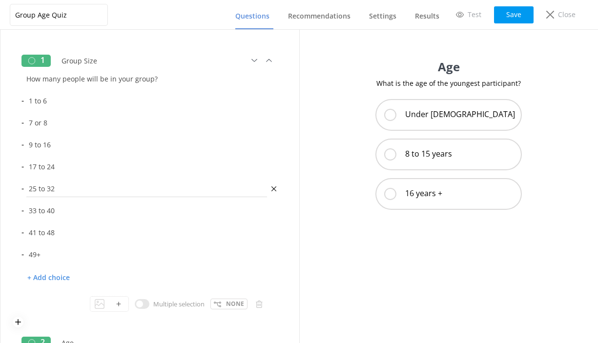
scroll to position [0, 0]
click at [148, 77] on input "How many people will be in your group?" at bounding box center [149, 79] width 257 height 22
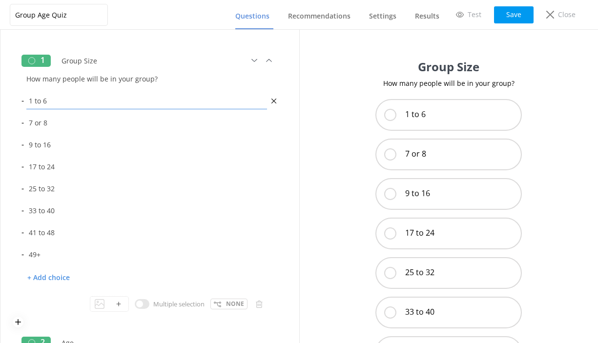
click at [96, 99] on input "1 to 6" at bounding box center [147, 101] width 246 height 22
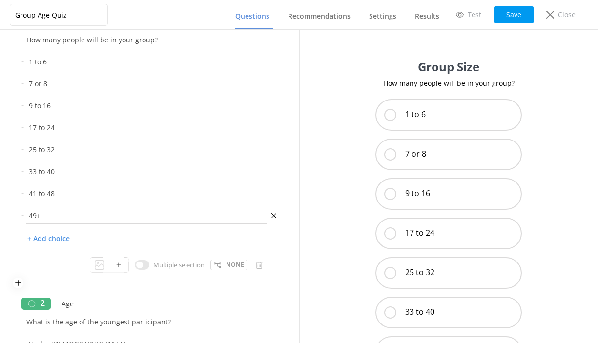
scroll to position [39, 0]
click at [229, 262] on p "None" at bounding box center [235, 265] width 18 height 9
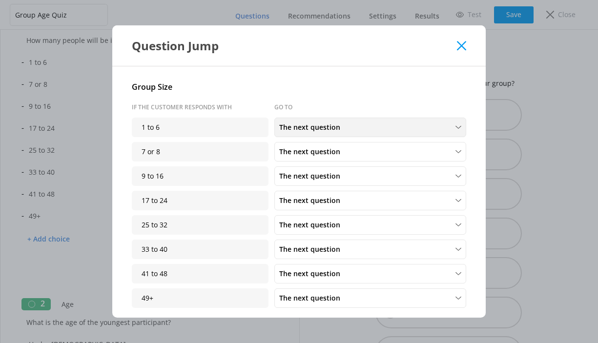
click at [333, 125] on span "The next question" at bounding box center [312, 127] width 67 height 11
click at [292, 170] on link "Age" at bounding box center [370, 169] width 190 height 20
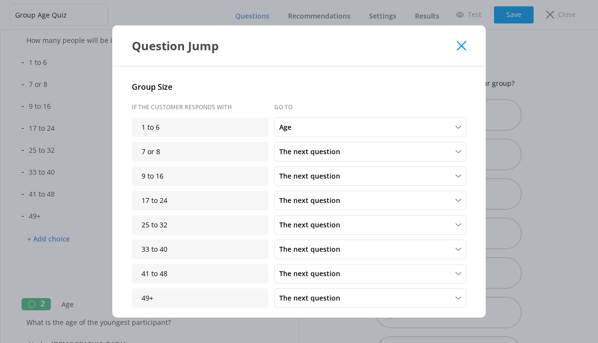
click at [458, 46] on icon at bounding box center [461, 46] width 9 height 10
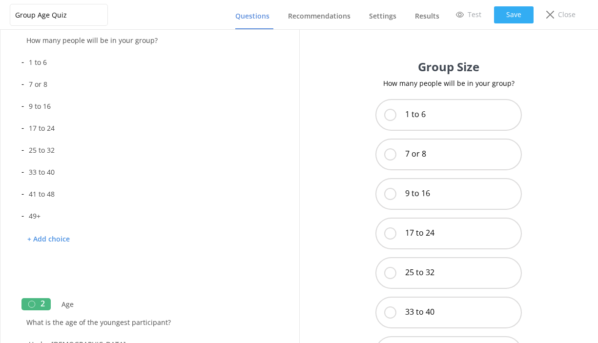
click at [510, 16] on button "Save" at bounding box center [514, 14] width 40 height 17
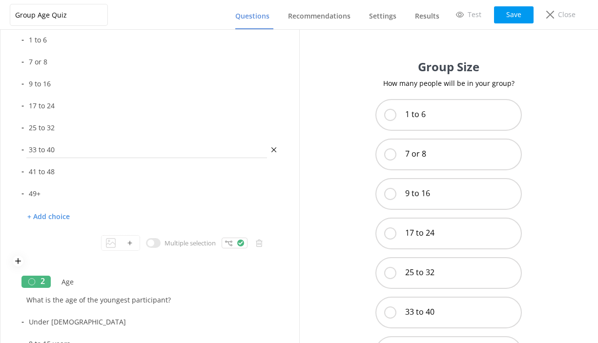
scroll to position [33, 0]
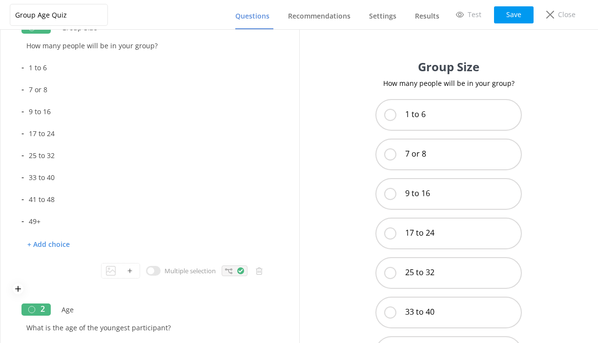
click at [232, 269] on div at bounding box center [235, 271] width 26 height 11
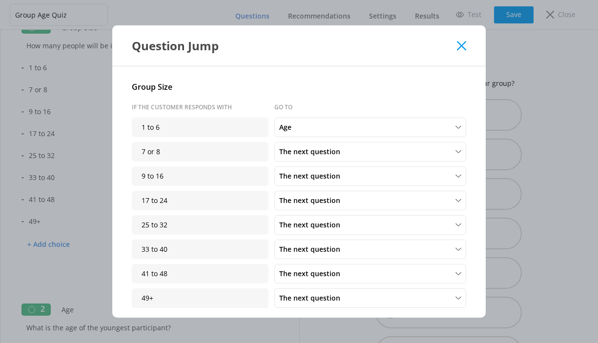
click at [460, 46] on icon at bounding box center [461, 46] width 9 height 10
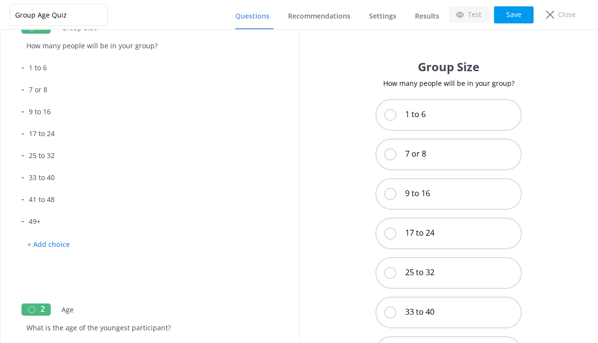
click at [478, 13] on p "Test" at bounding box center [475, 14] width 14 height 11
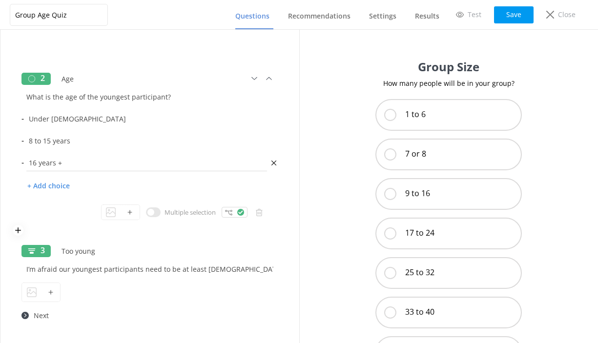
scroll to position [254, 0]
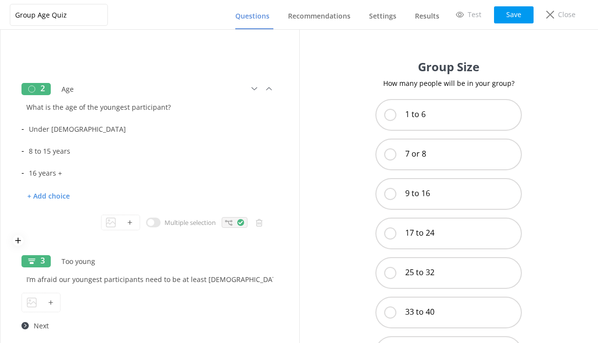
click at [227, 220] on icon at bounding box center [228, 222] width 7 height 7
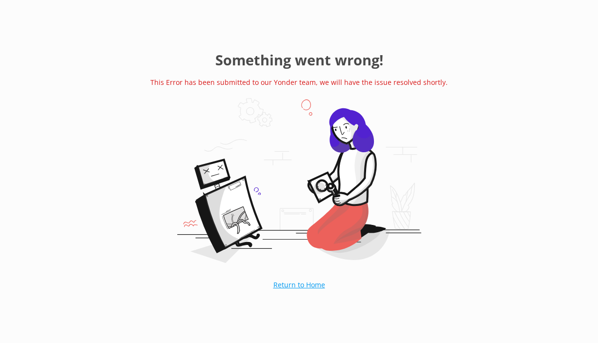
click at [290, 281] on link "Return to Home" at bounding box center [299, 285] width 101 height 24
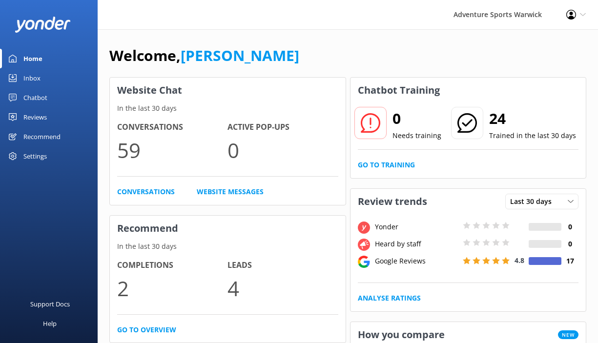
click at [29, 136] on div "Recommend" at bounding box center [41, 137] width 37 height 20
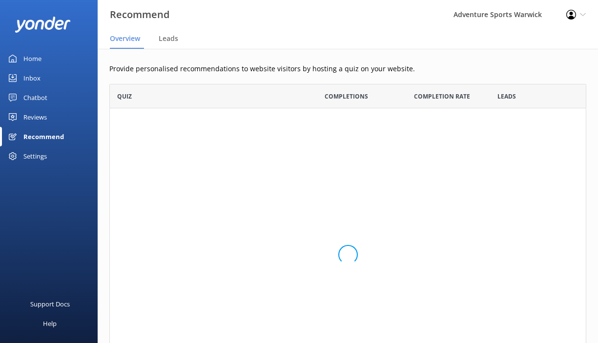
scroll to position [74, 477]
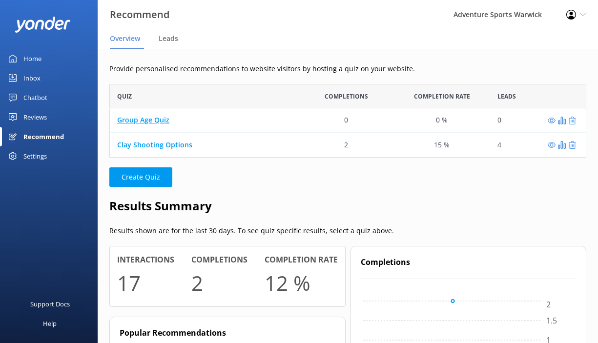
click at [140, 118] on link "Group Age Quiz" at bounding box center [143, 120] width 52 height 9
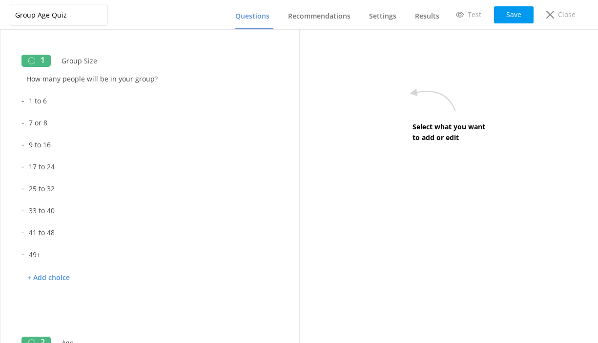
type input "Group Age Quiz"
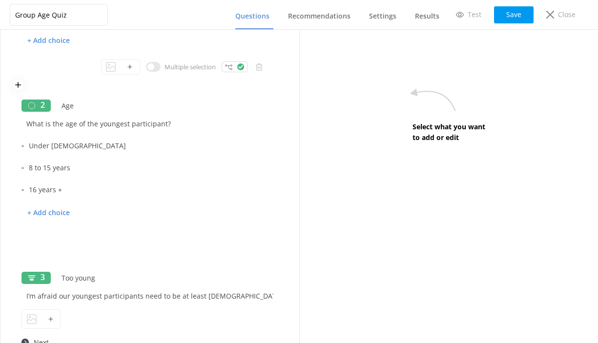
scroll to position [248, 0]
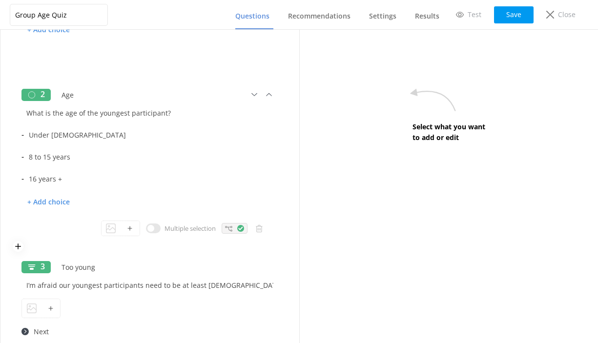
click at [226, 229] on icon at bounding box center [228, 228] width 7 height 7
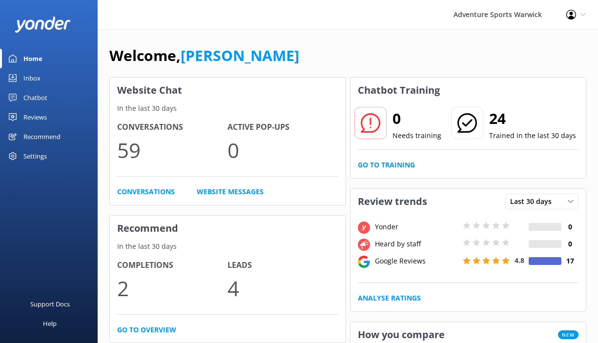
click at [36, 134] on div "Recommend" at bounding box center [41, 137] width 37 height 20
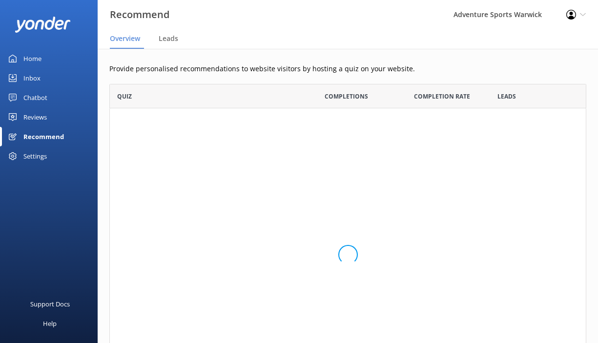
scroll to position [74, 477]
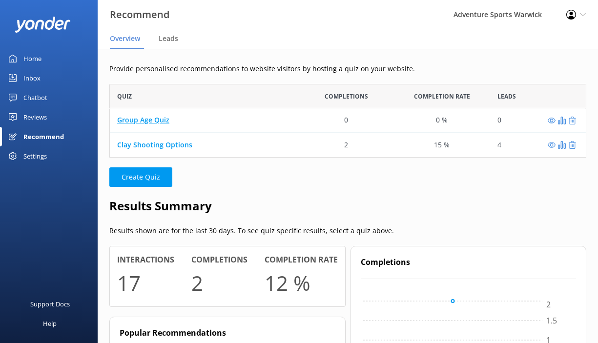
click at [144, 123] on link "Group Age Quiz" at bounding box center [143, 120] width 52 height 9
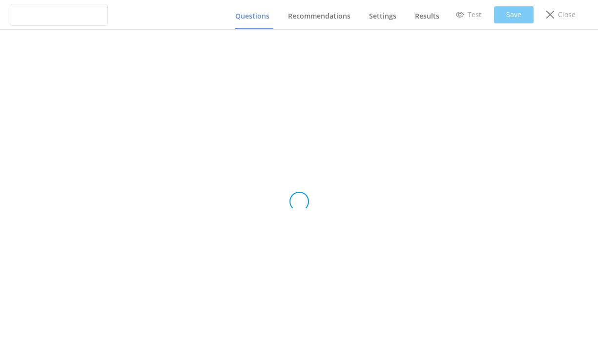
type input "Group Age Quiz"
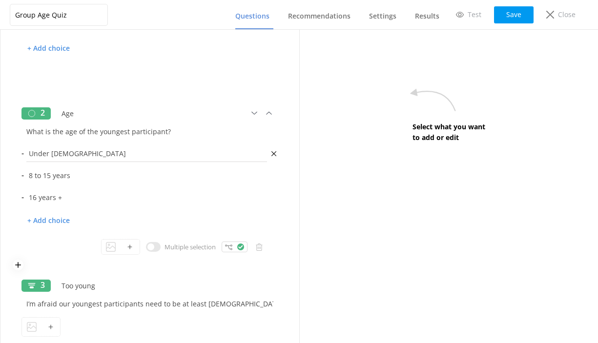
scroll to position [237, 0]
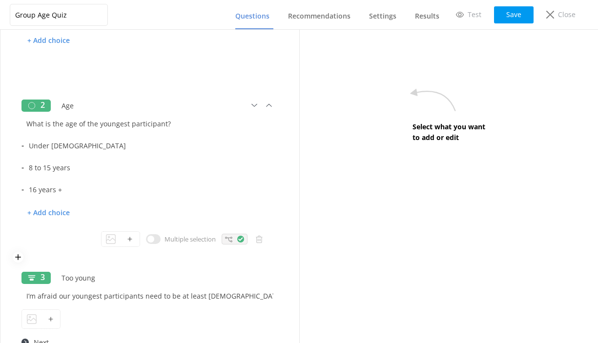
click at [240, 239] on icon at bounding box center [240, 239] width 7 height 7
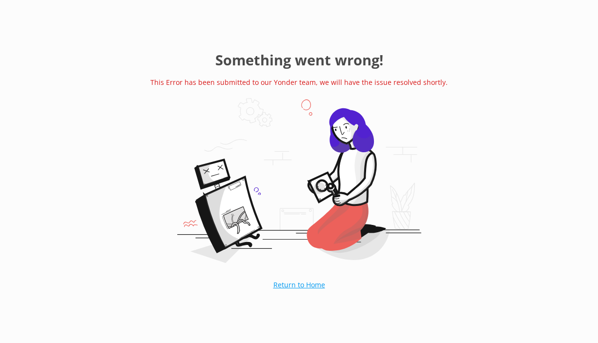
click at [289, 283] on link "Return to Home" at bounding box center [299, 285] width 101 height 24
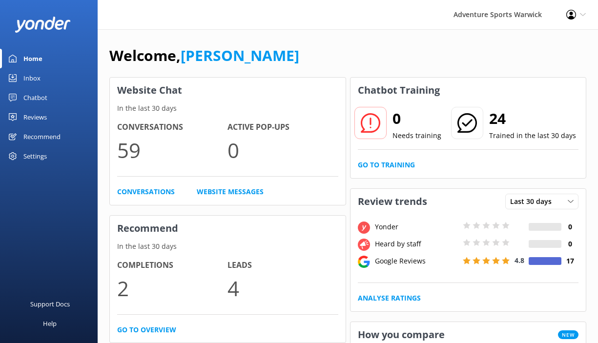
click at [23, 135] on div "Recommend" at bounding box center [41, 137] width 37 height 20
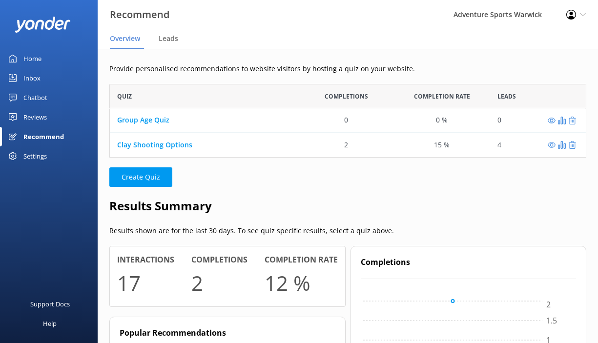
scroll to position [74, 477]
click at [153, 117] on link "Group Age Quiz" at bounding box center [143, 120] width 52 height 9
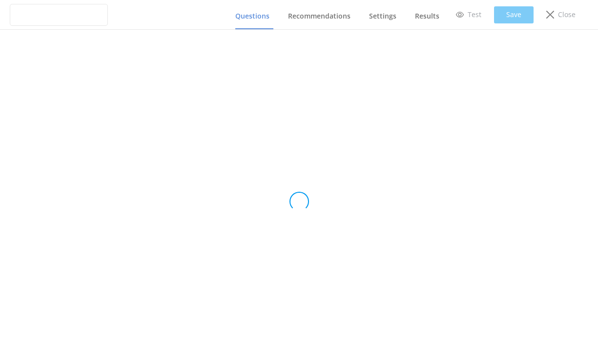
type input "Group Age Quiz"
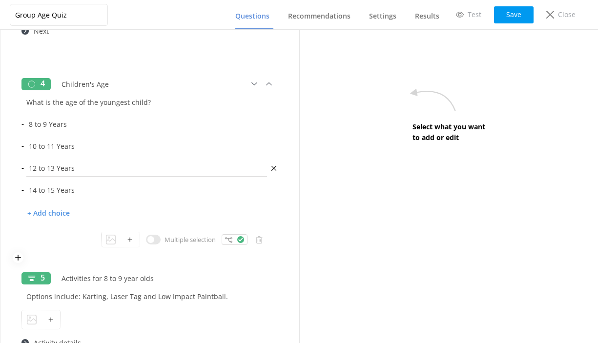
scroll to position [550, 0]
click at [227, 241] on icon at bounding box center [228, 238] width 7 height 7
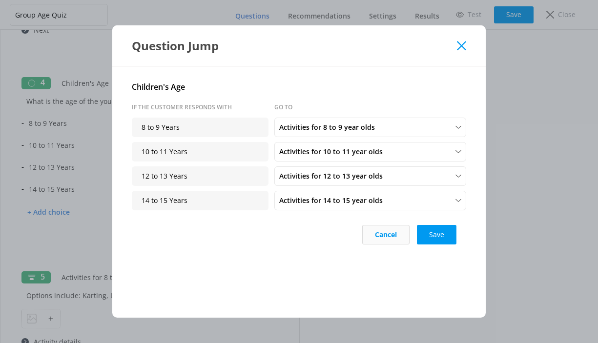
click at [397, 240] on button "Cancel" at bounding box center [385, 235] width 47 height 20
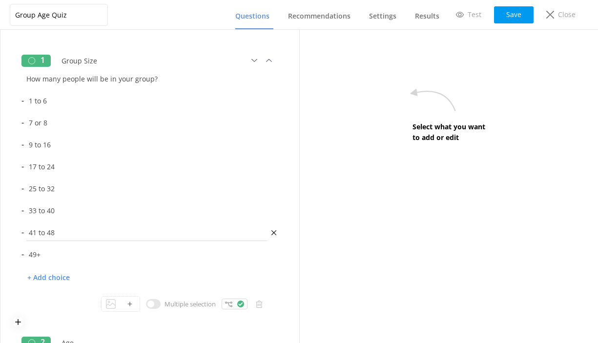
scroll to position [59, 0]
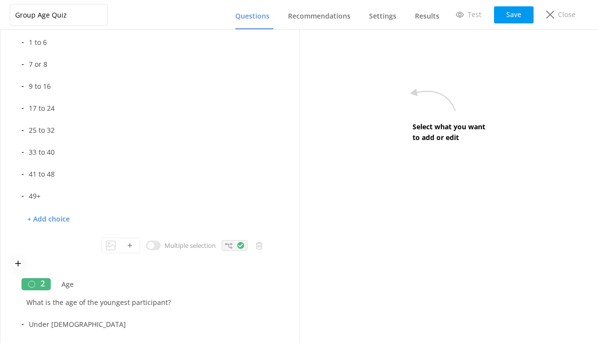
click at [231, 245] on use at bounding box center [228, 245] width 7 height 5
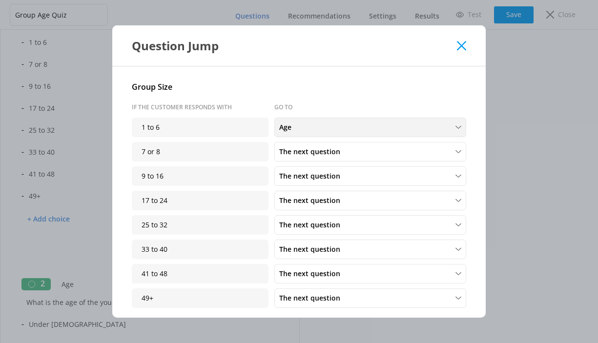
click at [378, 129] on div "Age" at bounding box center [370, 127] width 187 height 11
click at [321, 149] on div "The next question" at bounding box center [306, 150] width 52 height 10
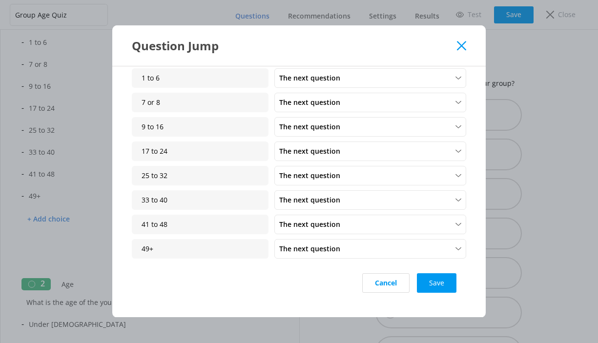
scroll to position [49, 0]
click at [429, 280] on button "Save" at bounding box center [437, 284] width 40 height 20
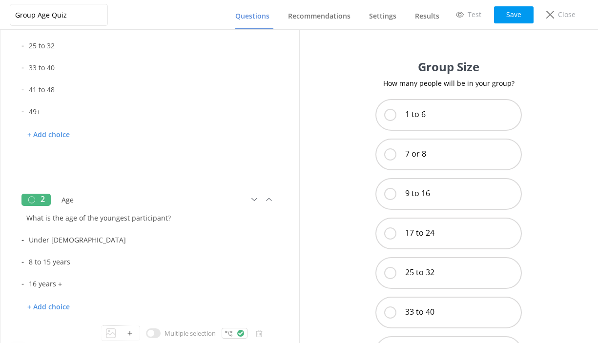
scroll to position [238, 0]
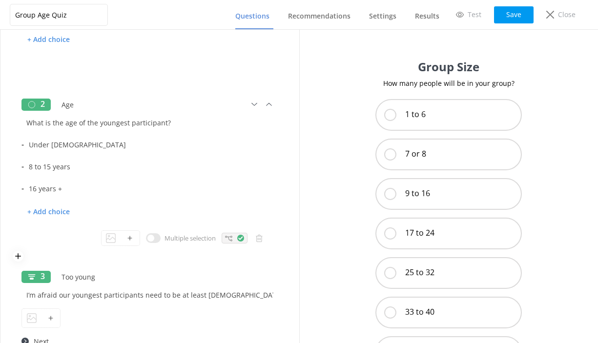
click at [239, 238] on use at bounding box center [240, 238] width 5 height 4
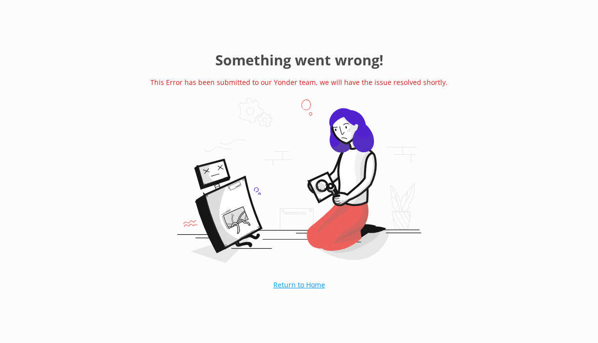
click at [293, 284] on link "Return to Home" at bounding box center [299, 285] width 101 height 24
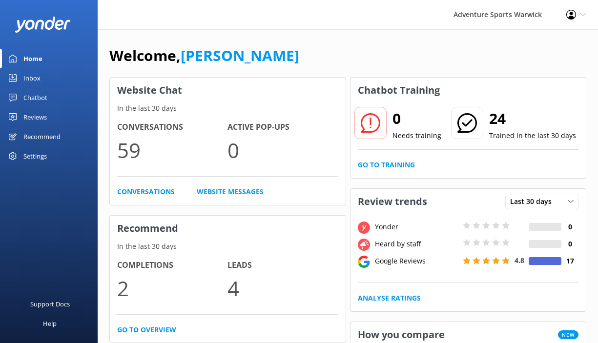
click at [41, 138] on div "Recommend" at bounding box center [41, 137] width 37 height 20
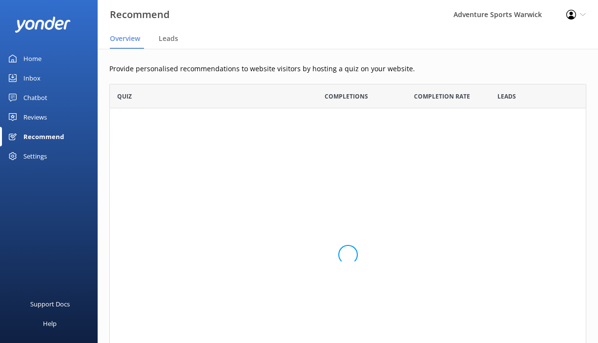
scroll to position [74, 477]
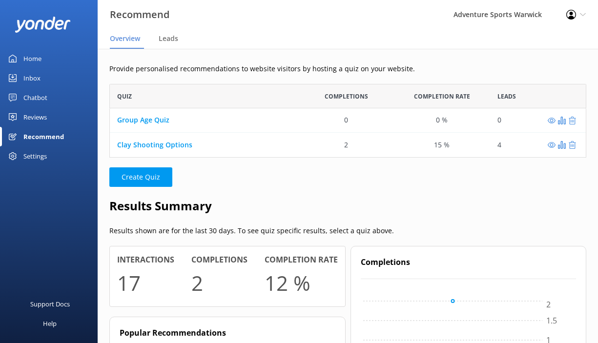
click at [35, 155] on div "Settings" at bounding box center [34, 156] width 23 height 20
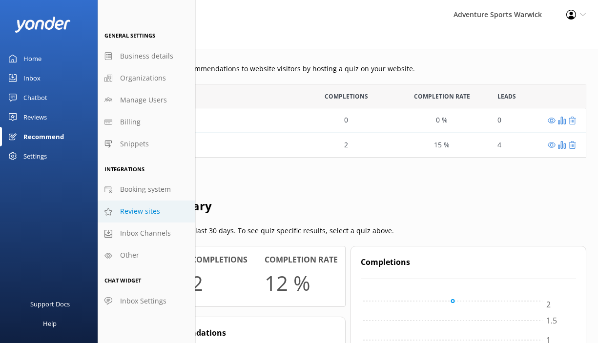
click at [134, 210] on span "Review sites" at bounding box center [140, 211] width 40 height 11
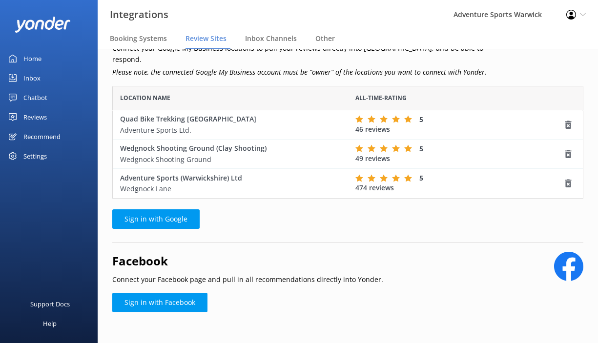
scroll to position [42, 0]
